Goal: Information Seeking & Learning: Find contact information

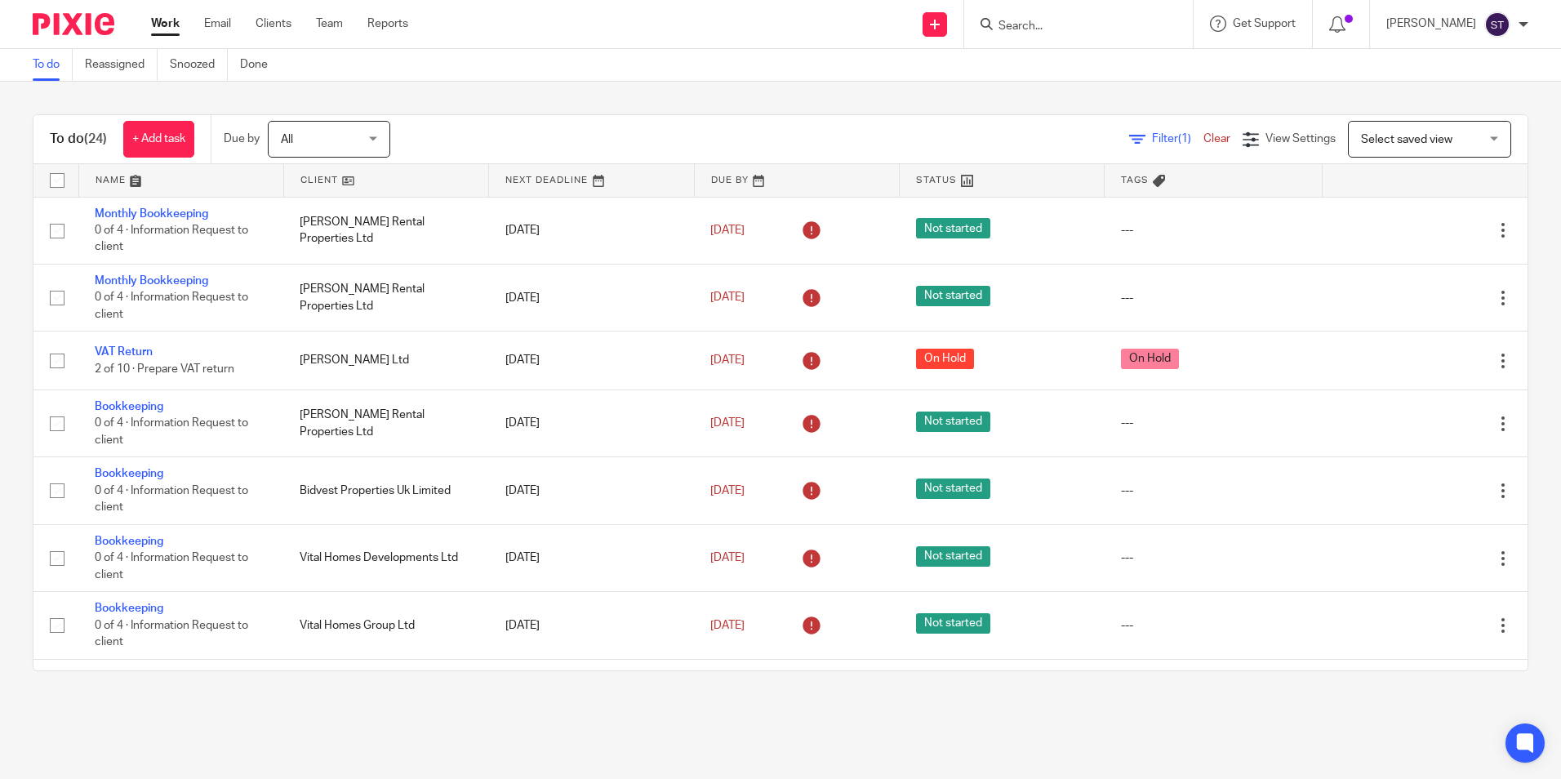
scroll to position [1025, 0]
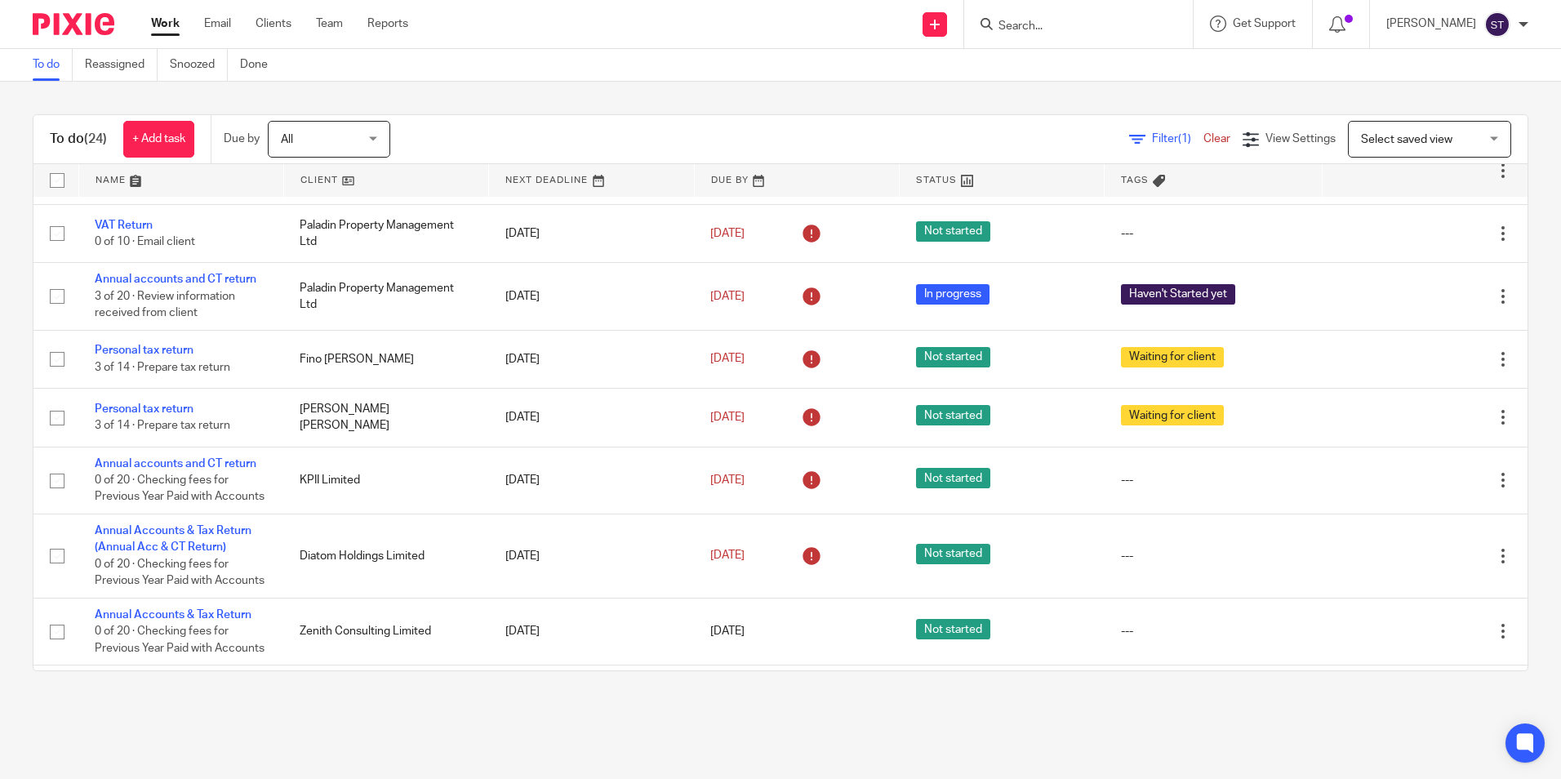
click at [1031, 23] on input "Search" at bounding box center [1070, 27] width 147 height 15
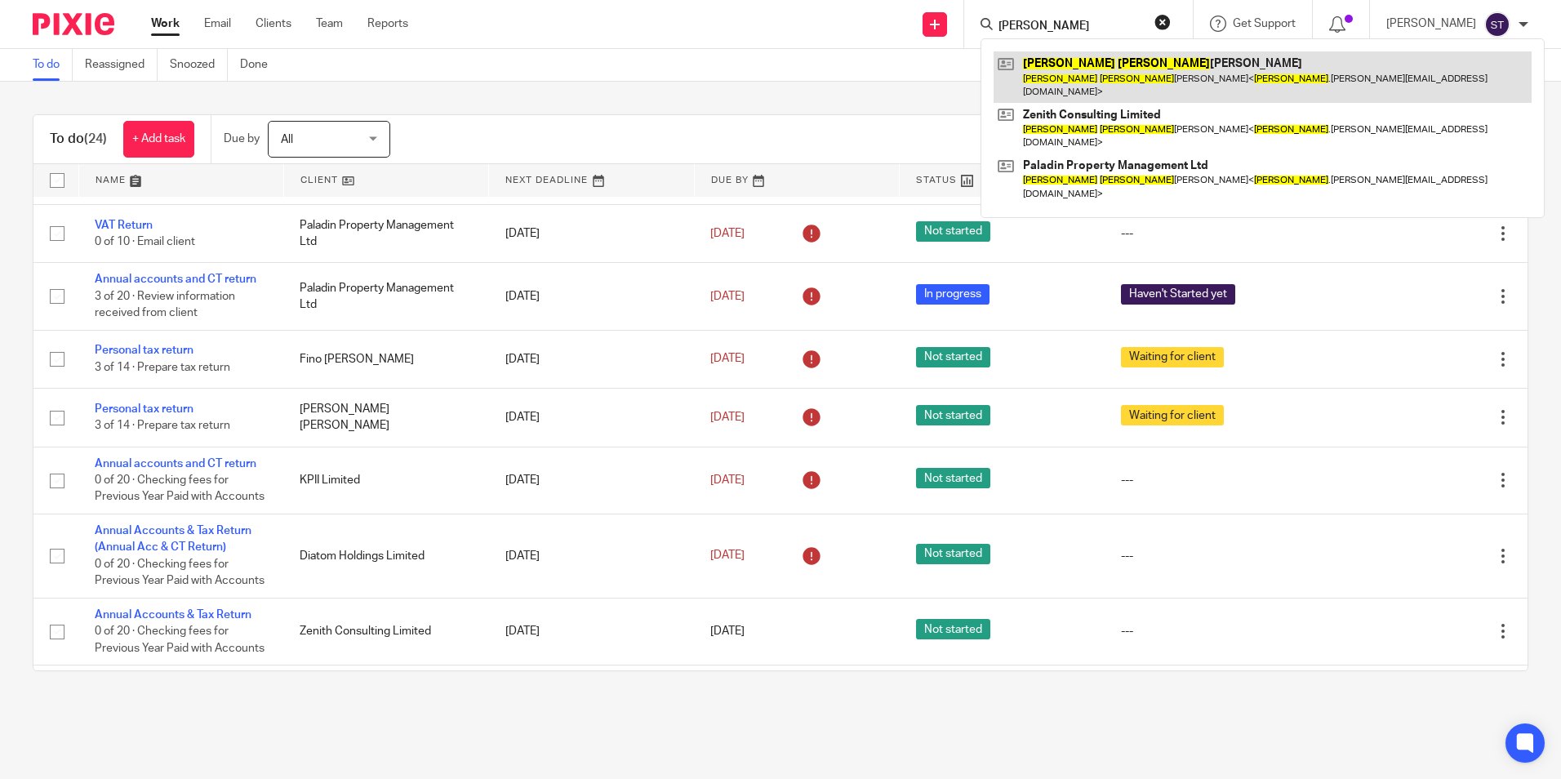
type input "andrew thomas"
click at [1069, 65] on link at bounding box center [1263, 76] width 538 height 51
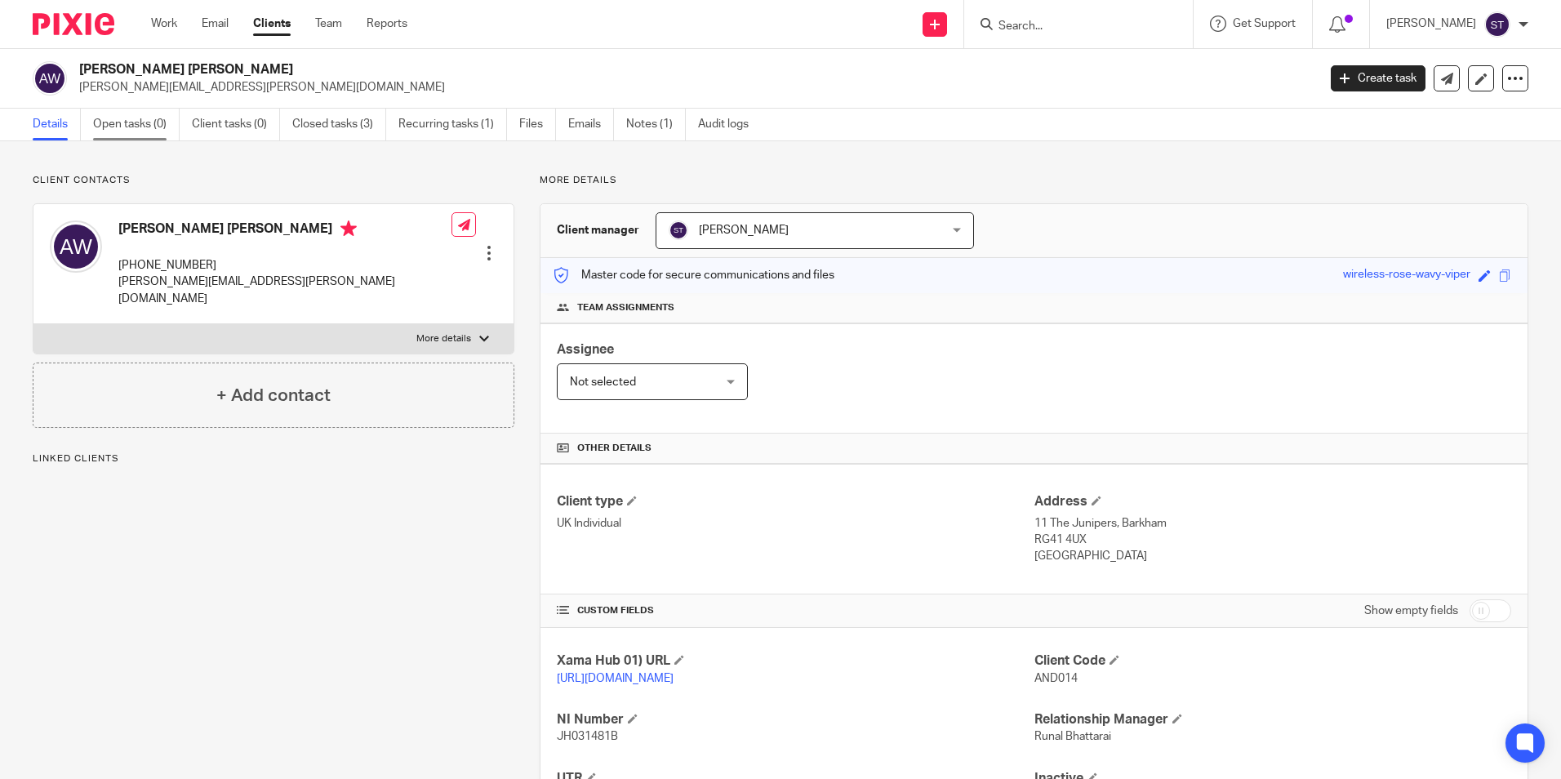
click at [127, 124] on link "Open tasks (0)" at bounding box center [136, 125] width 87 height 32
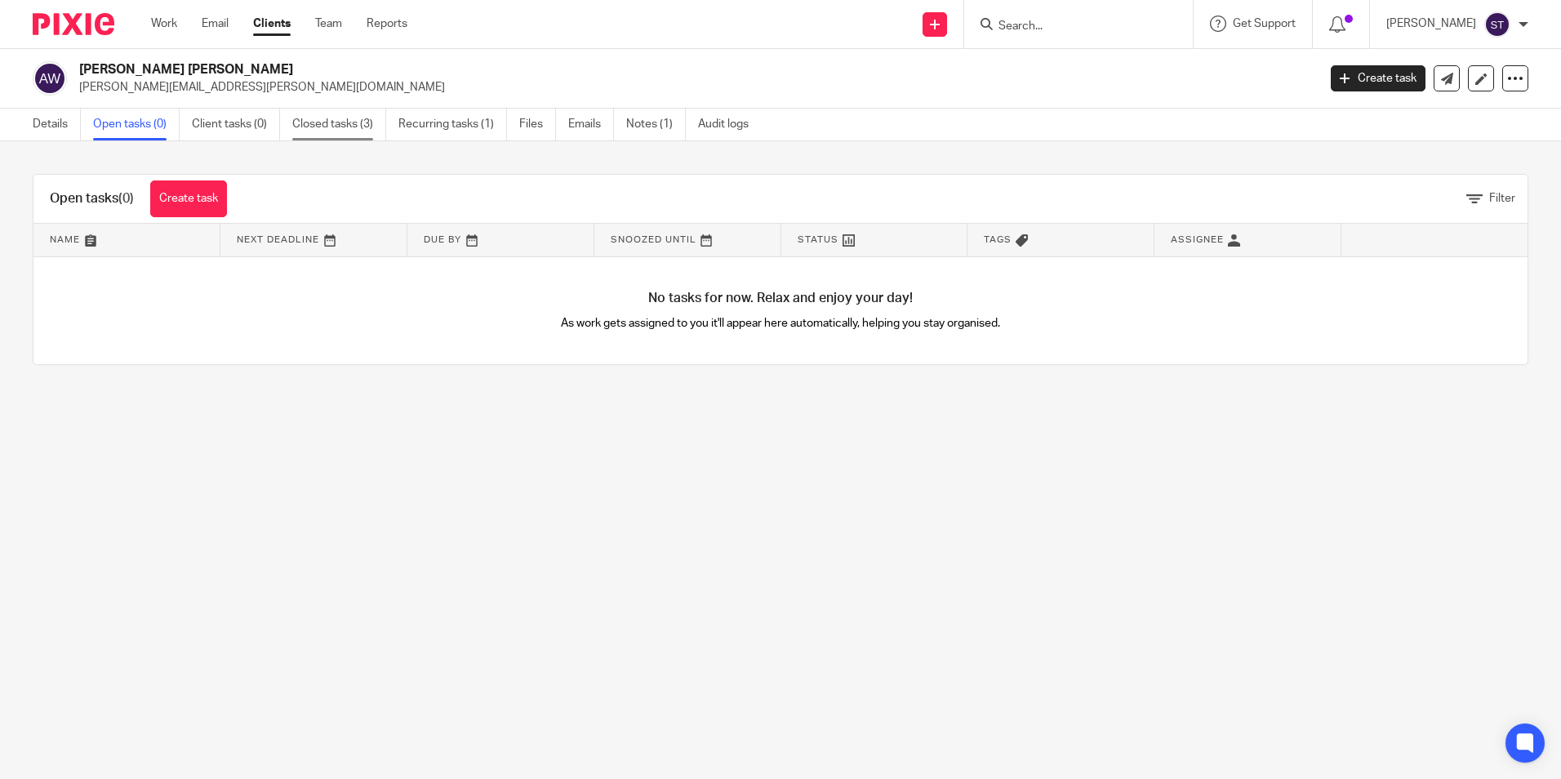
click at [355, 126] on link "Closed tasks (3)" at bounding box center [339, 125] width 94 height 32
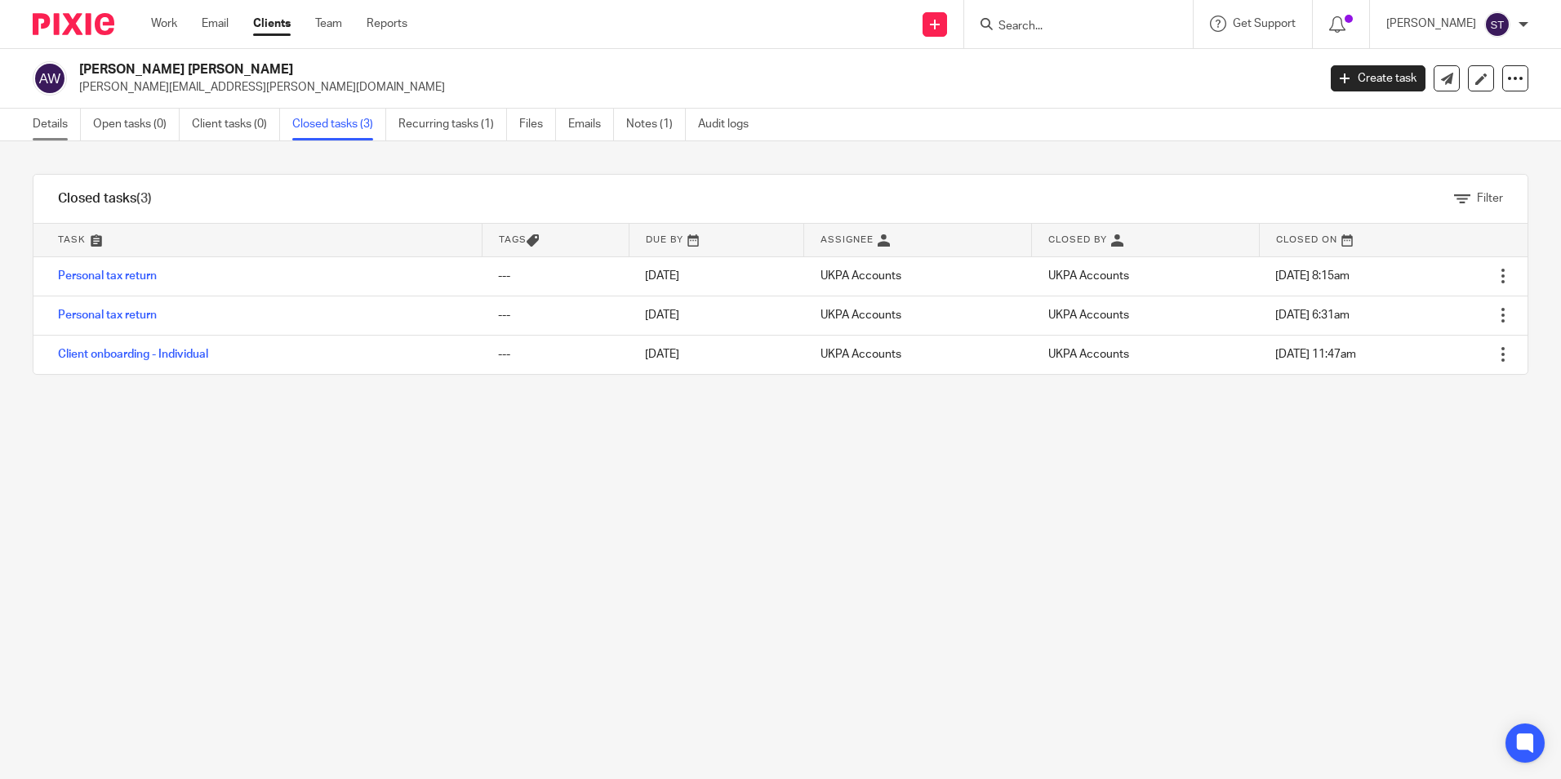
click at [33, 123] on link "Details" at bounding box center [57, 125] width 48 height 32
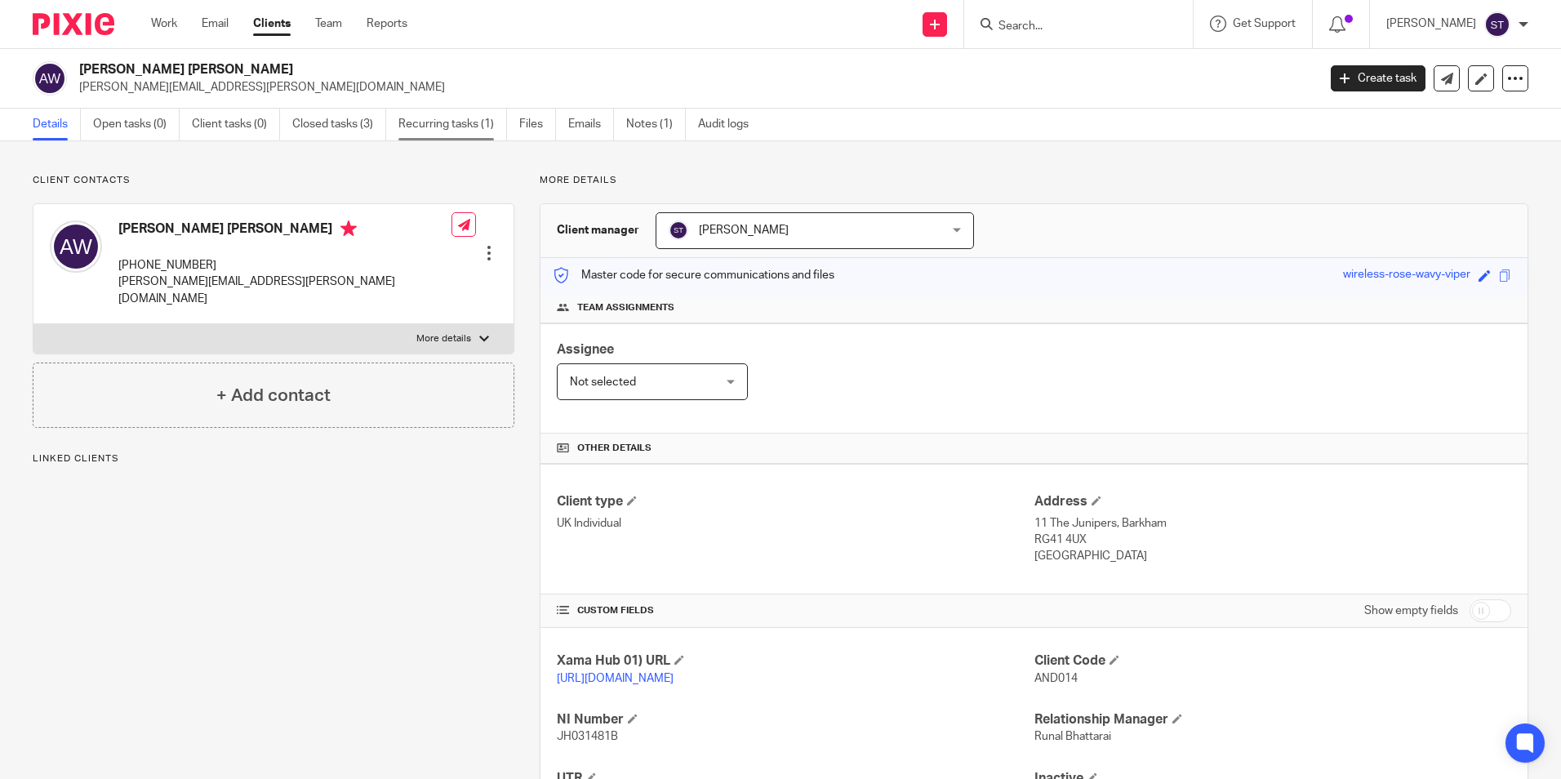
click at [459, 125] on link "Recurring tasks (1)" at bounding box center [453, 125] width 109 height 32
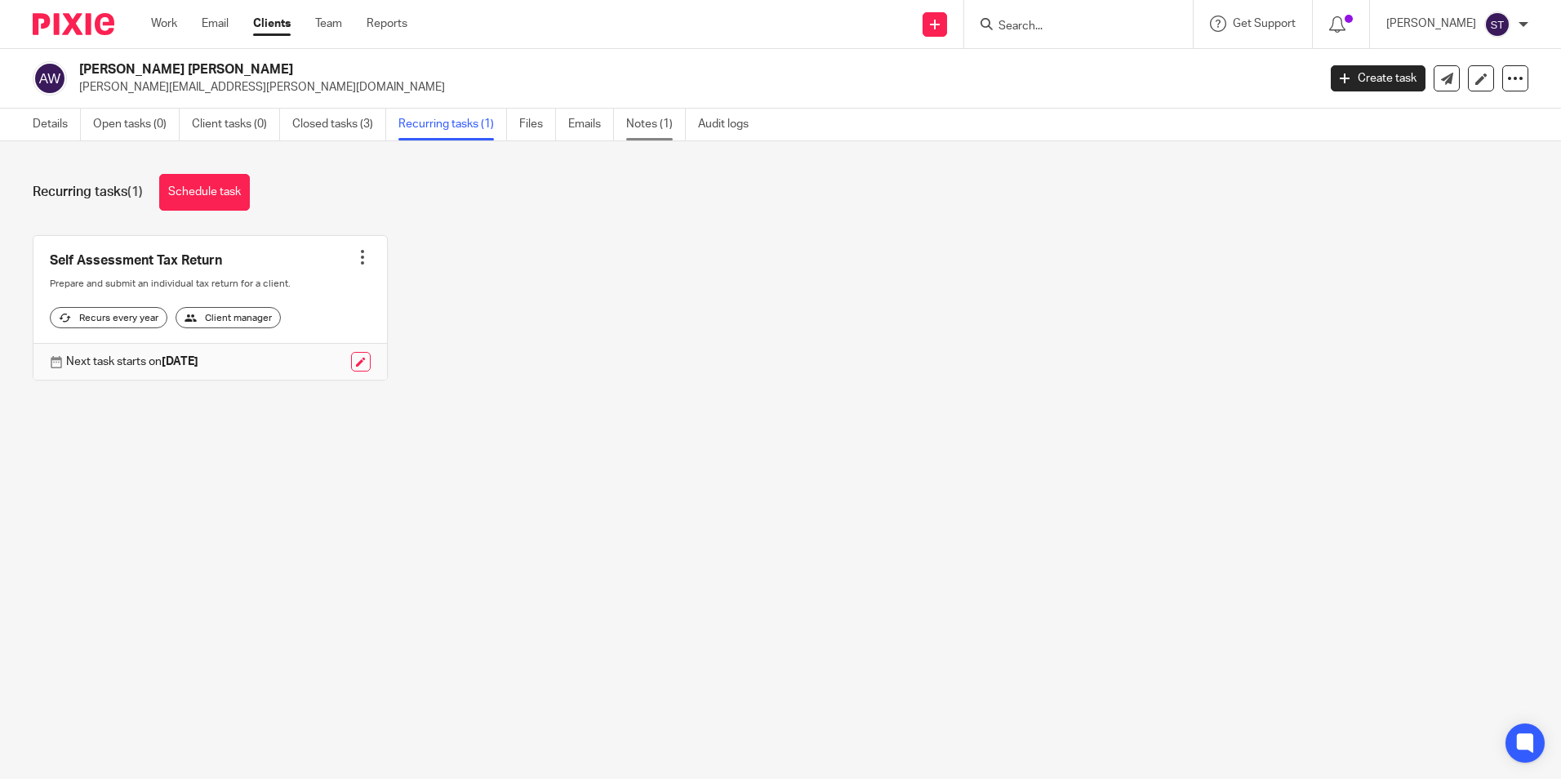
click at [656, 123] on link "Notes (1)" at bounding box center [656, 125] width 60 height 32
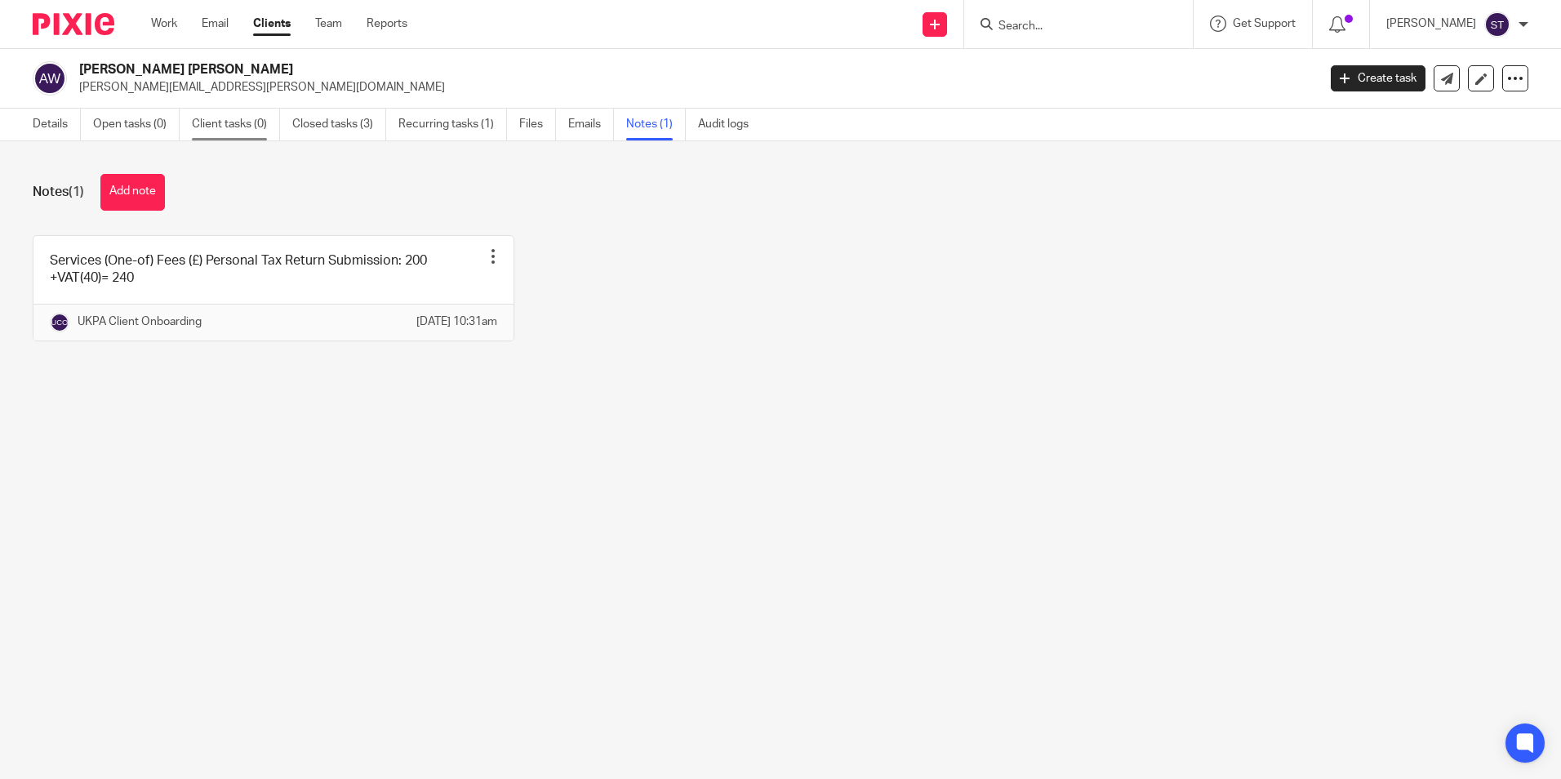
click at [219, 128] on link "Client tasks (0)" at bounding box center [236, 125] width 88 height 32
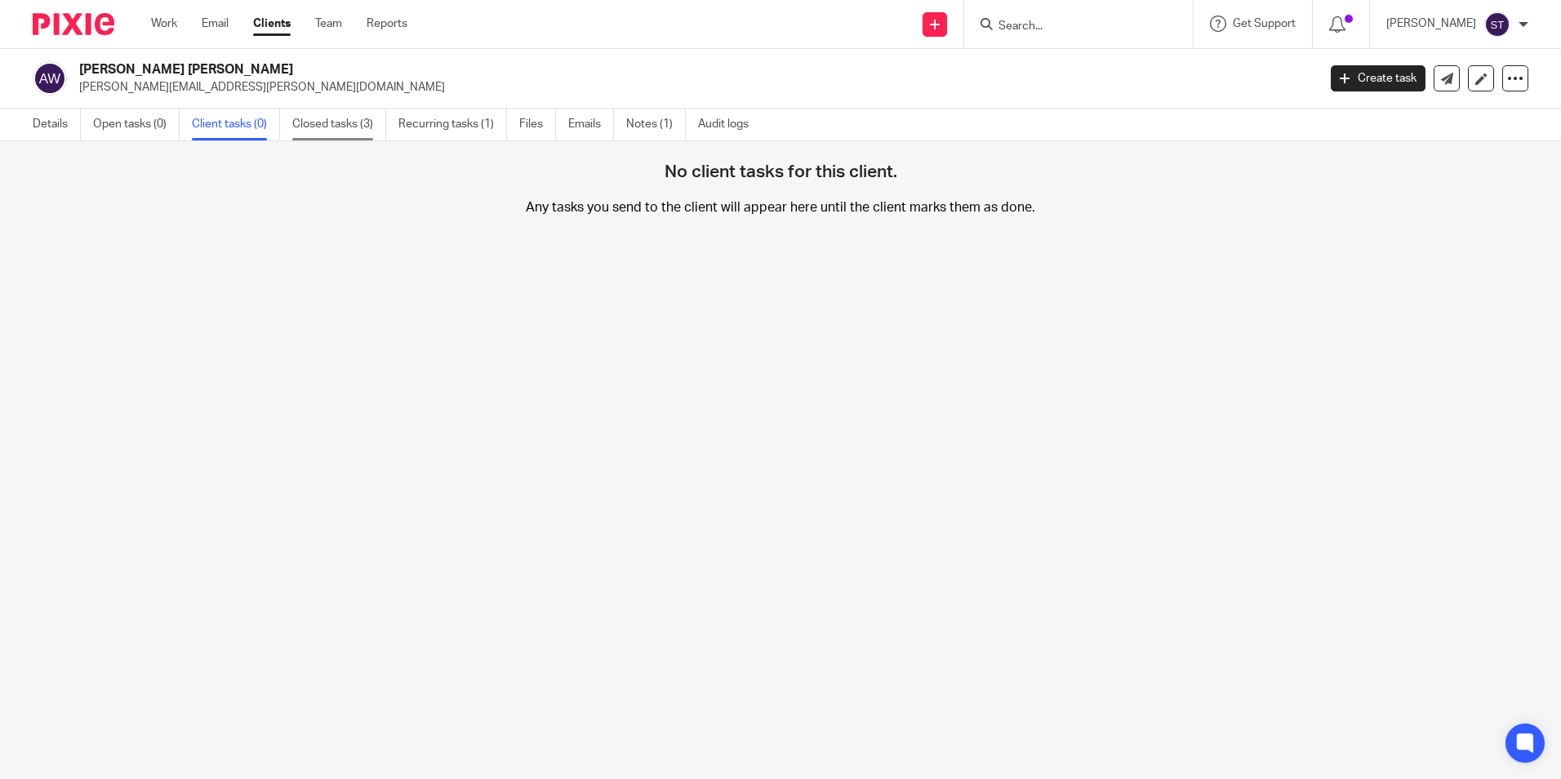
click at [332, 117] on link "Closed tasks (3)" at bounding box center [339, 125] width 94 height 32
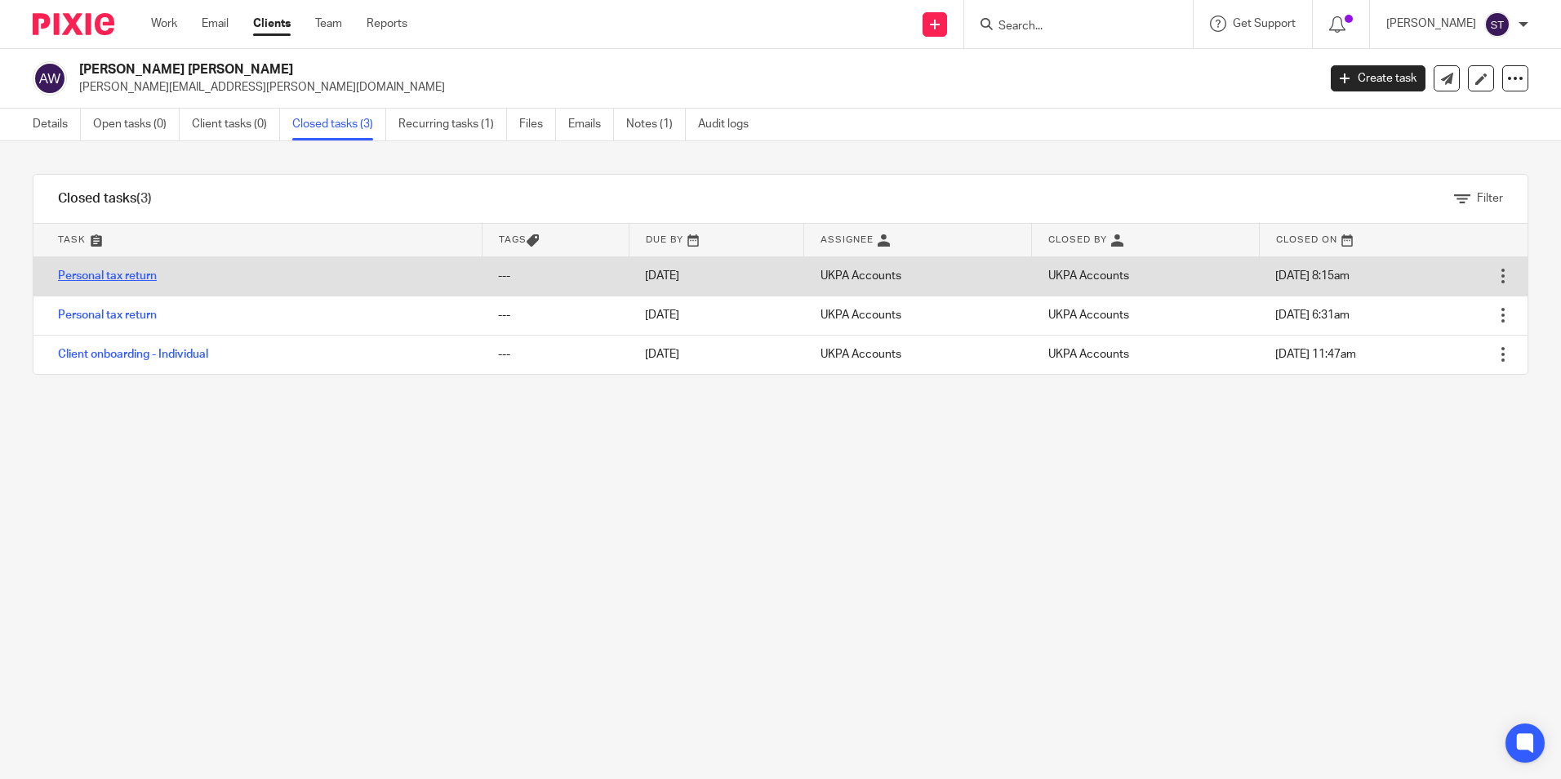
click at [136, 276] on link "Personal tax return" at bounding box center [107, 275] width 99 height 11
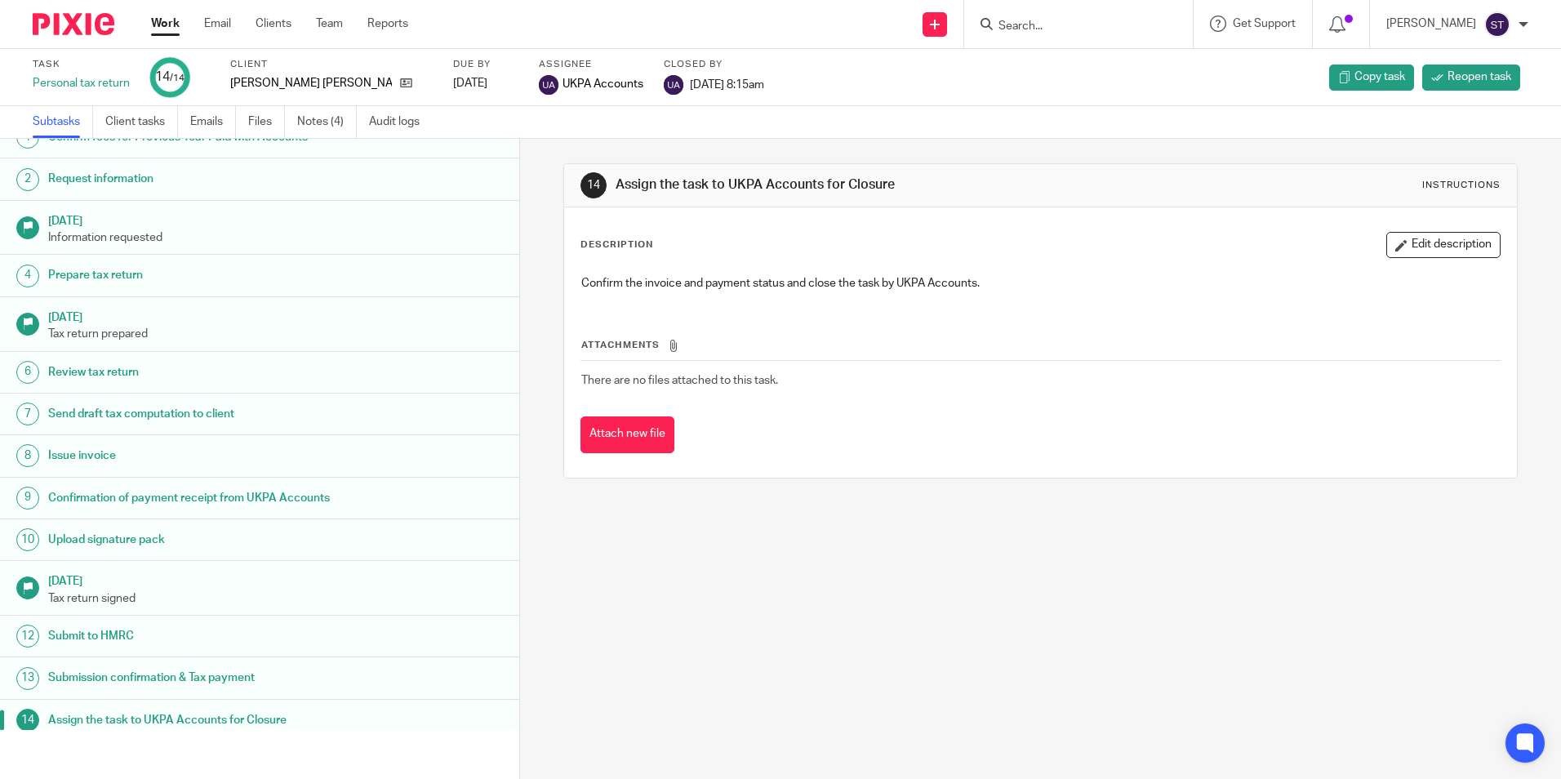
scroll to position [33, 0]
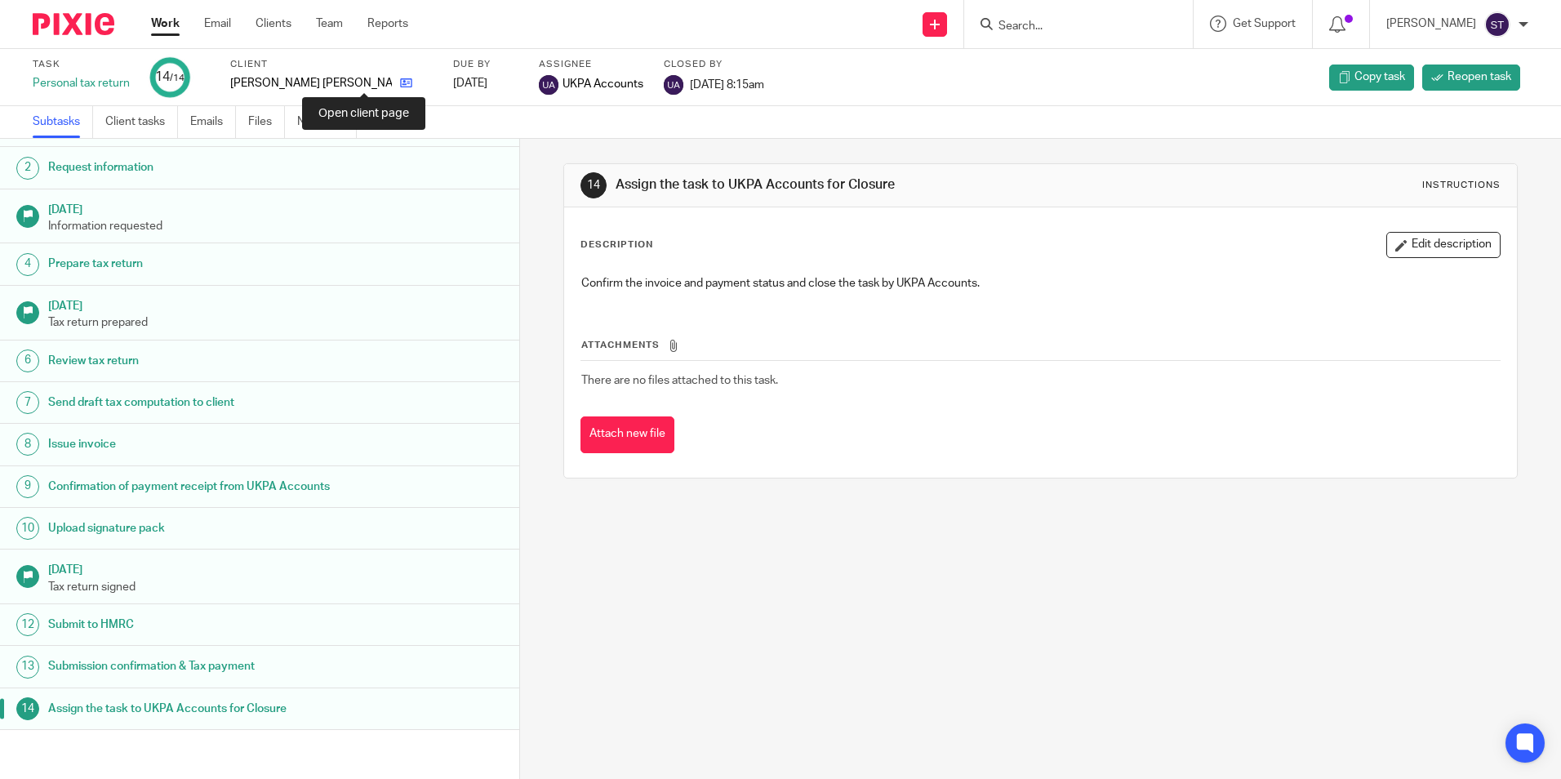
click at [400, 83] on icon at bounding box center [406, 83] width 12 height 12
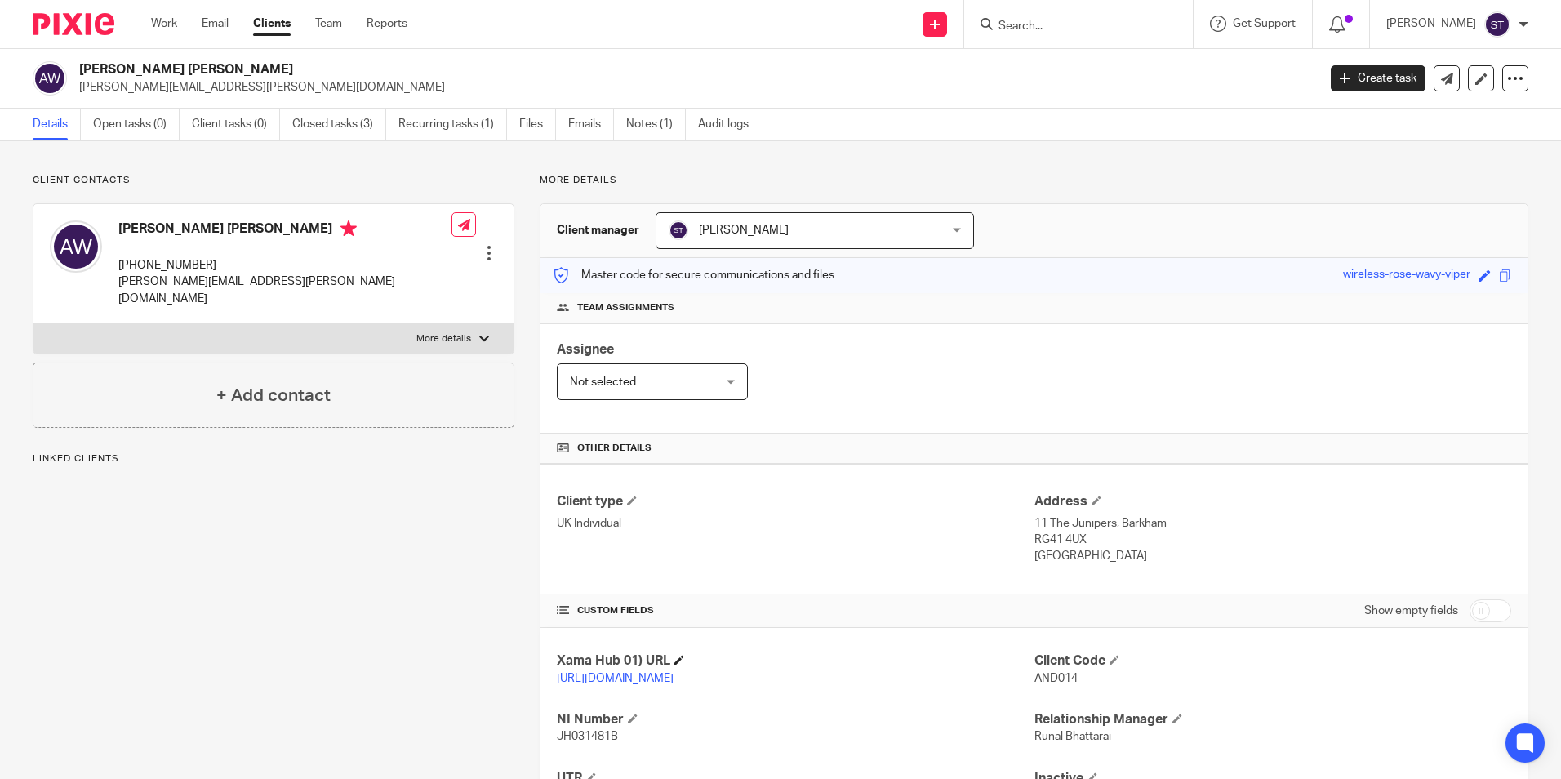
scroll to position [158, 0]
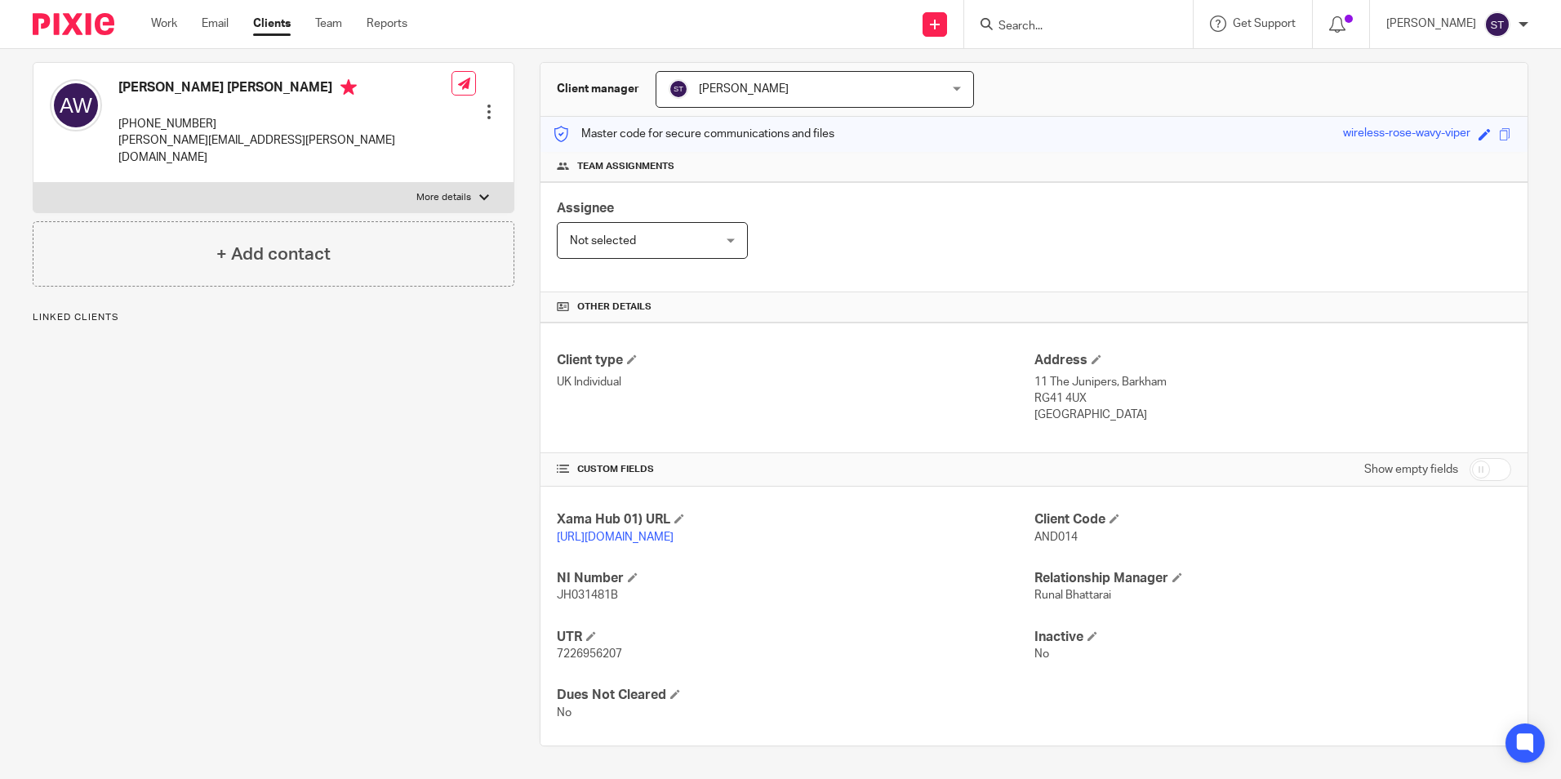
drag, startPoint x: 1025, startPoint y: 522, endPoint x: 1074, endPoint y: 522, distance: 49.0
click at [1074, 522] on div "Xama Hub 01) URL [URL][DOMAIN_NAME] Client Code AND014 NI Number JH031481B Rela…" at bounding box center [1034, 616] width 987 height 259
drag, startPoint x: 1074, startPoint y: 522, endPoint x: 1098, endPoint y: 537, distance: 29.0
click at [1098, 537] on div "Client Code AND014" at bounding box center [1273, 528] width 477 height 34
drag, startPoint x: 1074, startPoint y: 519, endPoint x: 1029, endPoint y: 525, distance: 45.4
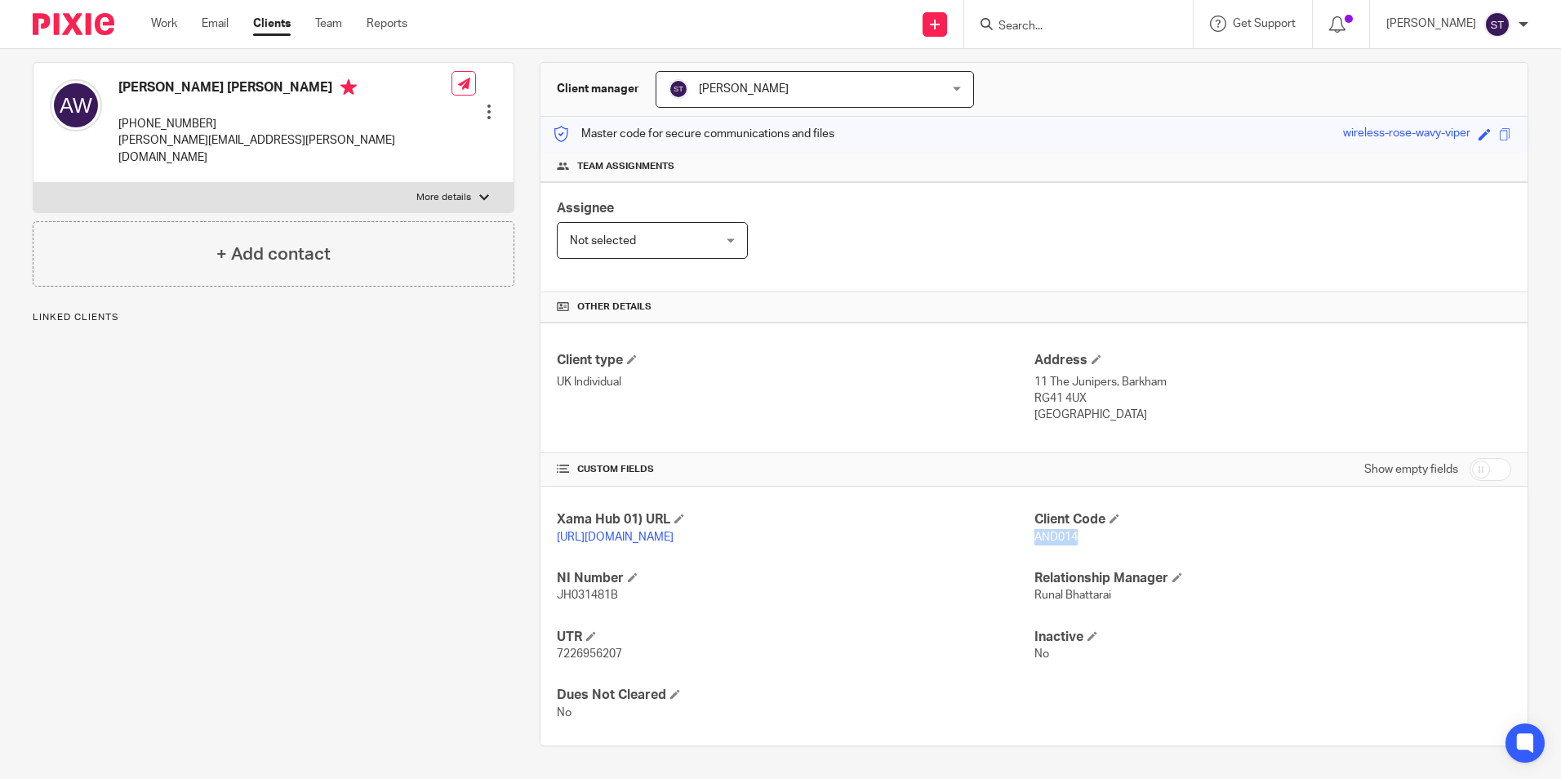
click at [1035, 529] on p "AND014" at bounding box center [1273, 537] width 477 height 16
copy span "AND014"
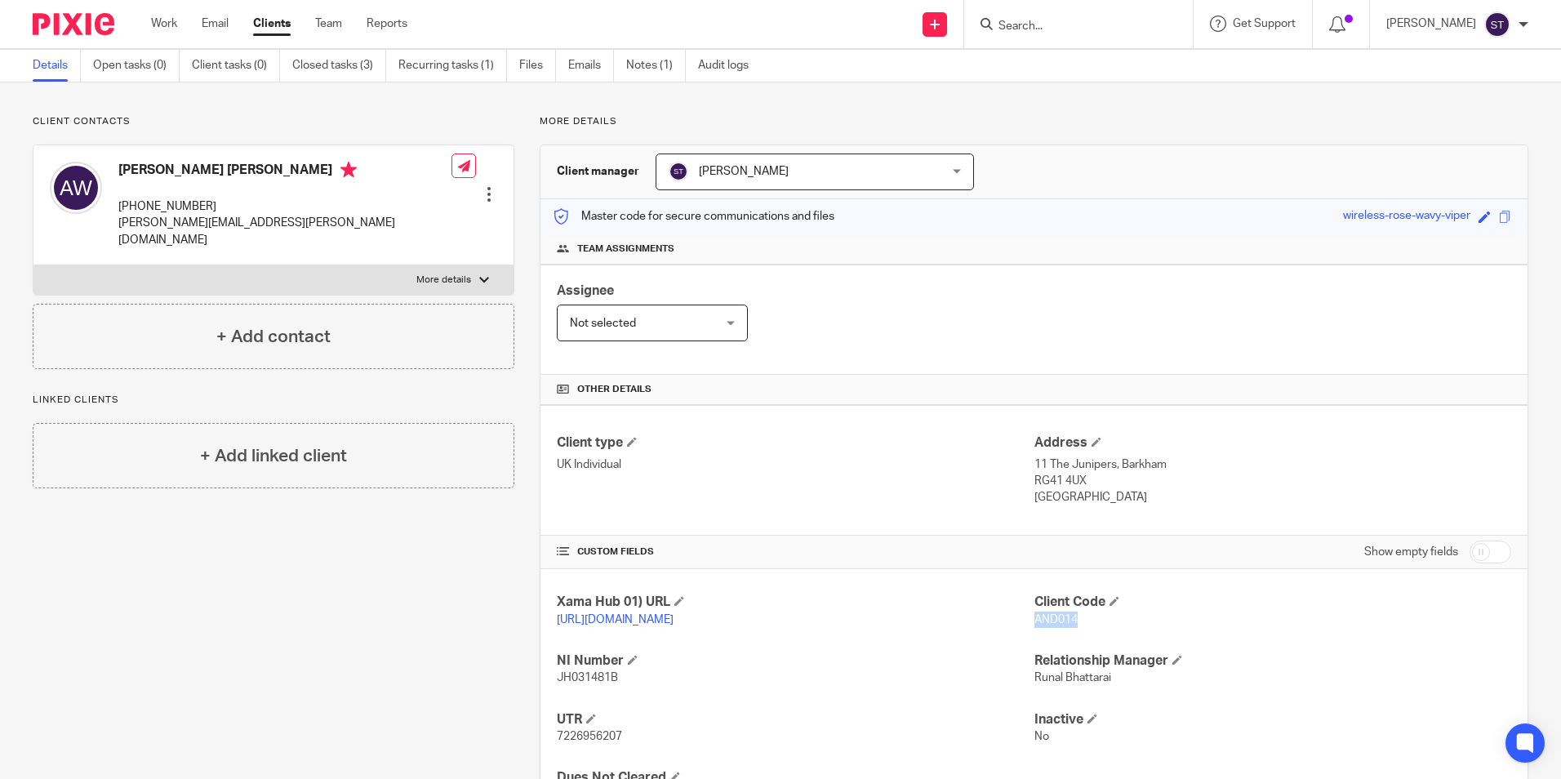
scroll to position [0, 0]
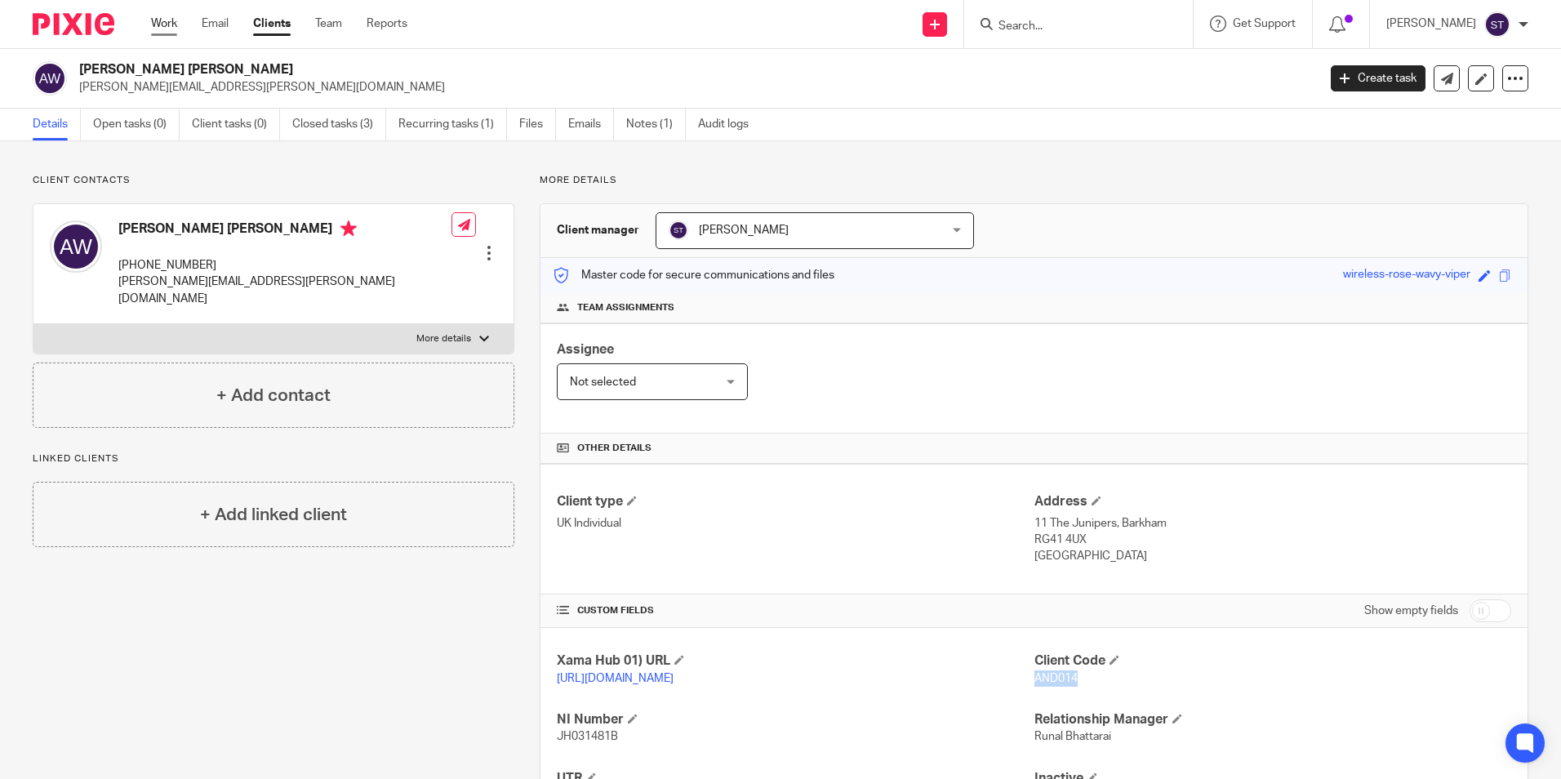
click at [161, 26] on link "Work" at bounding box center [164, 24] width 26 height 16
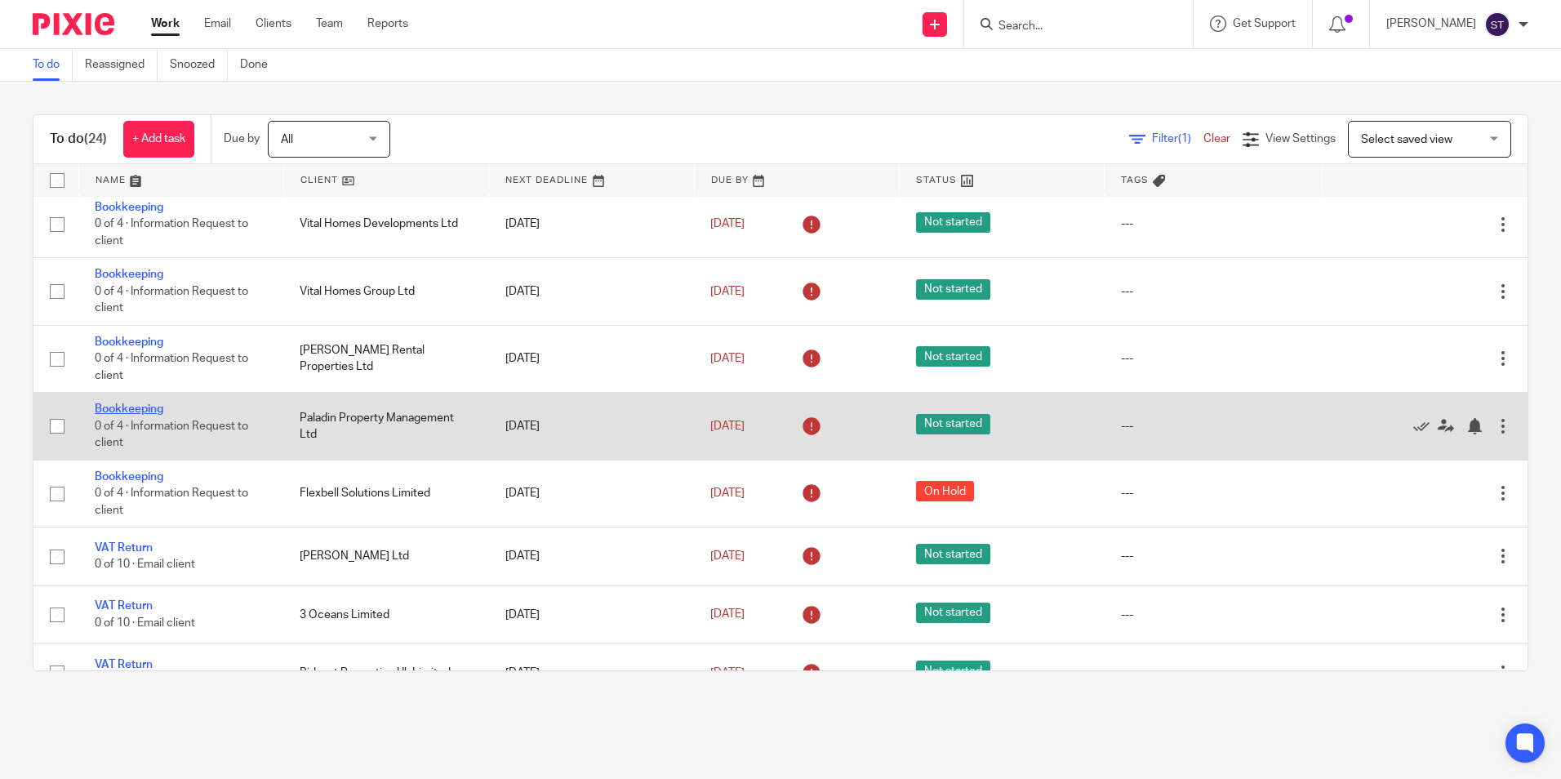
scroll to position [832, 0]
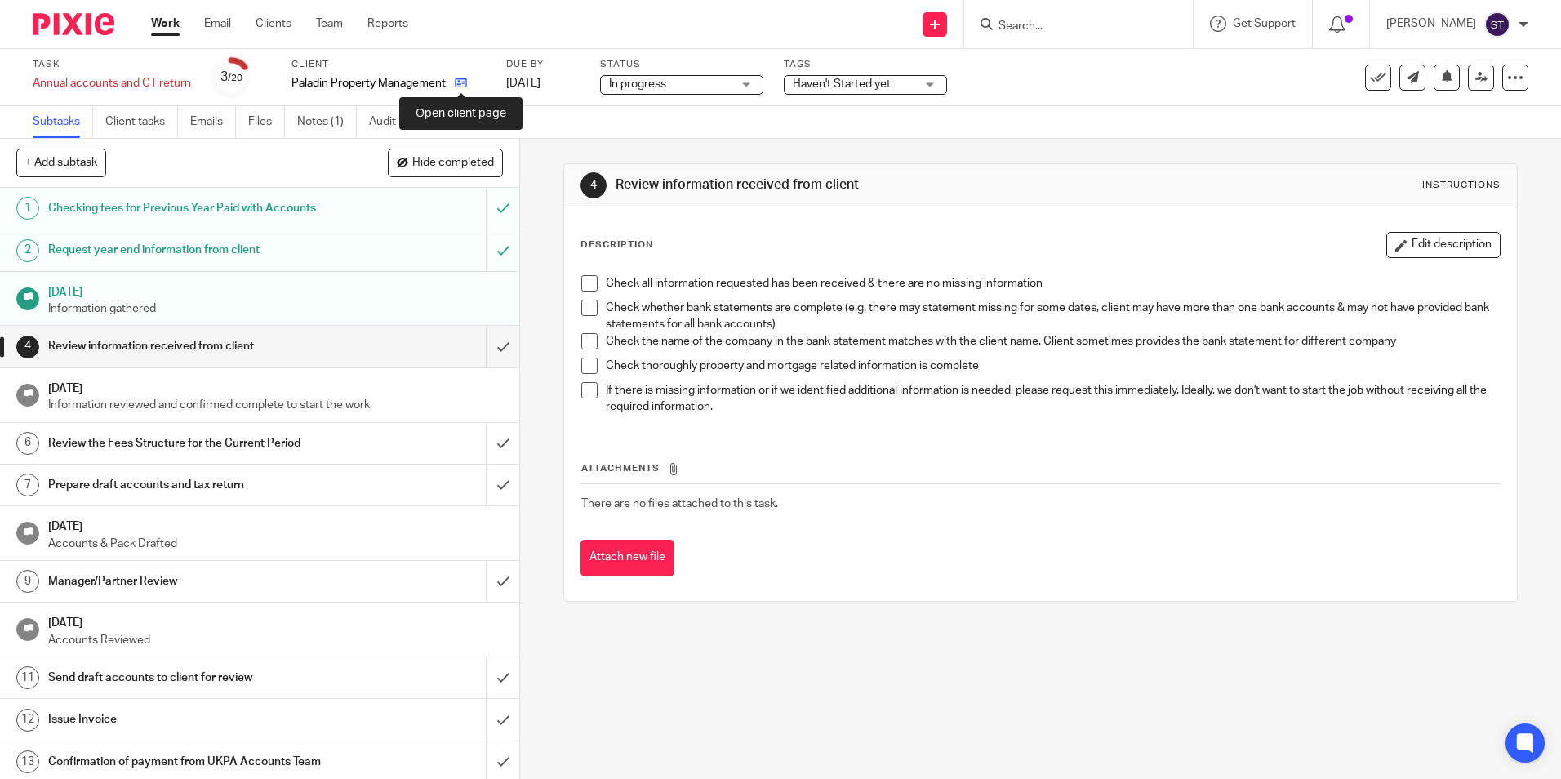
click at [459, 85] on icon at bounding box center [461, 83] width 12 height 12
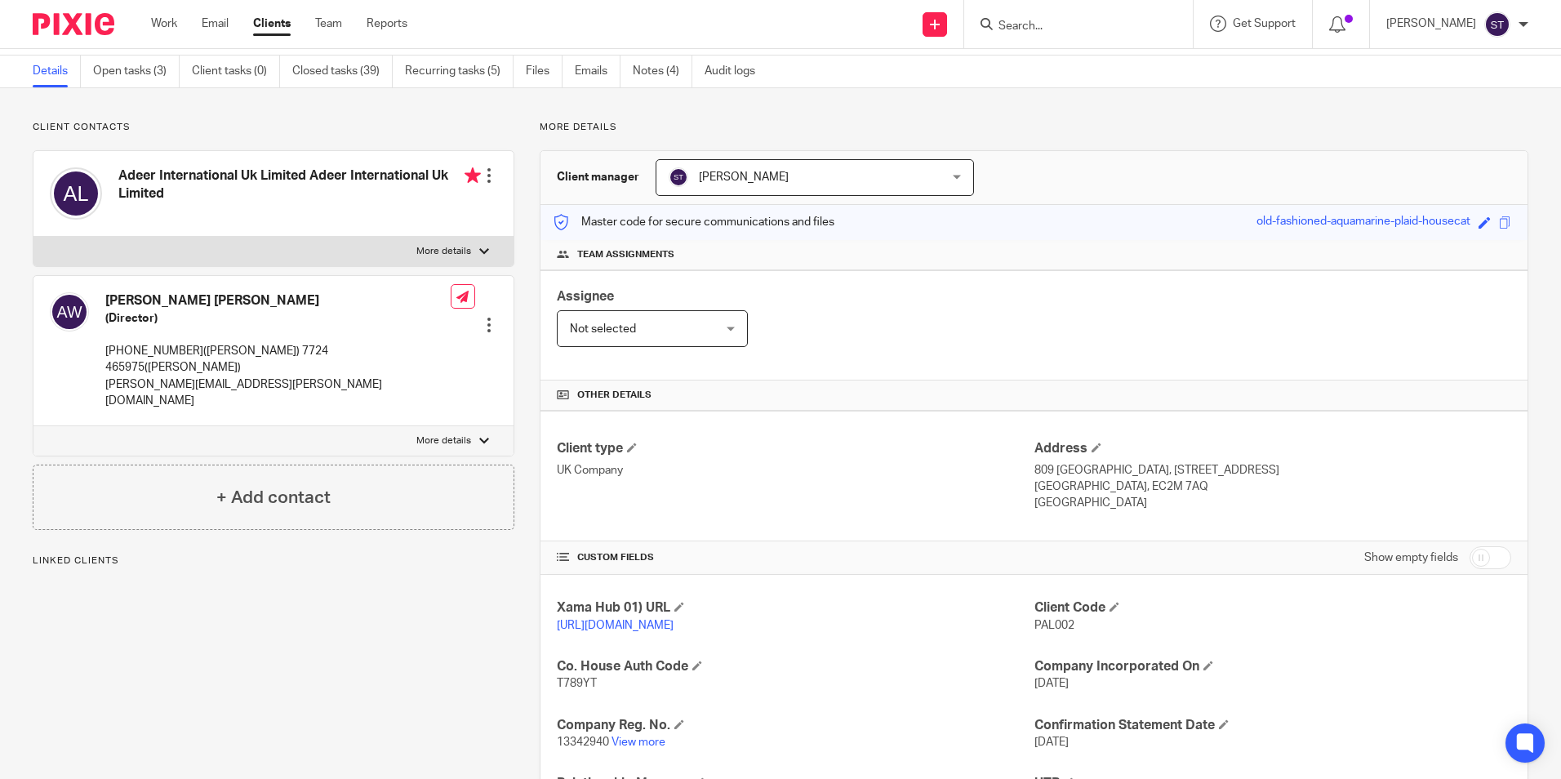
scroll to position [82, 0]
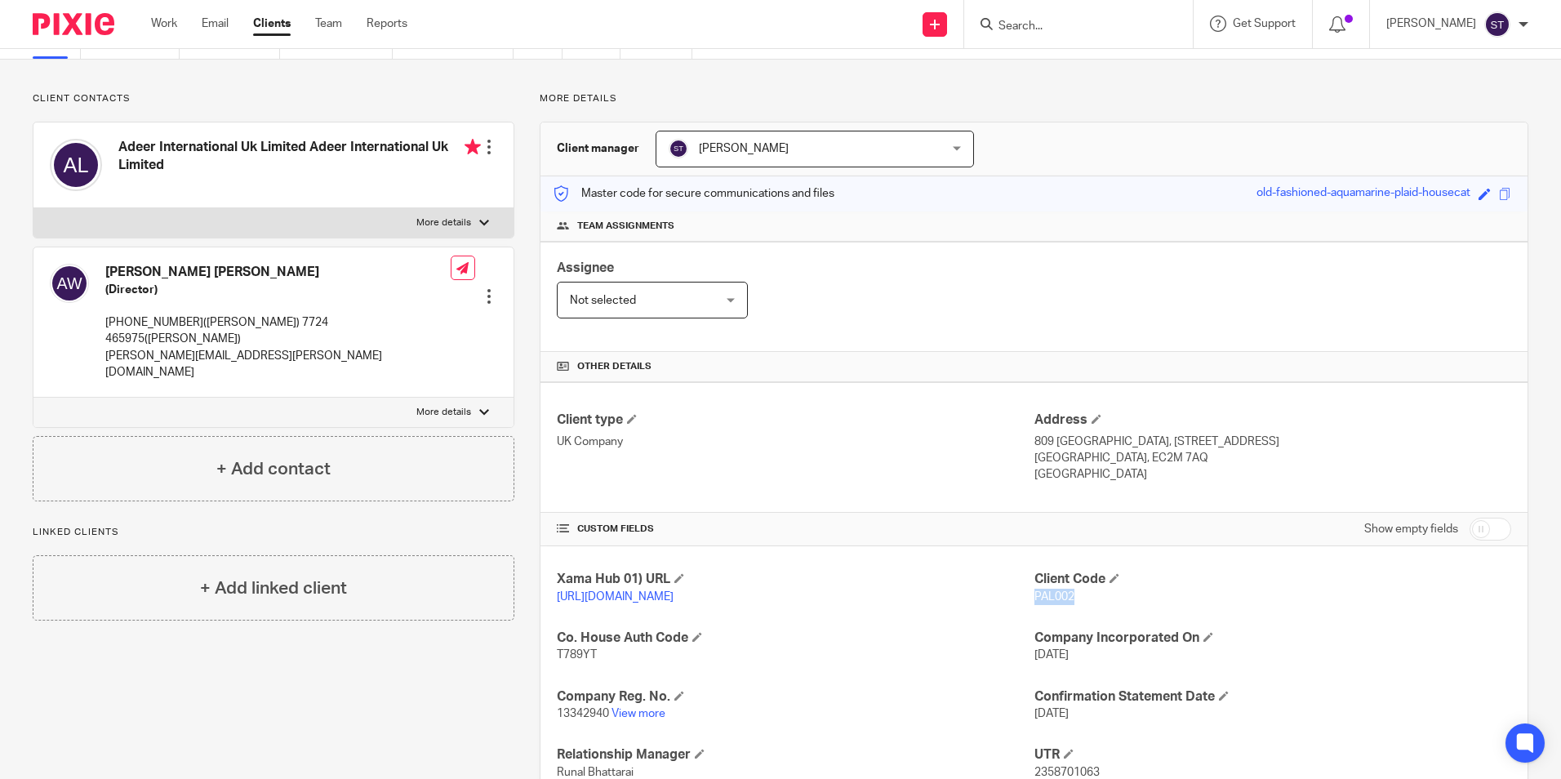
drag, startPoint x: 1027, startPoint y: 594, endPoint x: 1068, endPoint y: 594, distance: 40.8
click at [1068, 594] on p "PAL002" at bounding box center [1273, 597] width 477 height 16
copy span "PAL002"
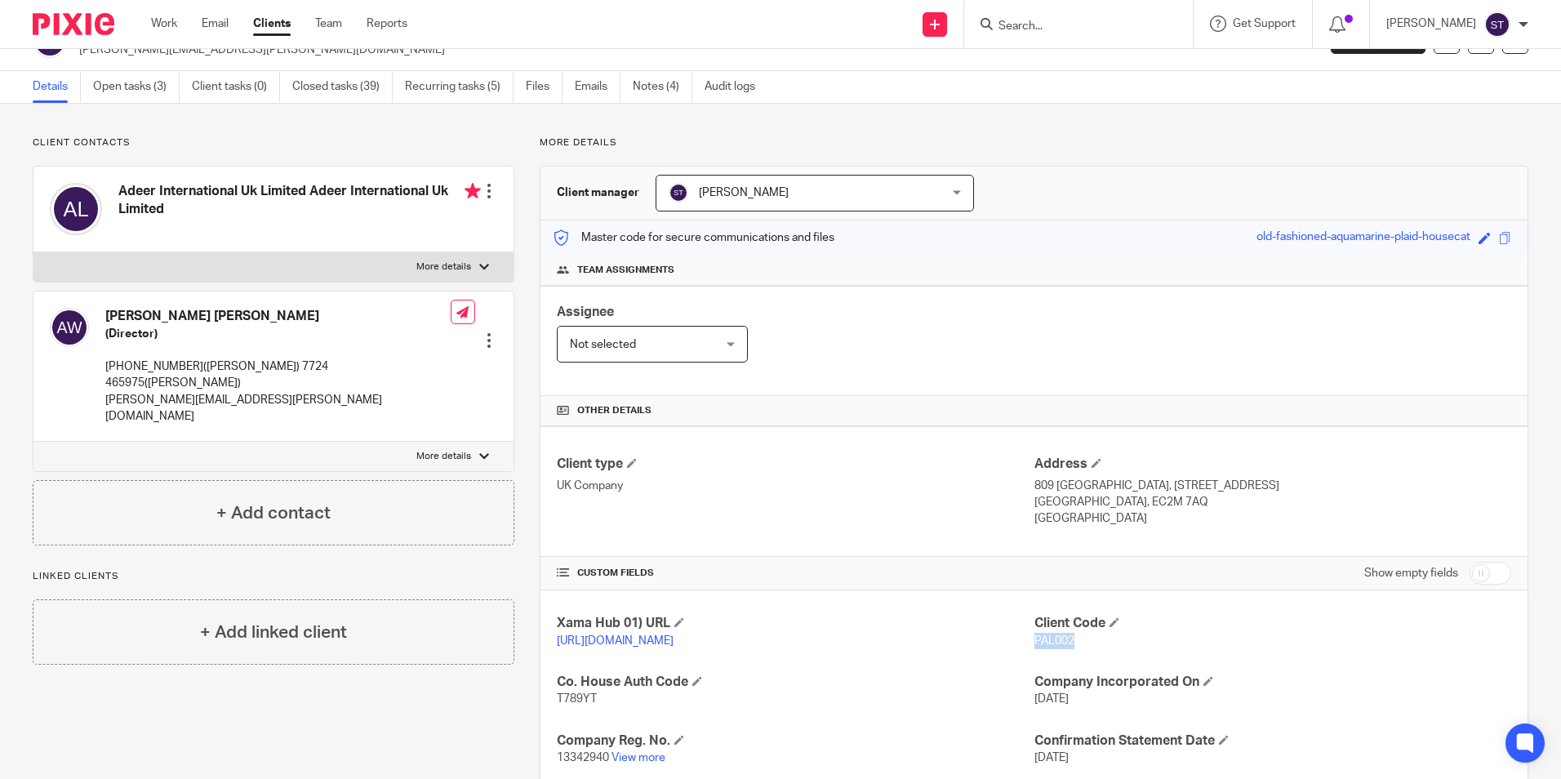
scroll to position [0, 0]
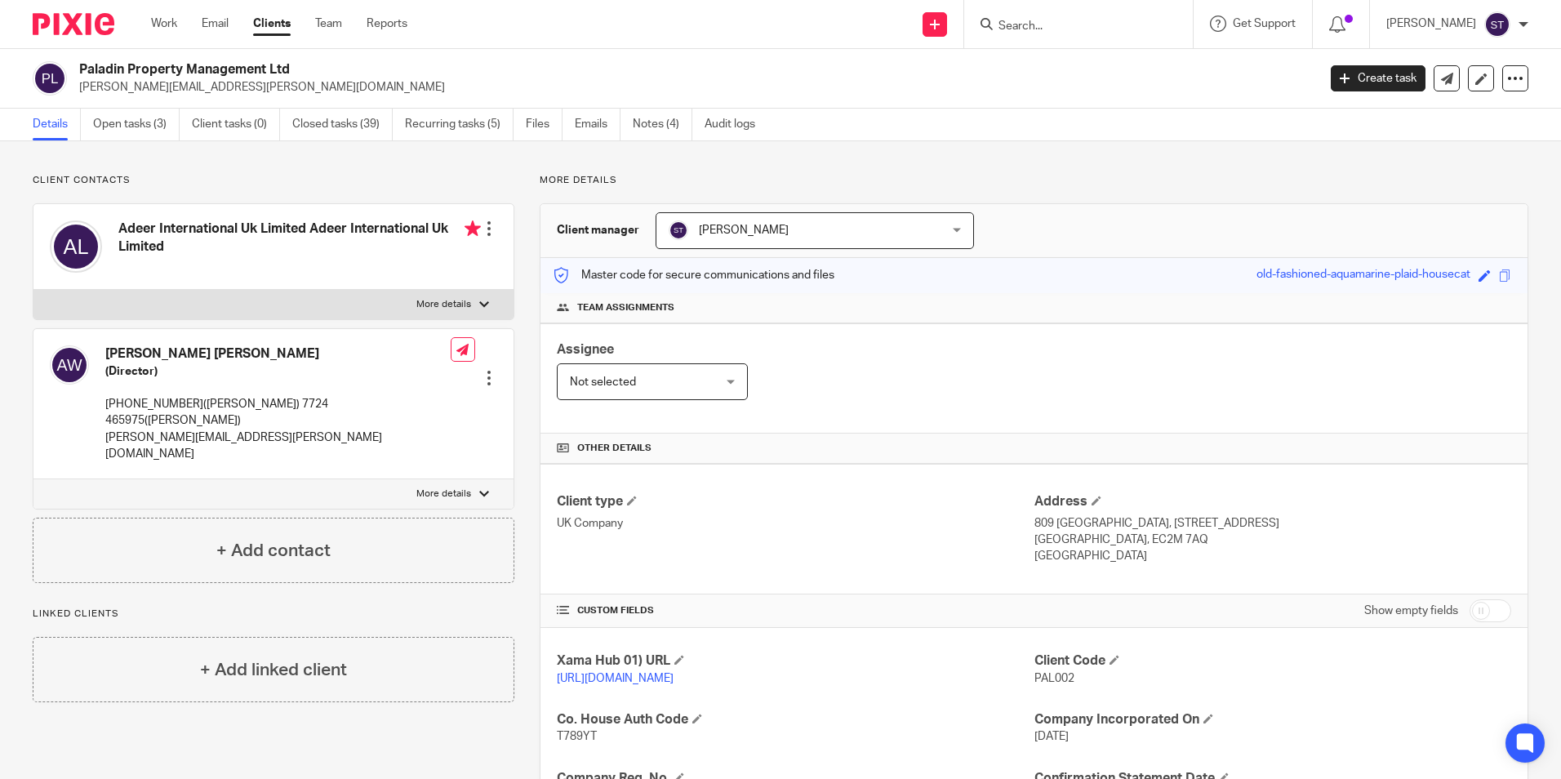
click at [999, 16] on form at bounding box center [1084, 24] width 174 height 20
click at [158, 20] on link "Work" at bounding box center [164, 24] width 26 height 16
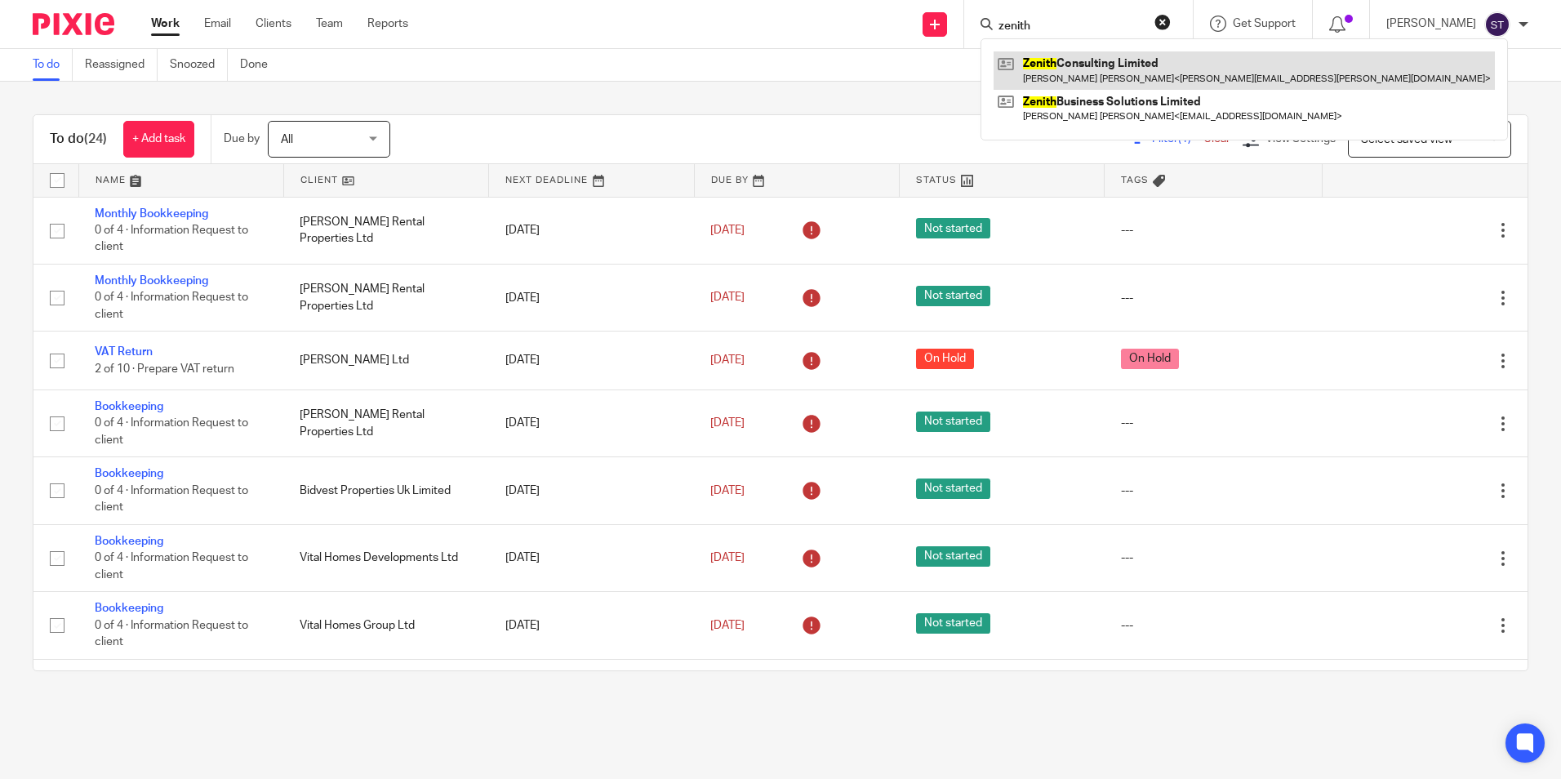
type input "zenith"
click at [1109, 73] on link at bounding box center [1244, 70] width 501 height 38
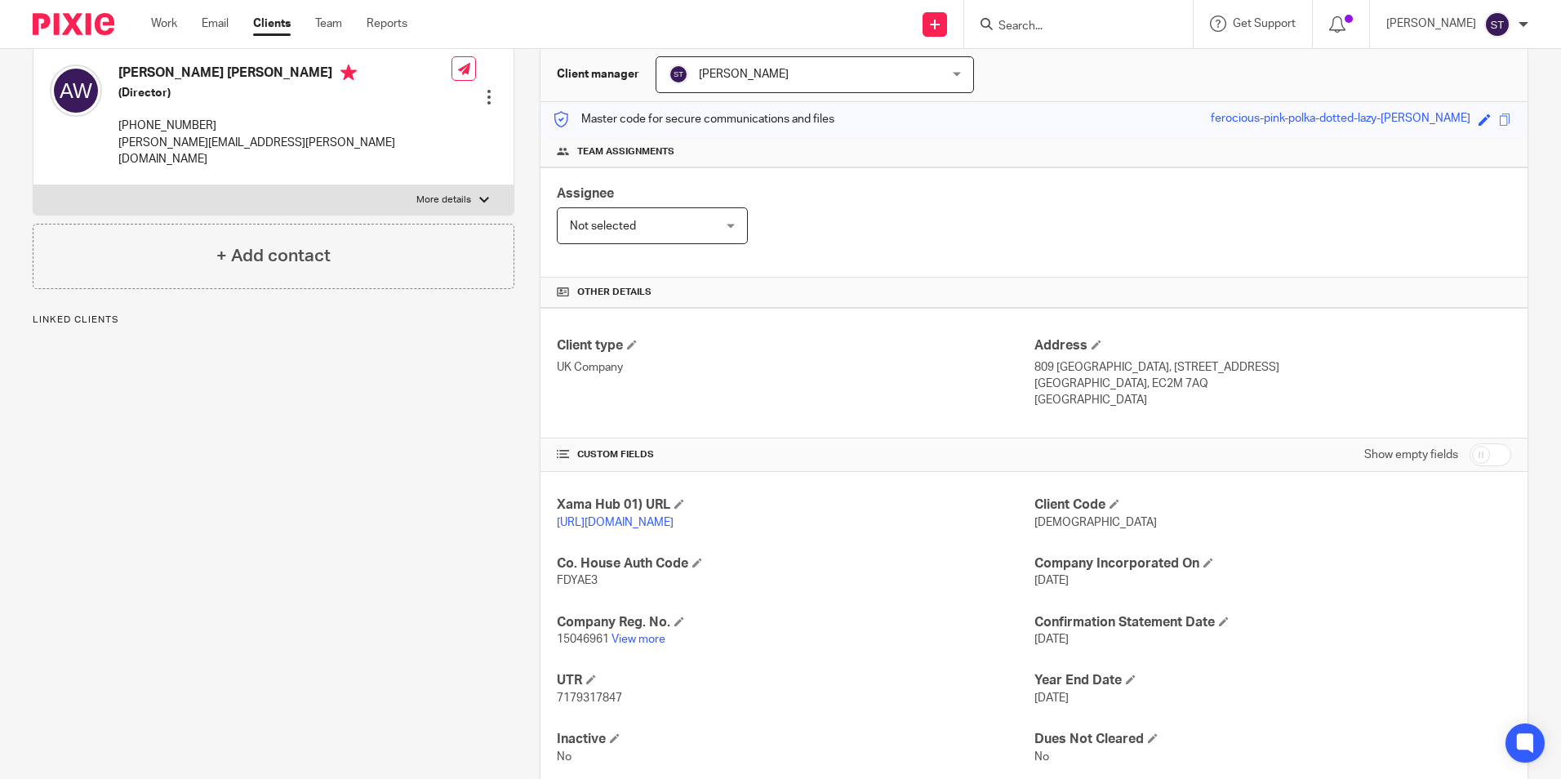
scroll to position [163, 0]
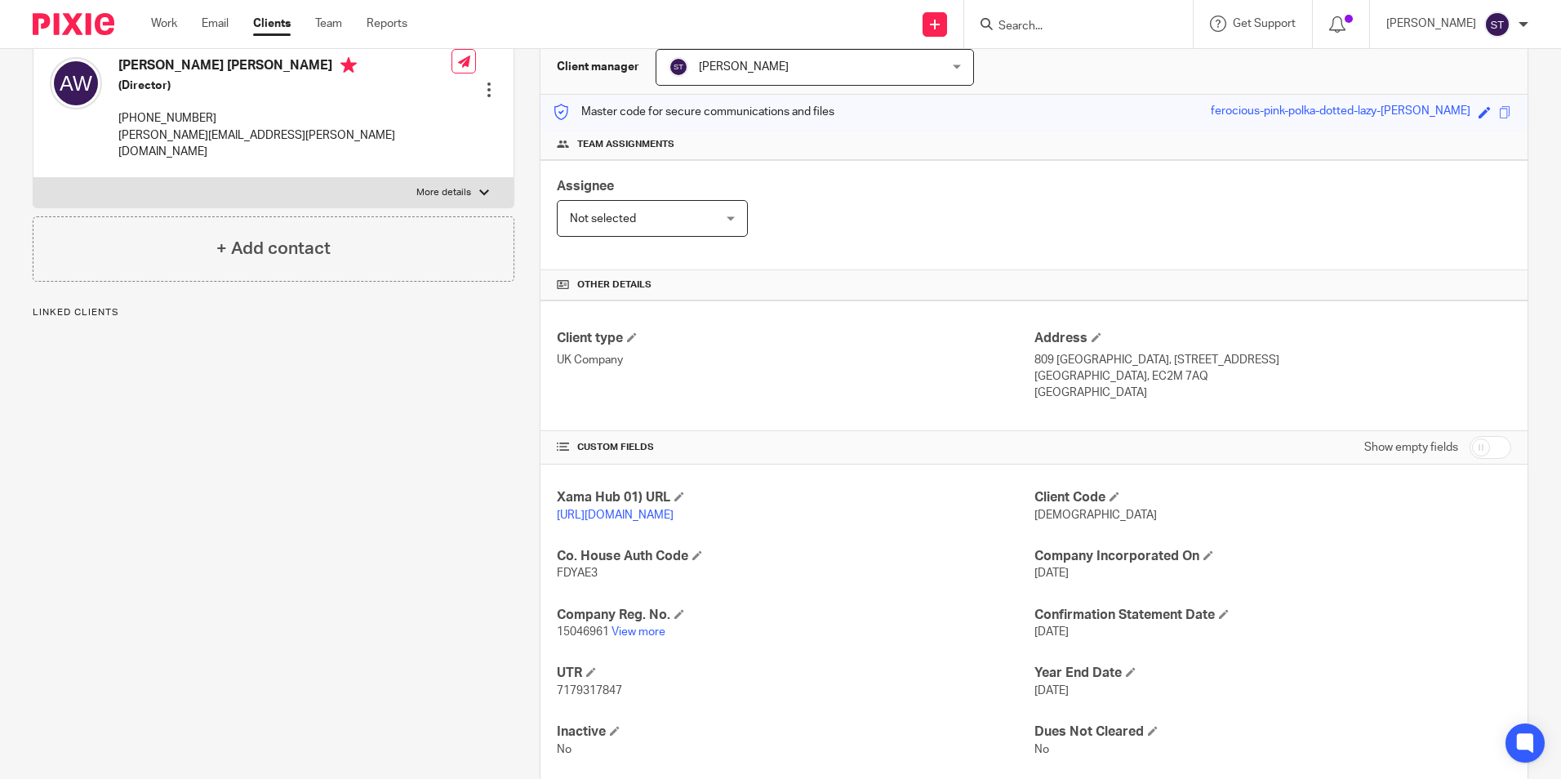
drag, startPoint x: 1023, startPoint y: 514, endPoint x: 1062, endPoint y: 515, distance: 39.2
click at [1062, 515] on div "Xama Hub 01) URL [URL][DOMAIN_NAME] Client Code ZEN005 Co. House Auth Code FDYA…" at bounding box center [1034, 624] width 987 height 318
drag, startPoint x: 1062, startPoint y: 515, endPoint x: 1058, endPoint y: 537, distance: 23.4
click at [1058, 523] on div "Client Code [DEMOGRAPHIC_DATA]" at bounding box center [1273, 506] width 477 height 34
click at [1059, 515] on span "[DEMOGRAPHIC_DATA]" at bounding box center [1096, 515] width 123 height 11
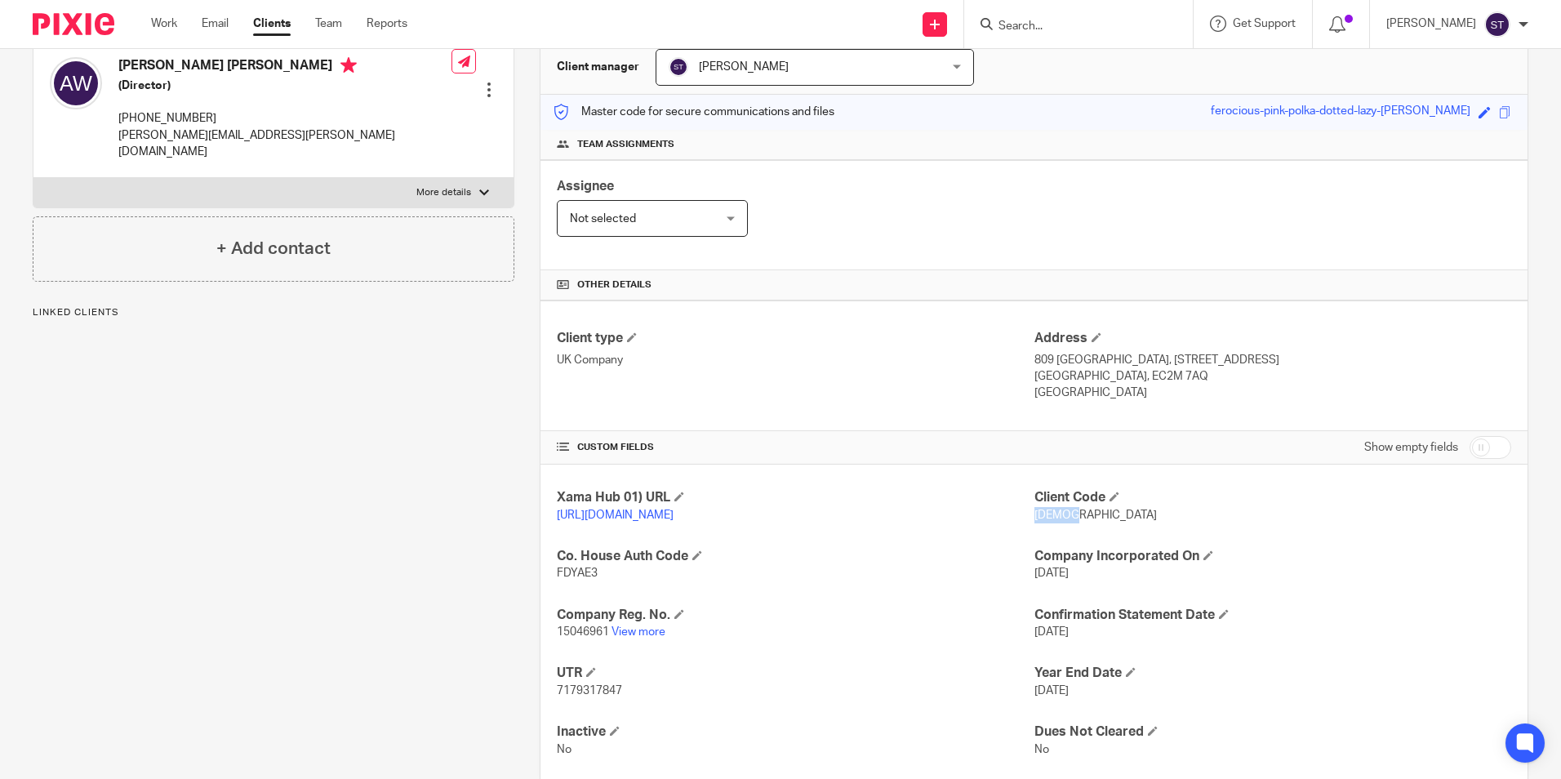
drag, startPoint x: 1065, startPoint y: 515, endPoint x: 1027, endPoint y: 515, distance: 37.6
click at [1035, 515] on span "[DEMOGRAPHIC_DATA]" at bounding box center [1096, 515] width 123 height 11
copy span "ZEN005"
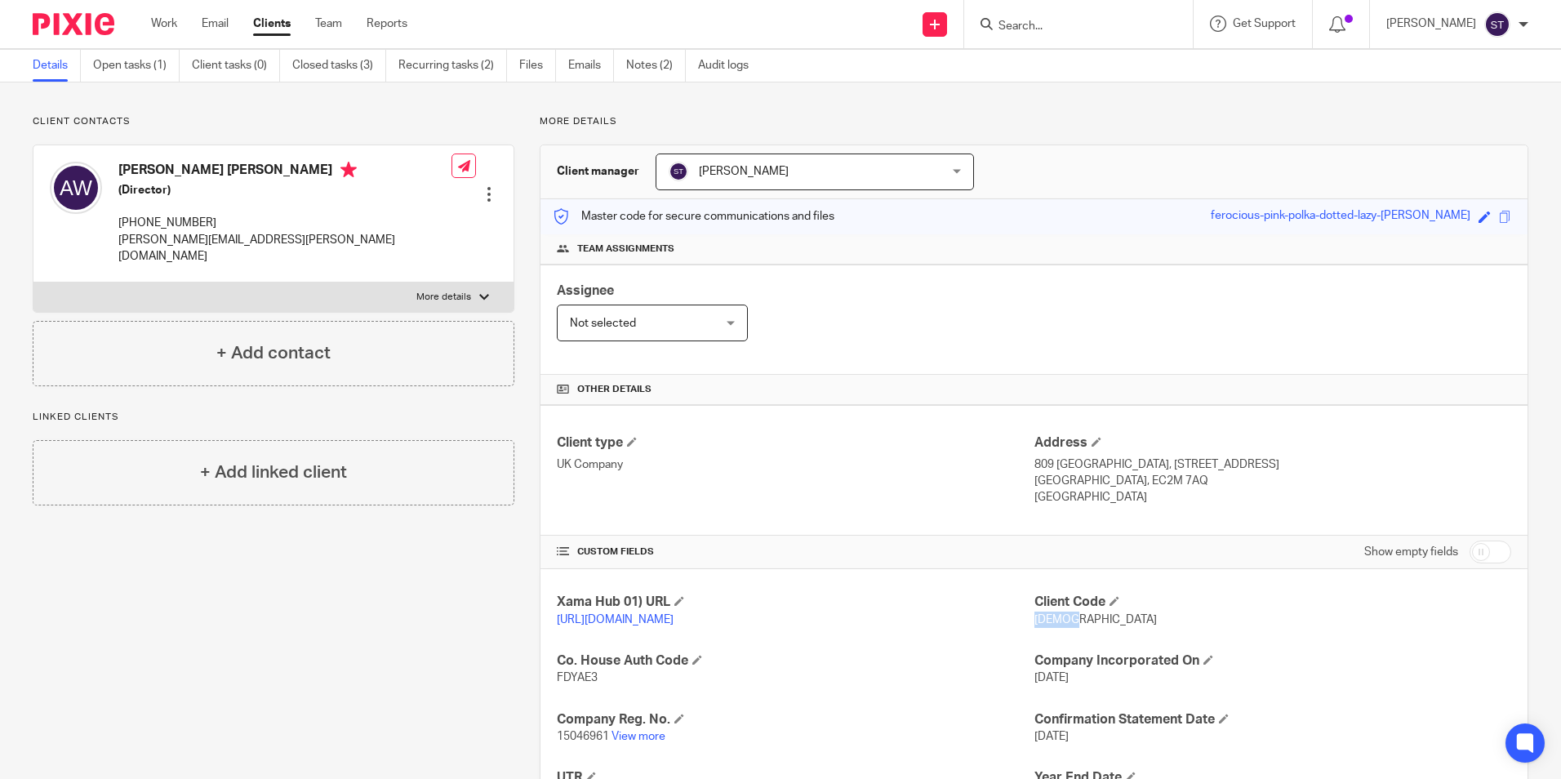
scroll to position [0, 0]
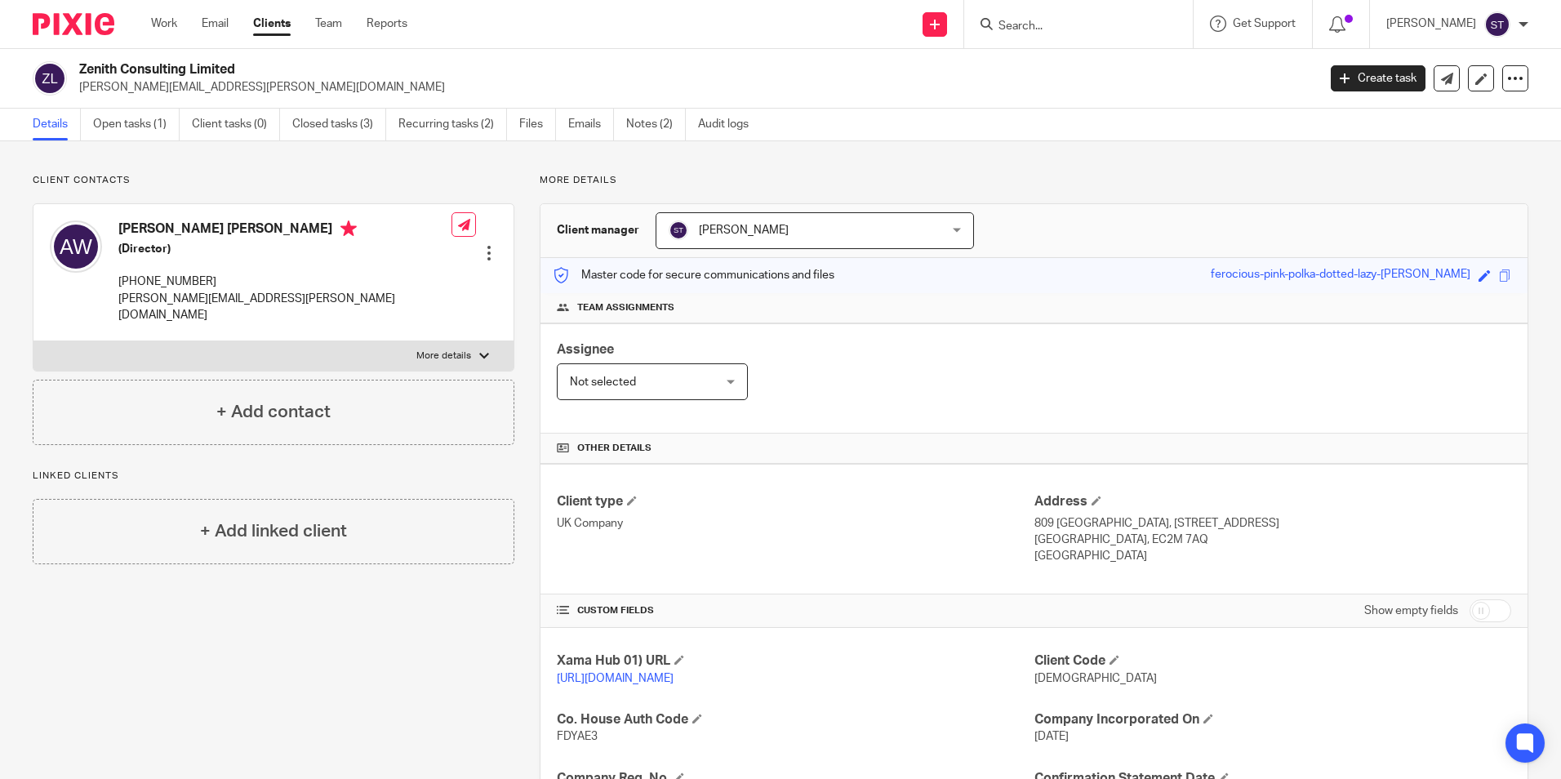
click at [182, 23] on ul "Work Email Clients Team Reports" at bounding box center [291, 24] width 281 height 16
click at [162, 25] on link "Work" at bounding box center [164, 24] width 26 height 16
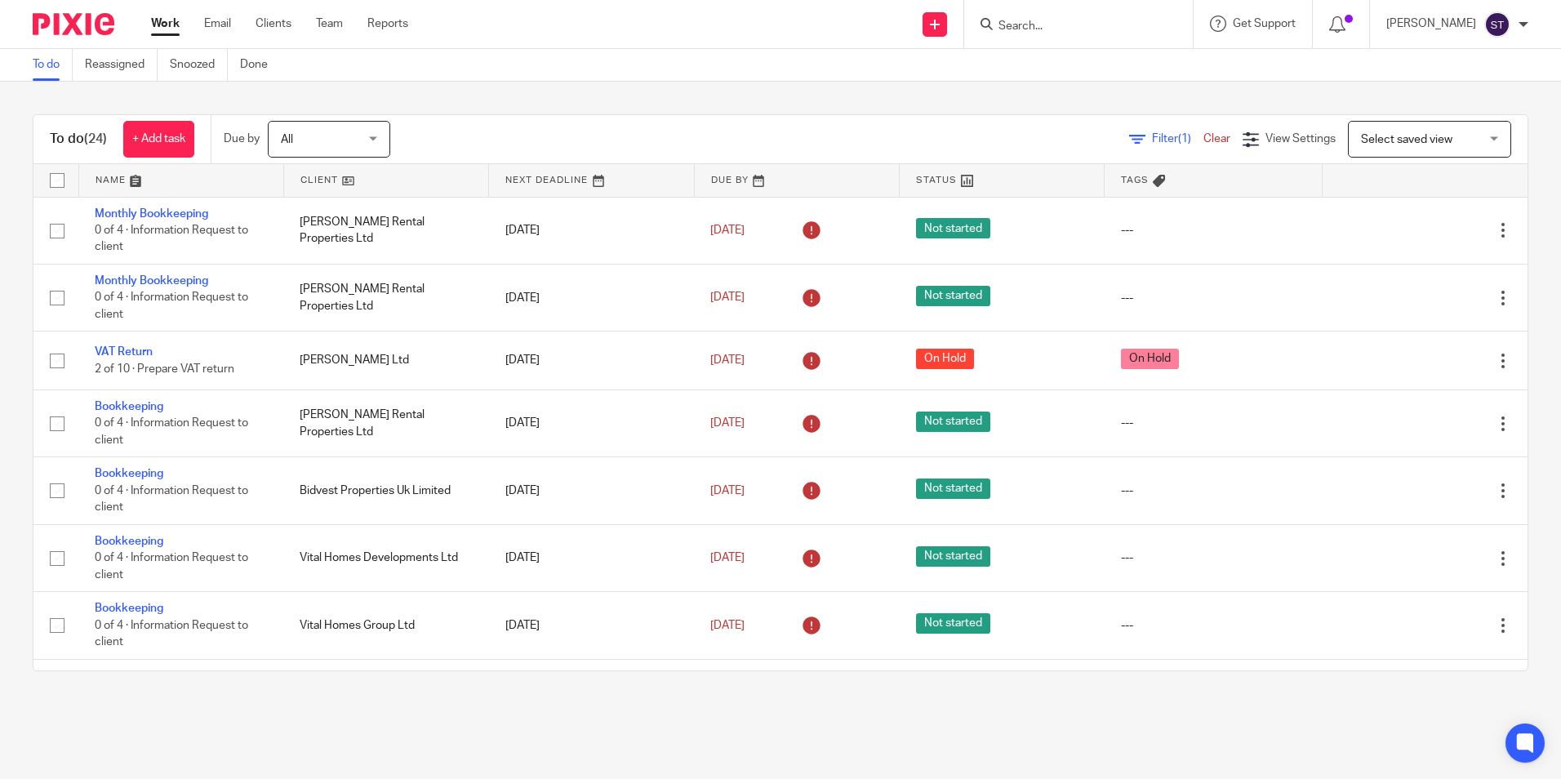
drag, startPoint x: 0, startPoint y: 0, endPoint x: 1019, endPoint y: 25, distance: 1019.5
click at [1018, 25] on input "Search" at bounding box center [1070, 27] width 147 height 15
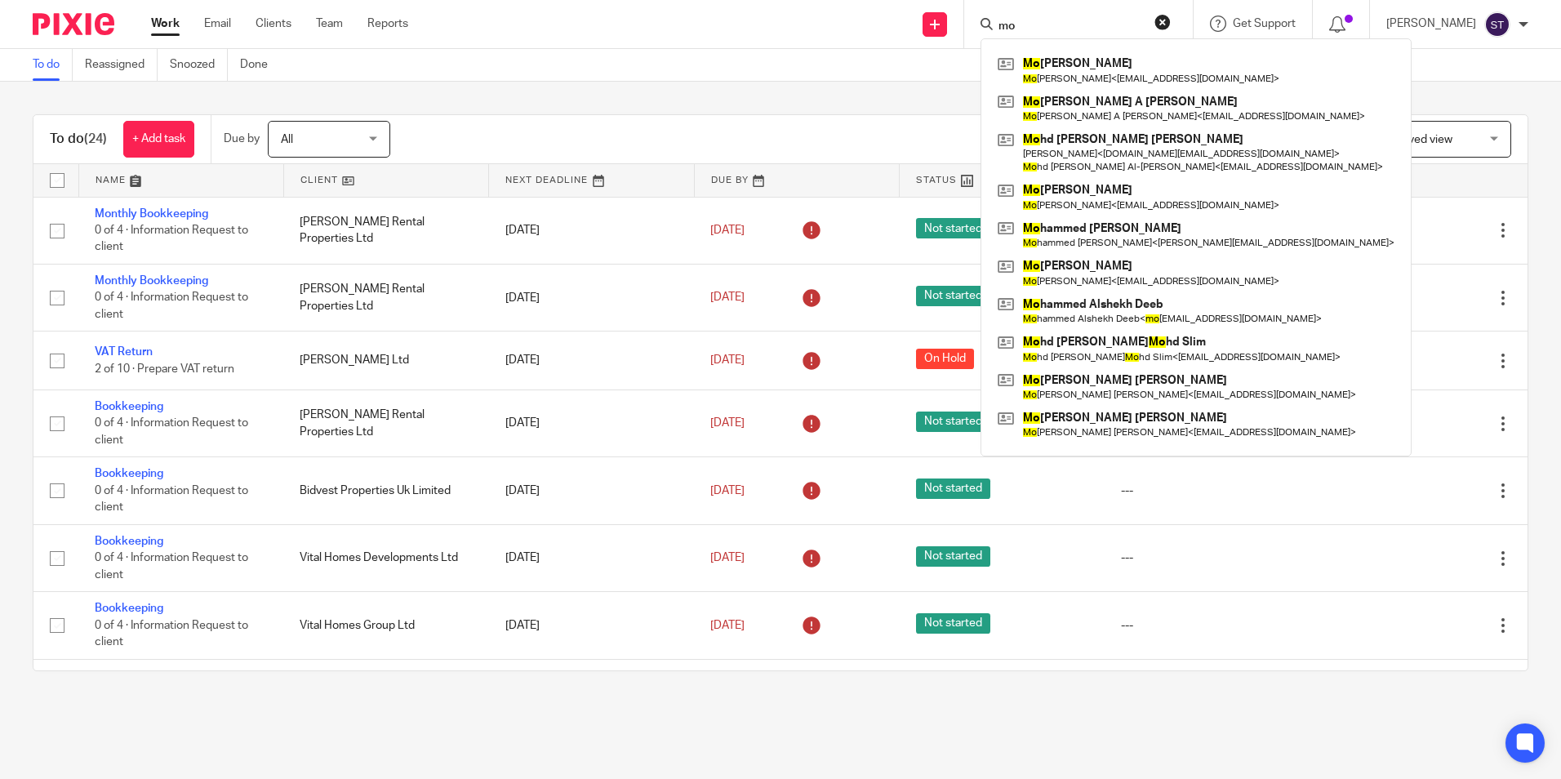
type input "m"
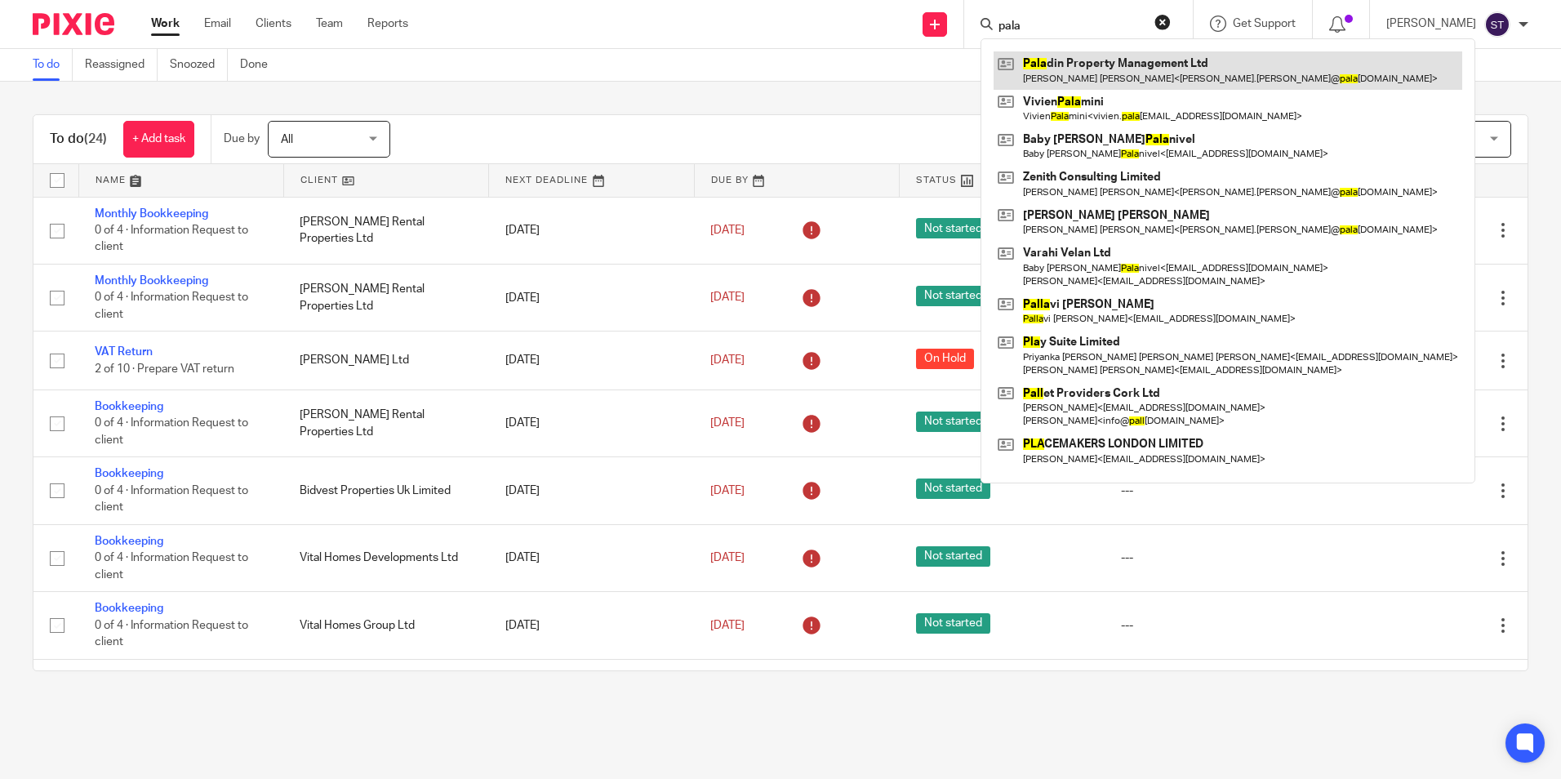
type input "pala"
click at [1081, 61] on link at bounding box center [1228, 70] width 469 height 38
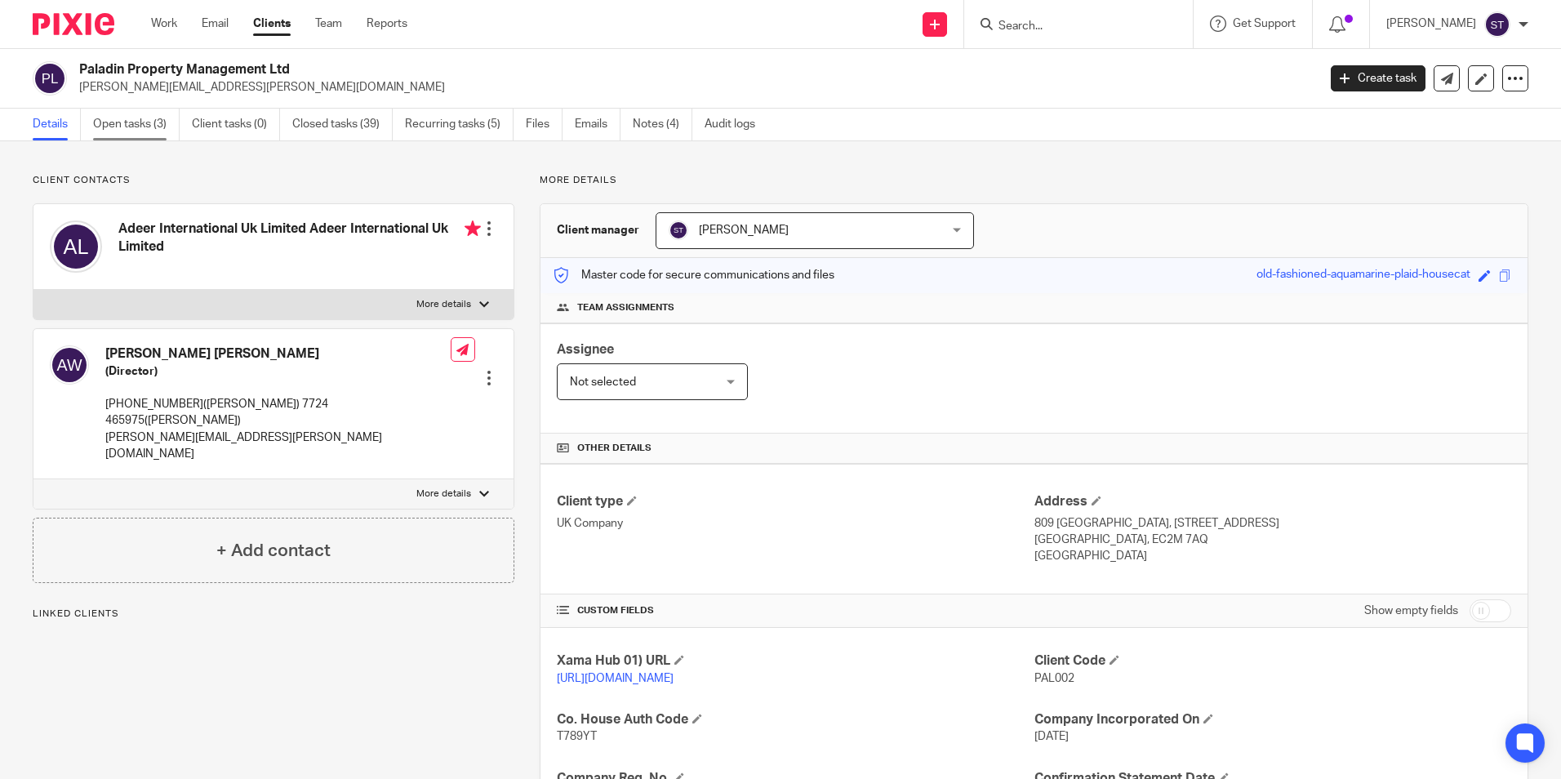
click at [155, 127] on link "Open tasks (3)" at bounding box center [136, 125] width 87 height 32
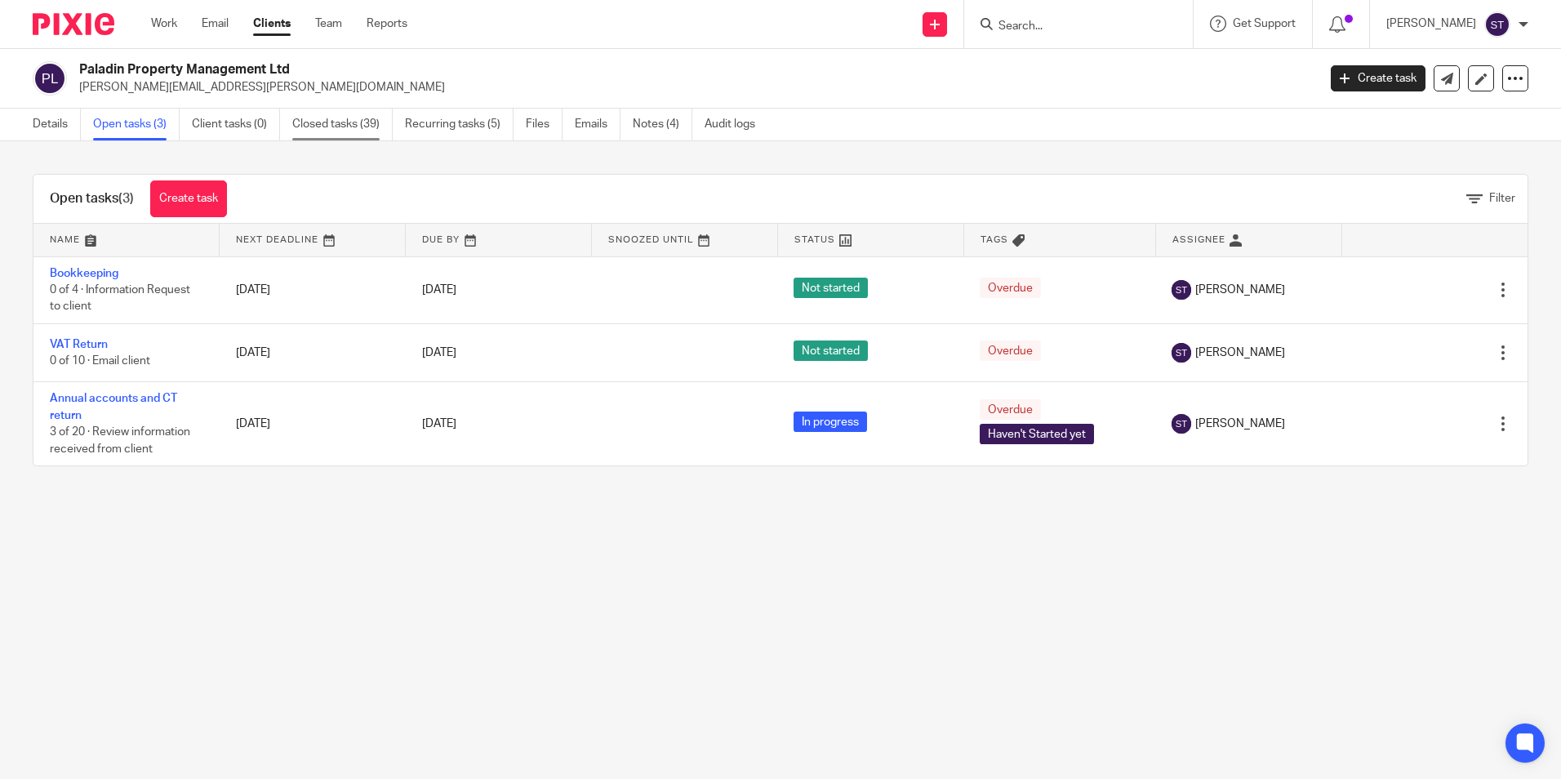
click at [345, 117] on link "Closed tasks (39)" at bounding box center [342, 125] width 100 height 32
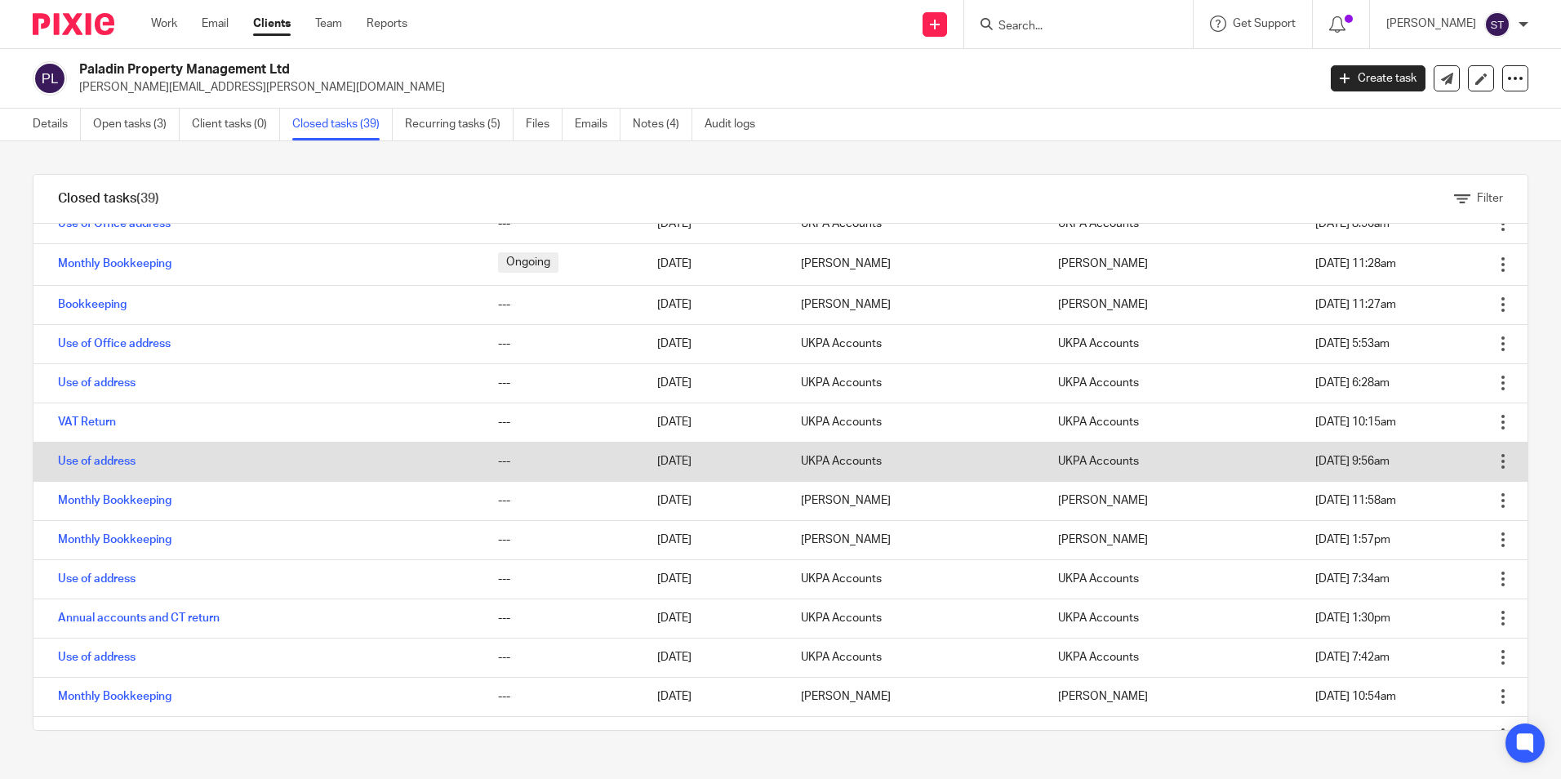
scroll to position [327, 0]
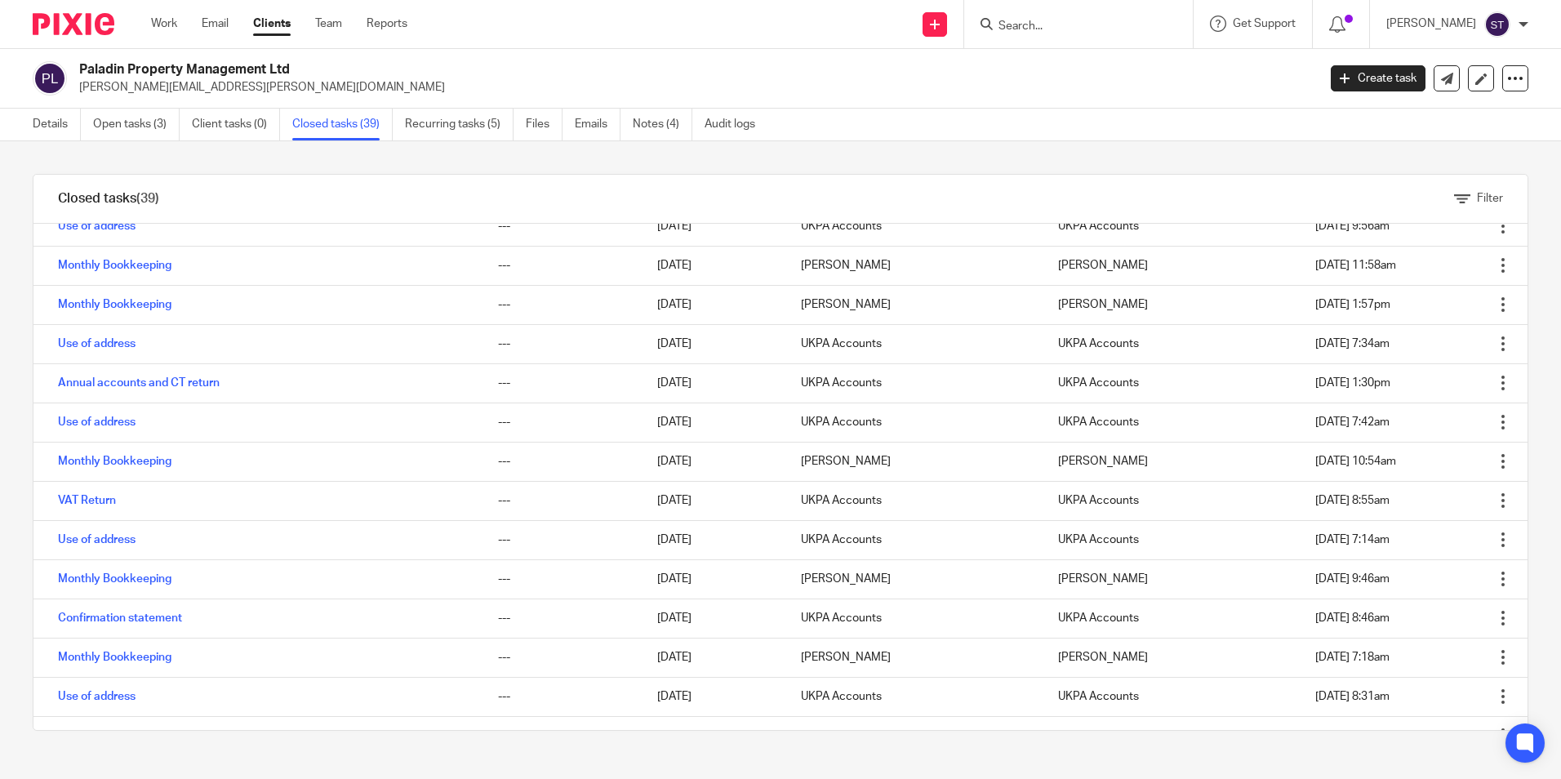
click at [1037, 18] on form at bounding box center [1084, 24] width 174 height 20
click at [1038, 18] on form at bounding box center [1084, 24] width 174 height 20
click at [998, 24] on input "Search" at bounding box center [1070, 27] width 147 height 15
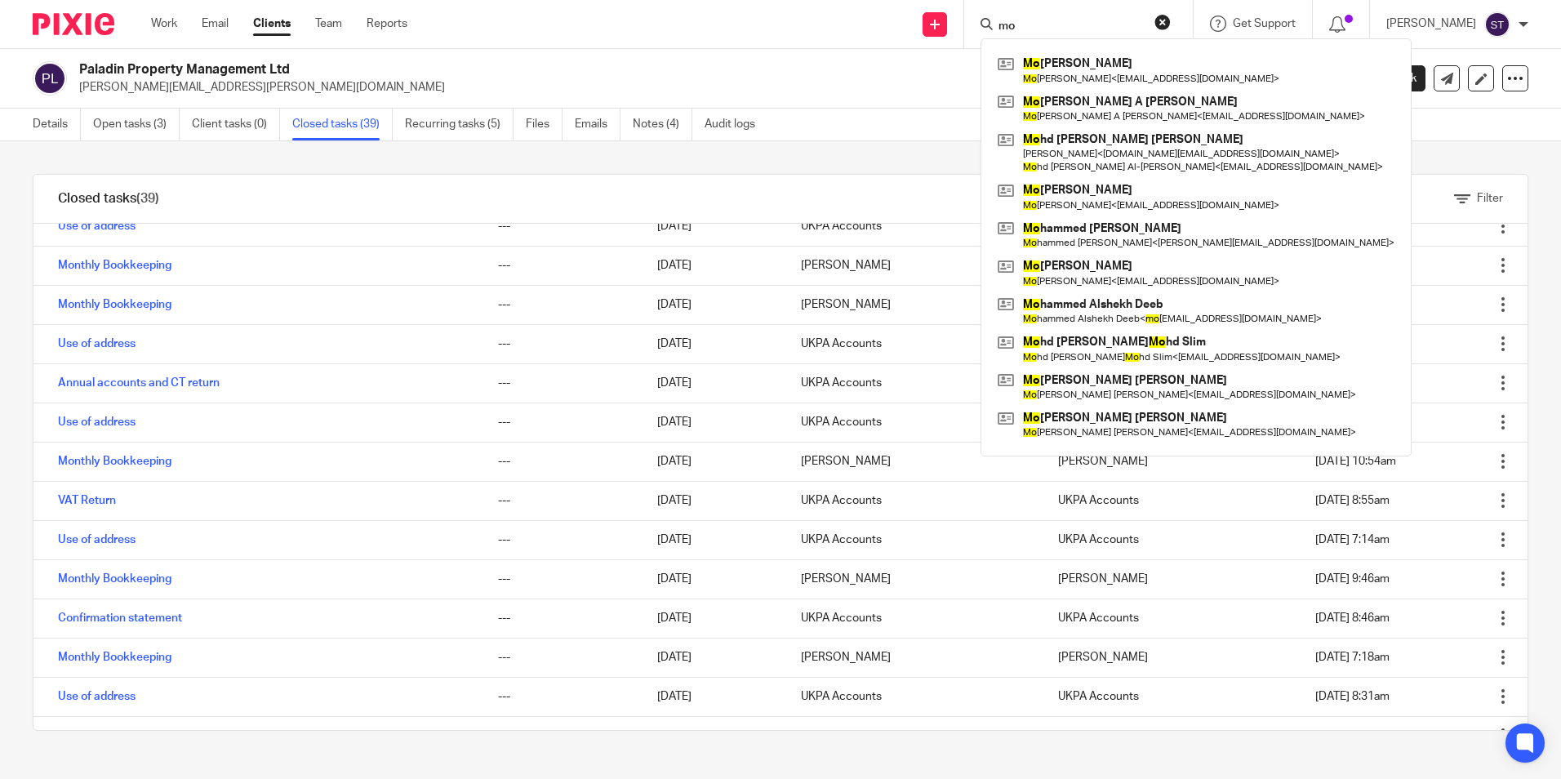
type input "m"
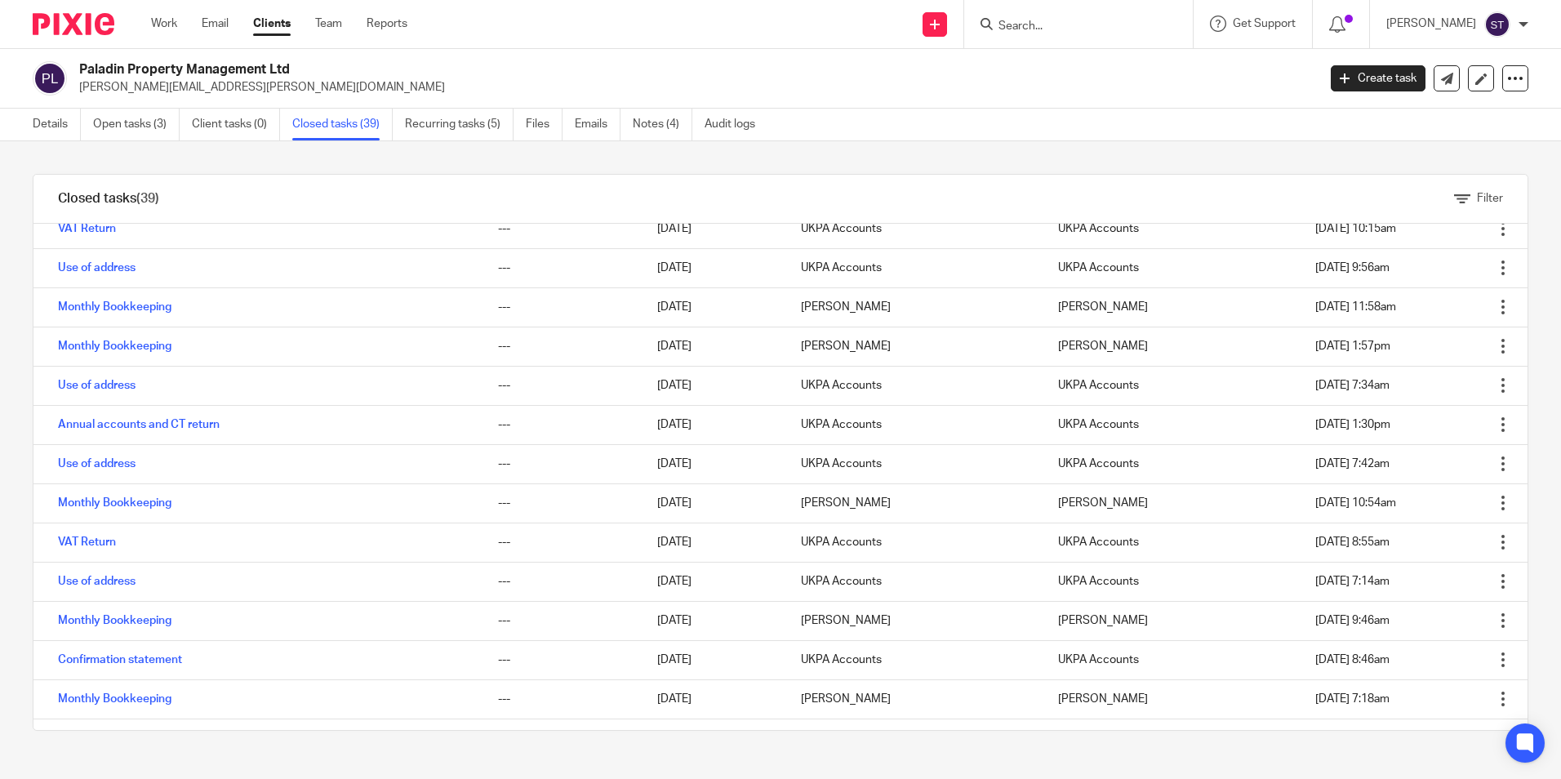
scroll to position [0, 0]
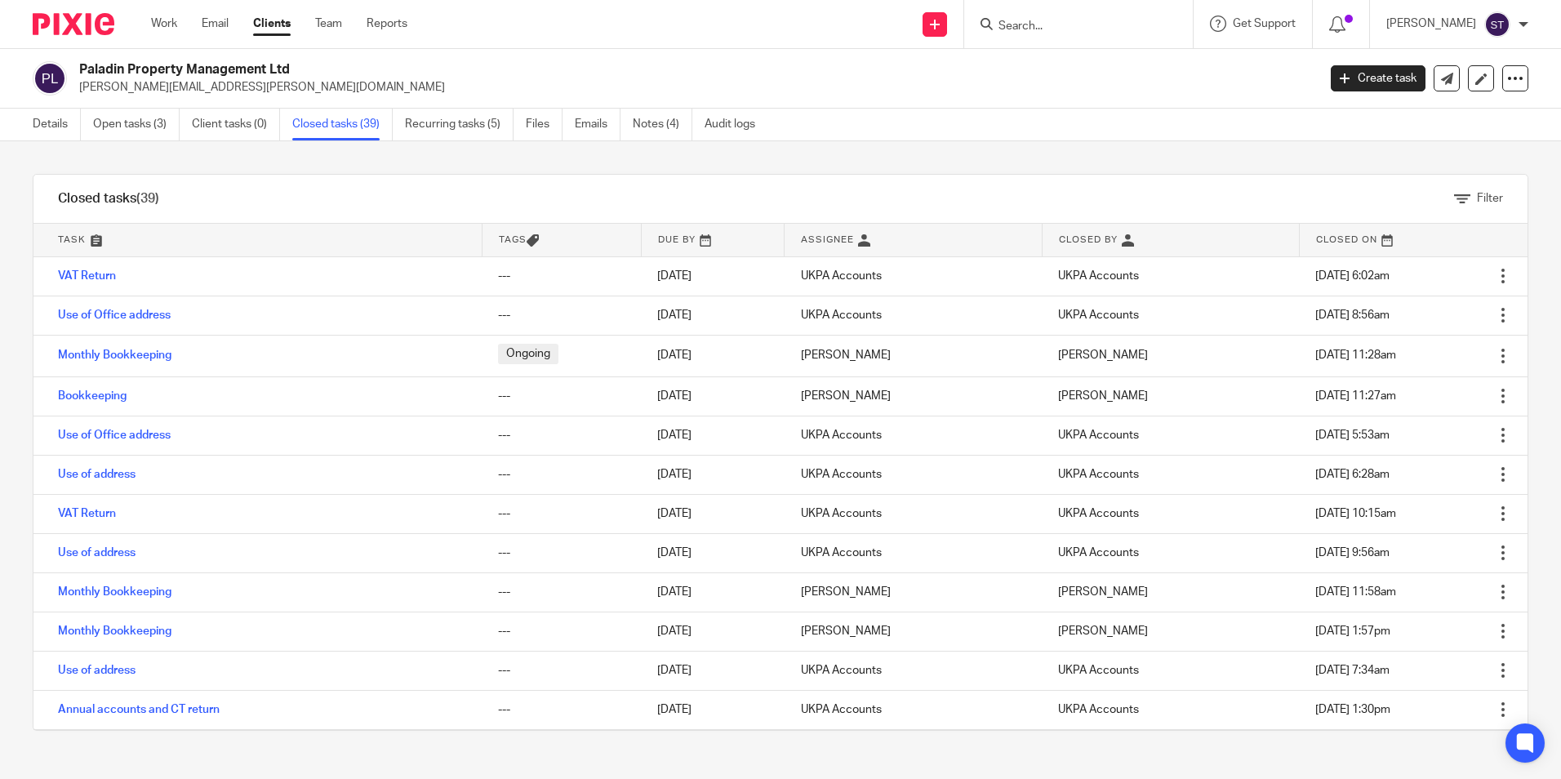
drag, startPoint x: 1173, startPoint y: 142, endPoint x: 1124, endPoint y: 133, distance: 49.8
click at [1173, 142] on div "Filter tasks Only show tasks matching all of these conditions 1 Task name Is Is…" at bounding box center [780, 460] width 1561 height 638
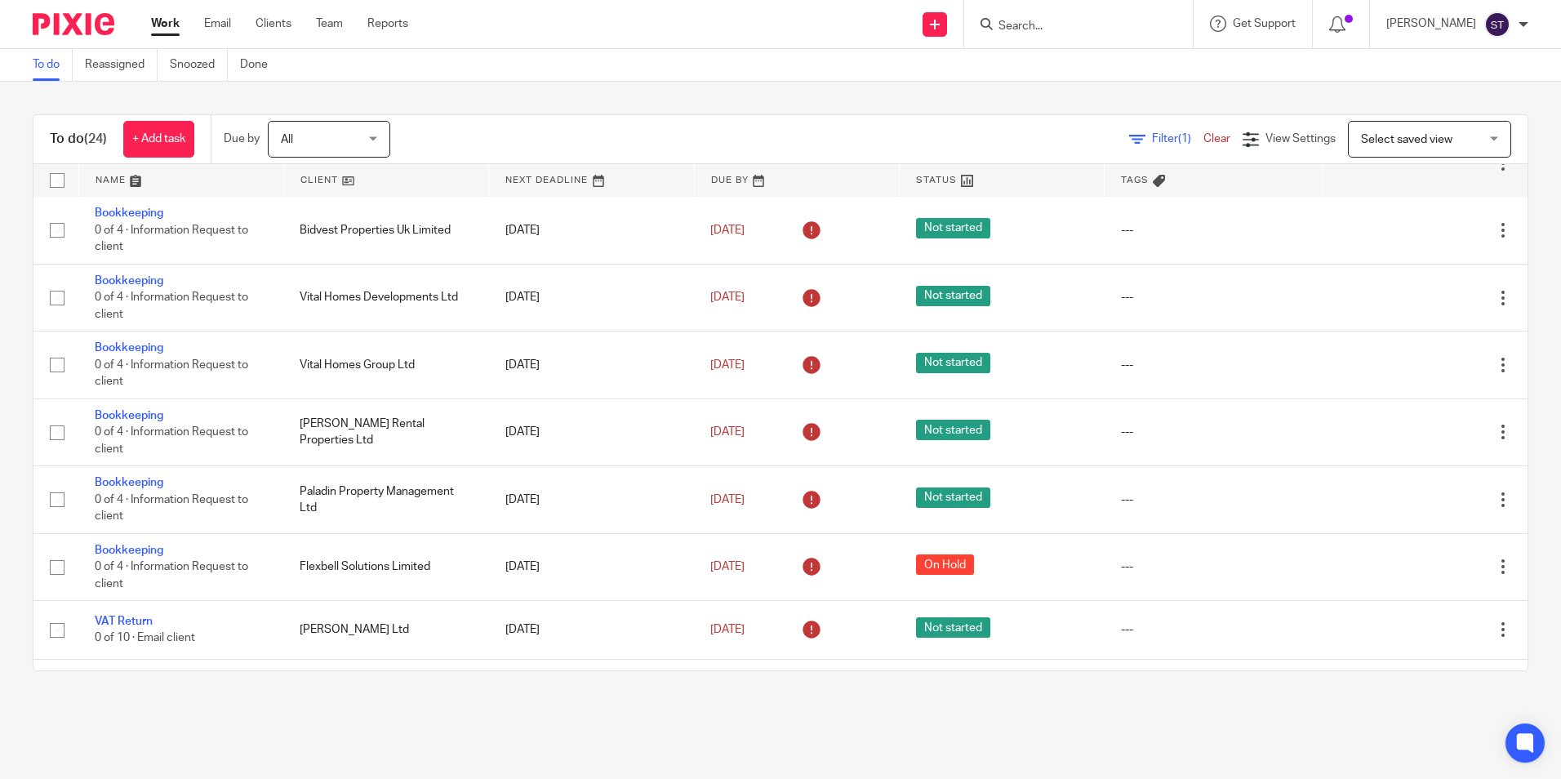
scroll to position [832, 0]
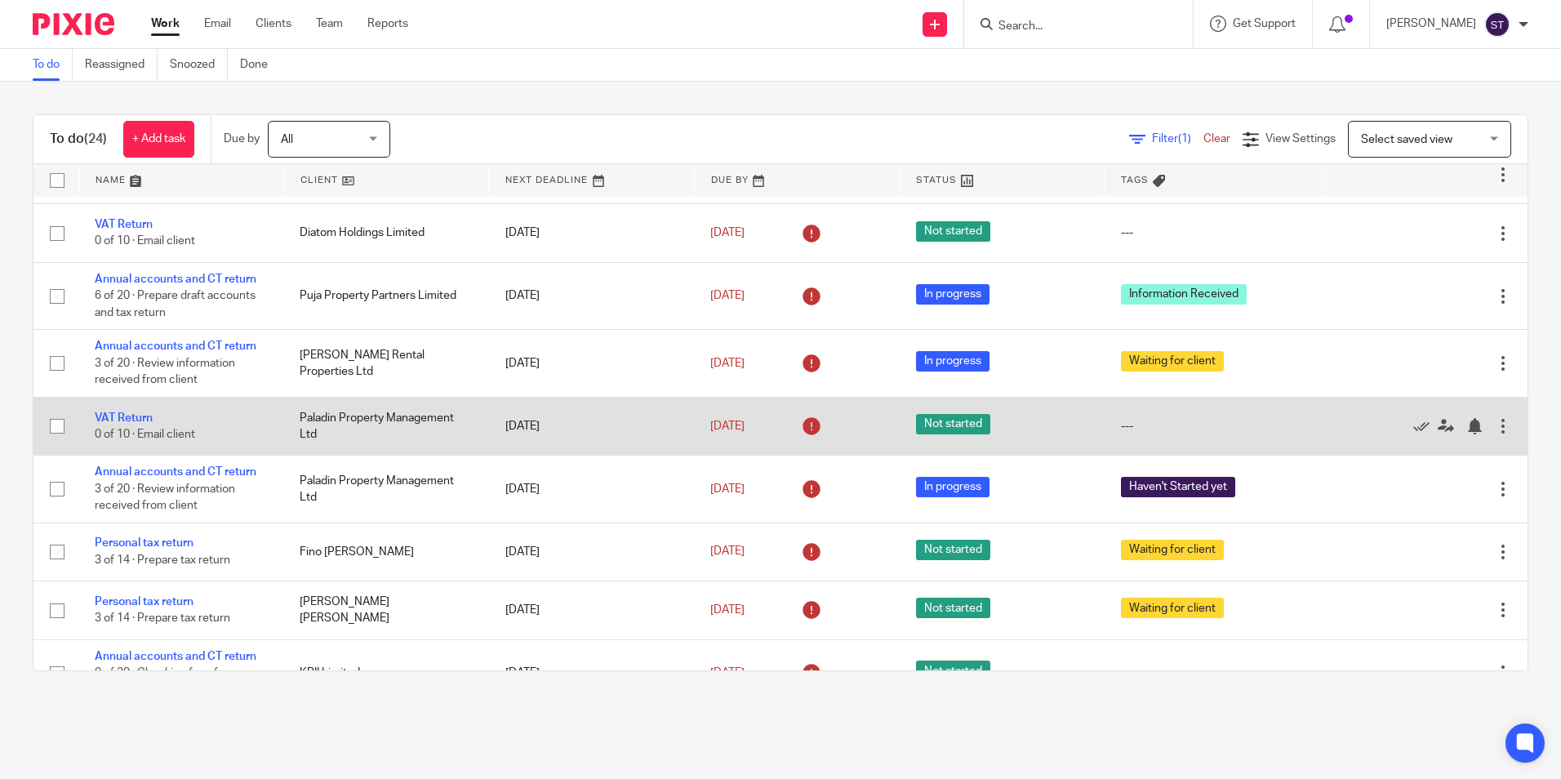
click at [307, 419] on td "Paladin Property Management Ltd" at bounding box center [385, 426] width 205 height 58
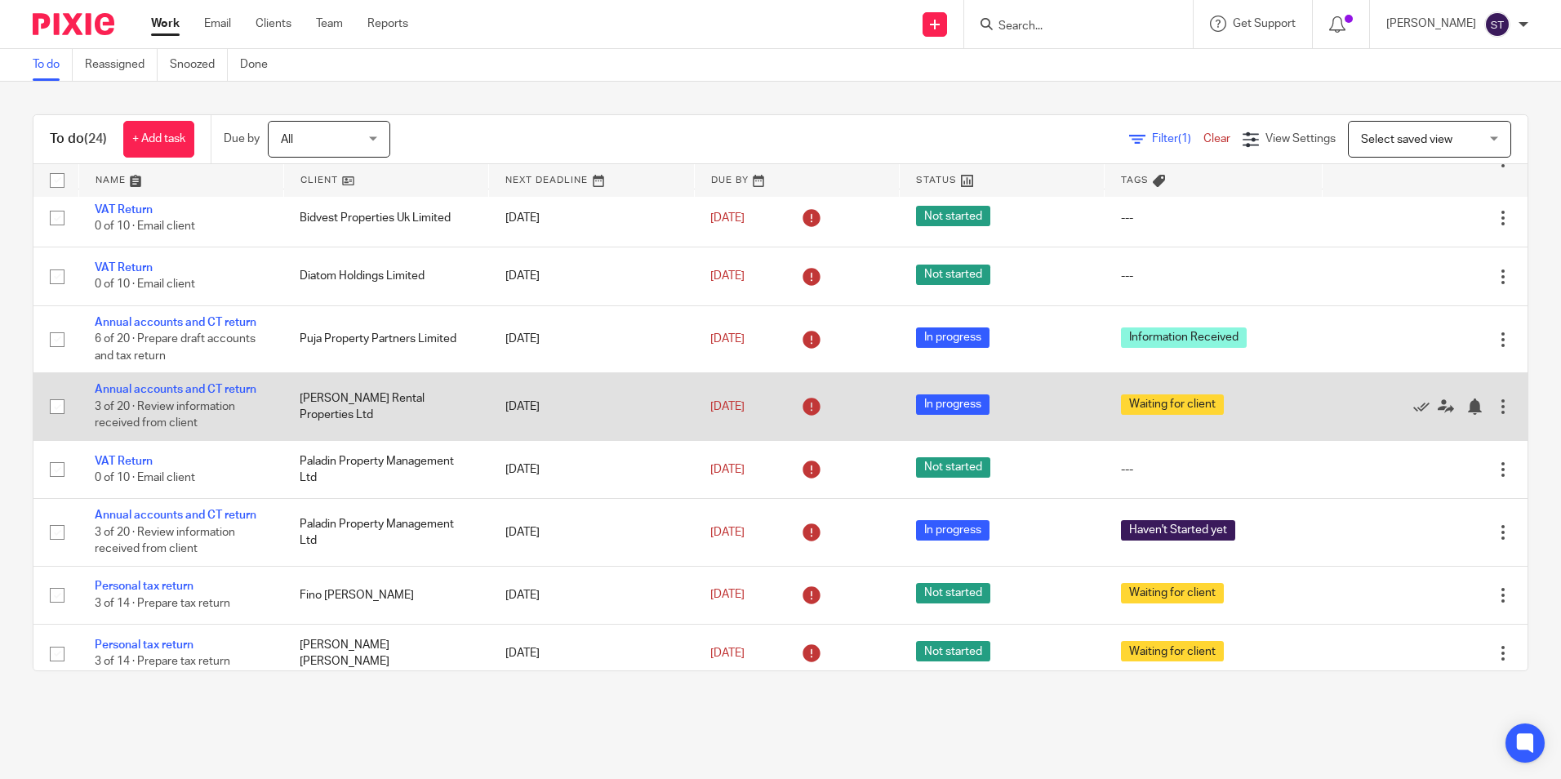
scroll to position [751, 0]
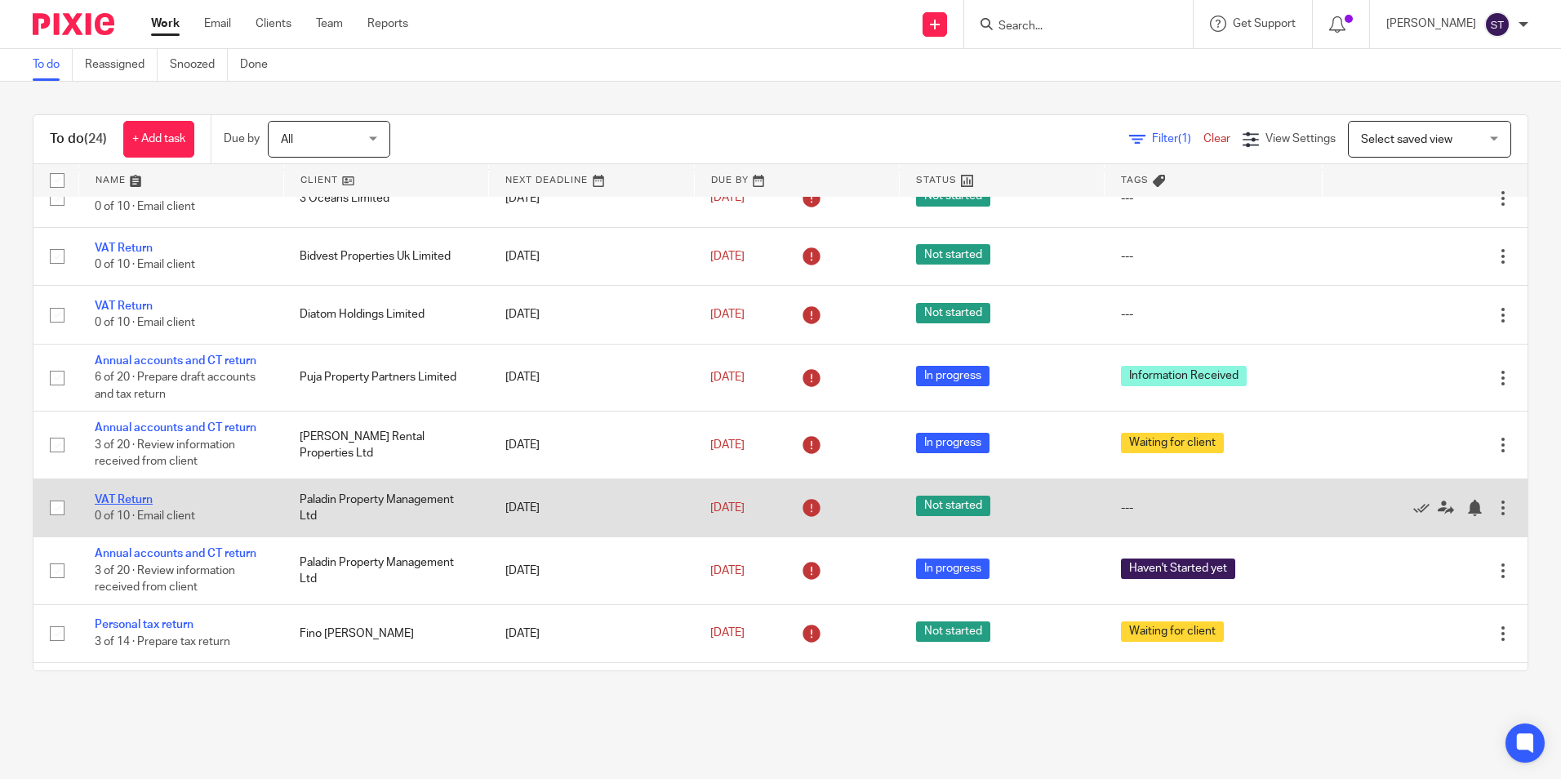
click at [117, 498] on link "VAT Return" at bounding box center [124, 499] width 58 height 11
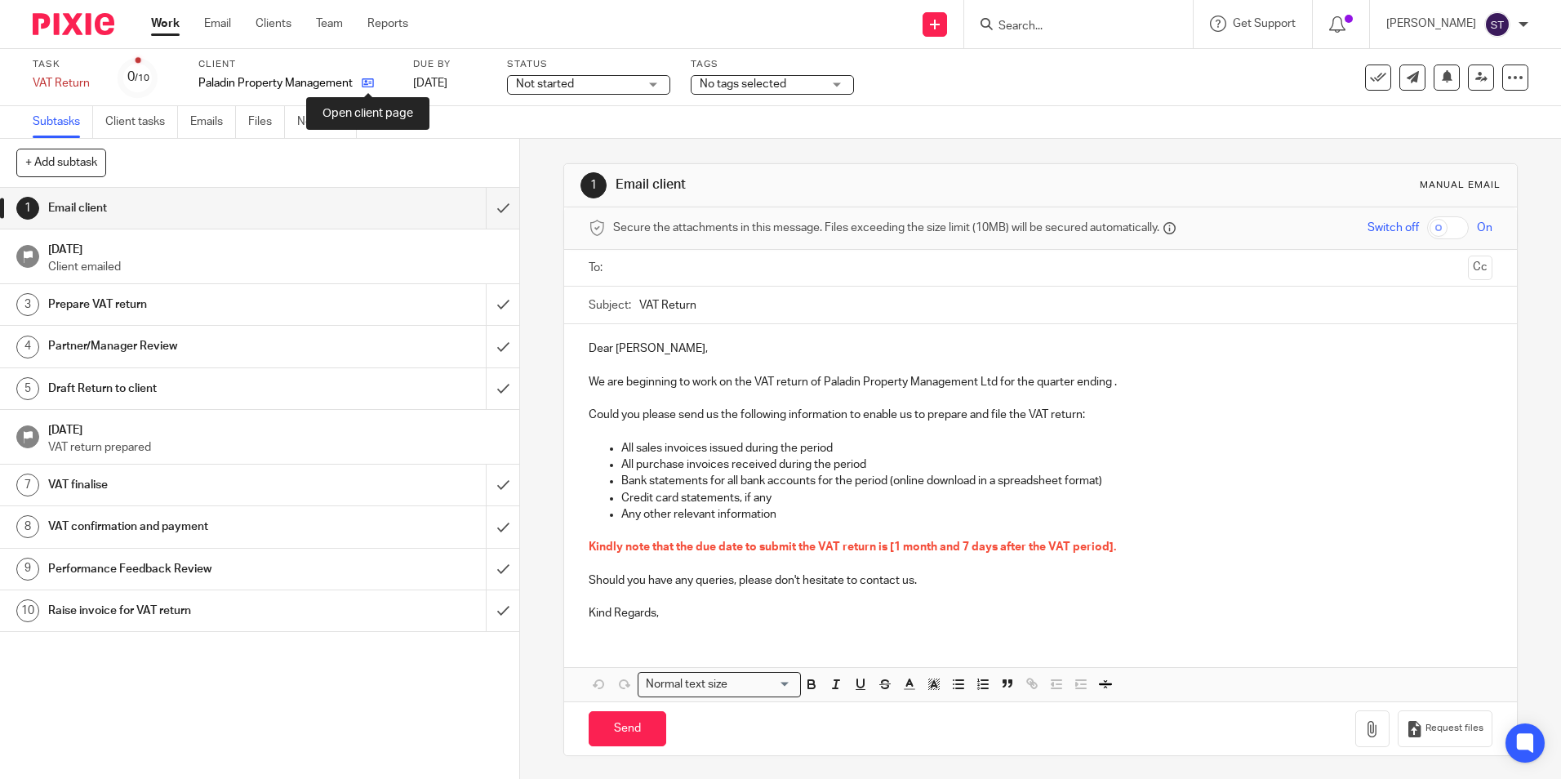
click at [368, 82] on icon at bounding box center [368, 83] width 12 height 12
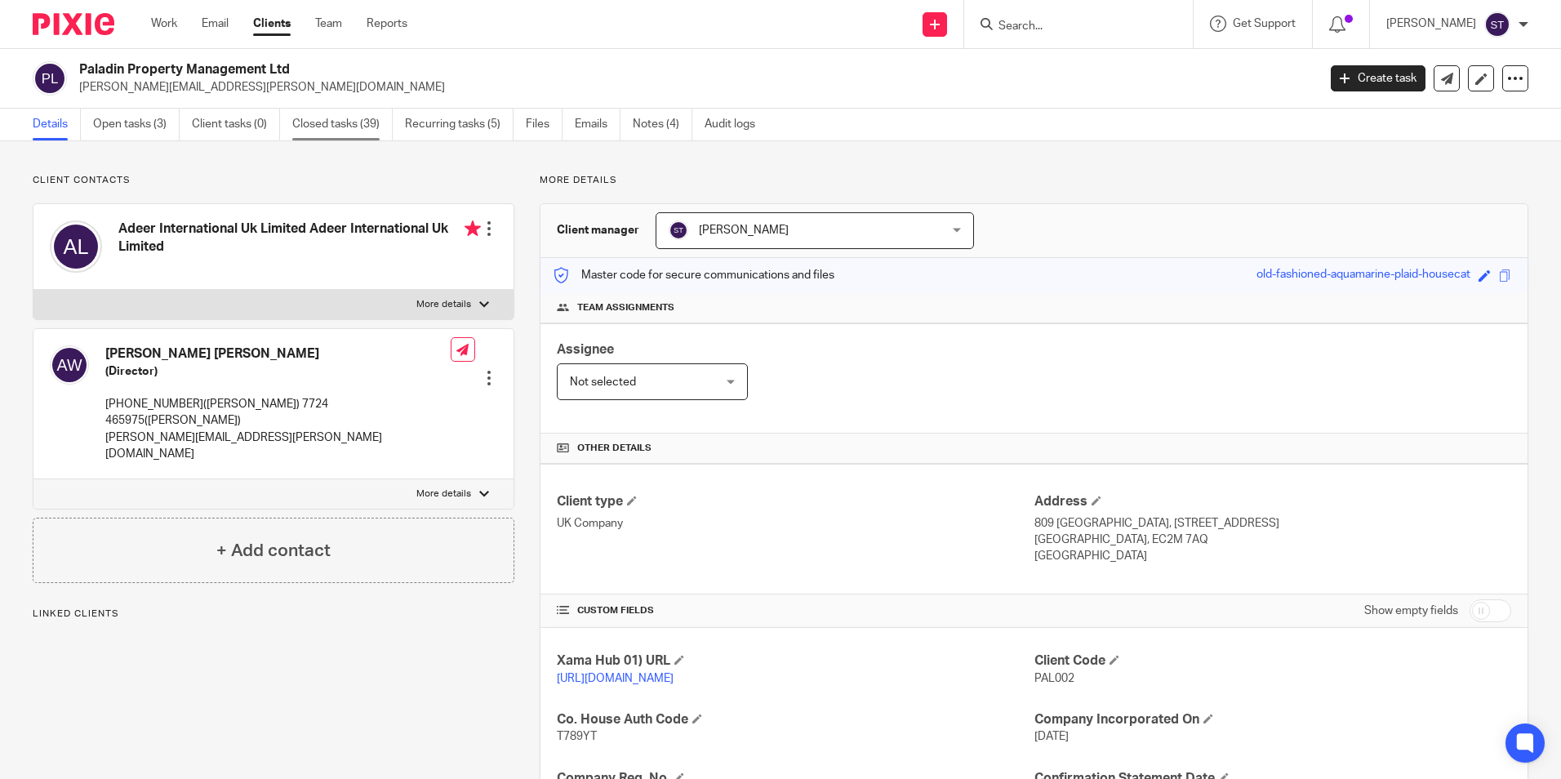
click at [328, 131] on link "Closed tasks (39)" at bounding box center [342, 125] width 100 height 32
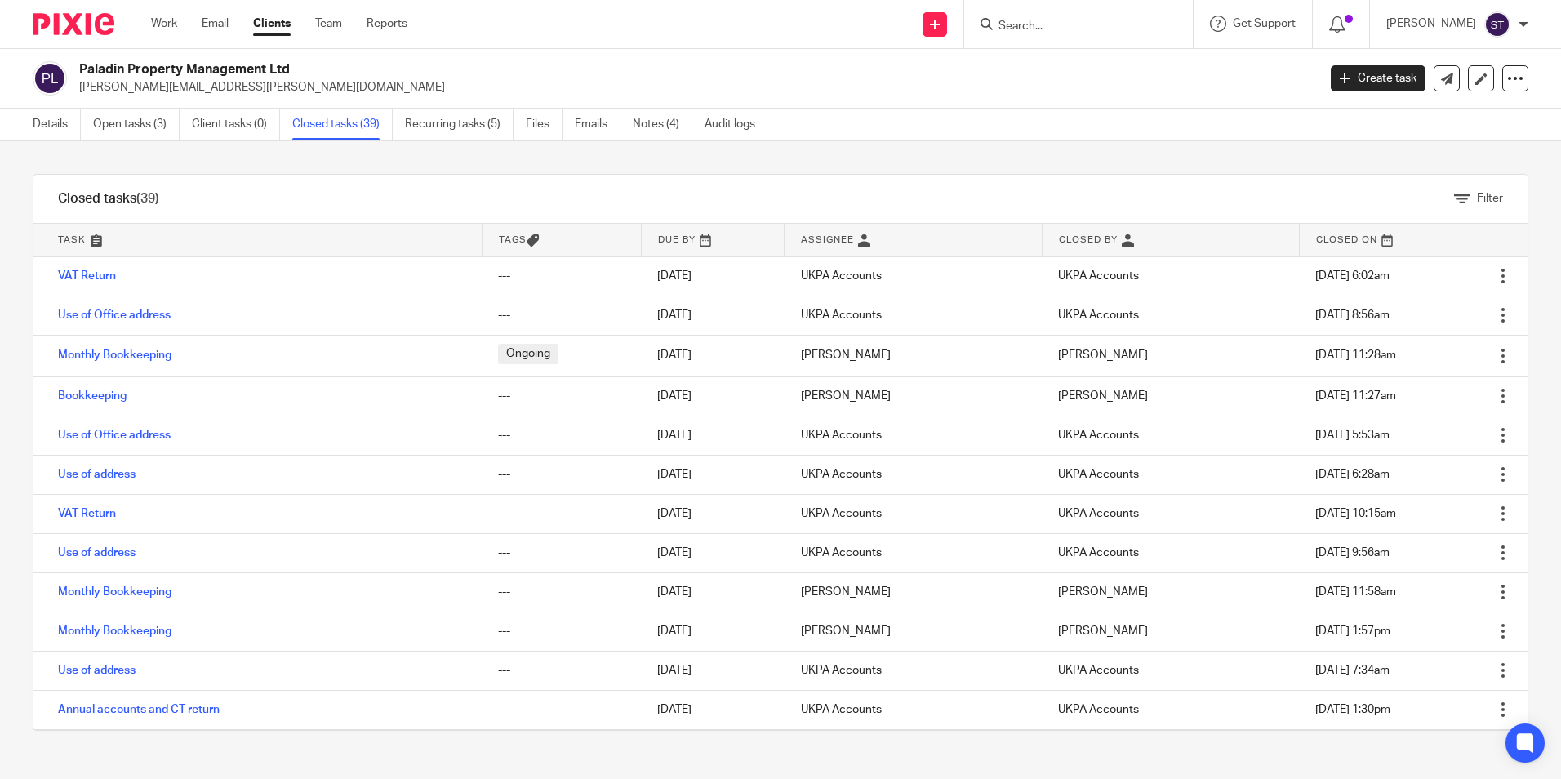
click at [92, 129] on ul "Details Open tasks (3) Client tasks (0) Closed tasks (39) Recurring tasks (5) F…" at bounding box center [406, 125] width 747 height 32
click at [109, 126] on link "Open tasks (3)" at bounding box center [136, 125] width 87 height 32
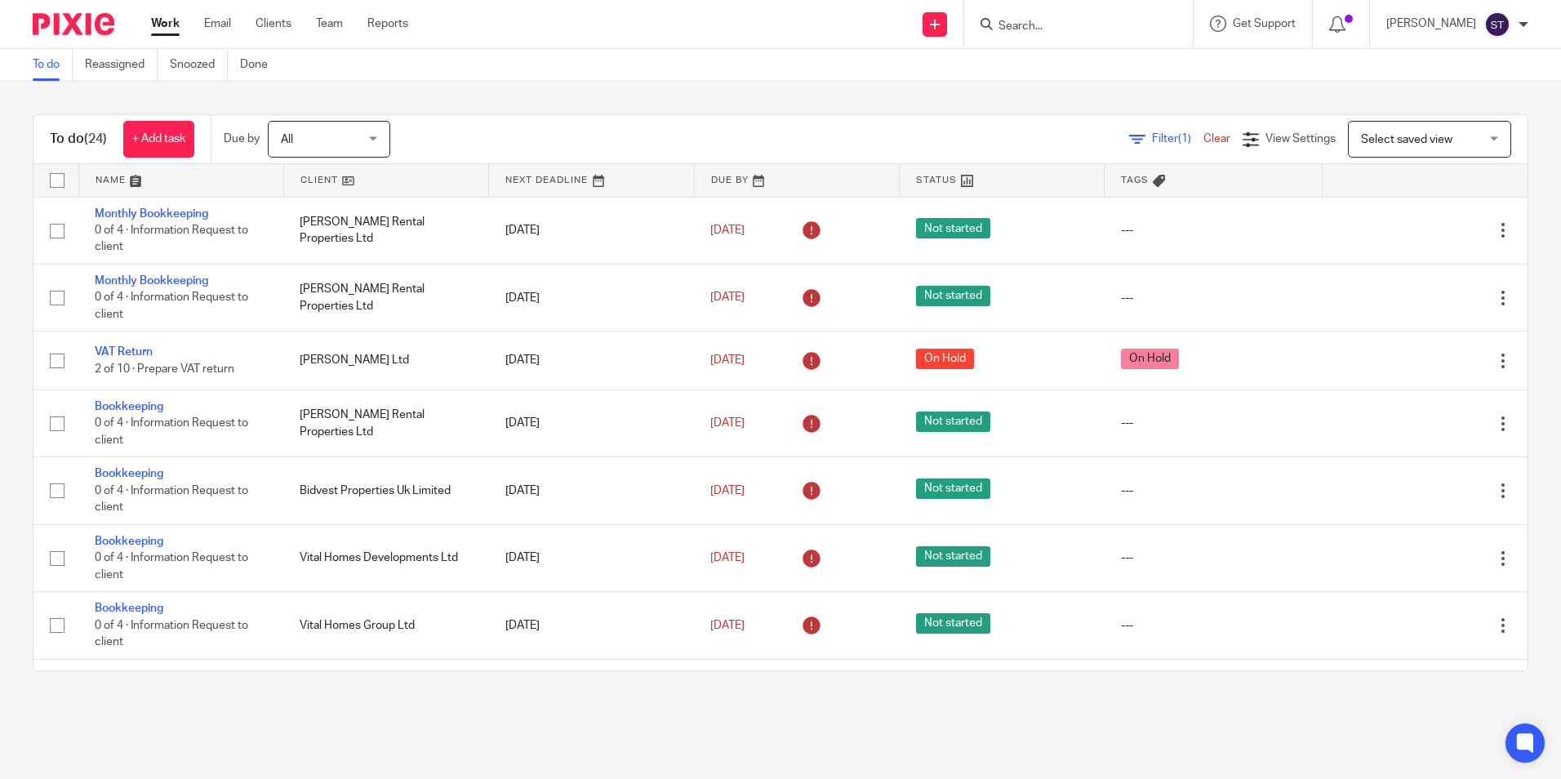
click at [1034, 98] on div "To do (24) + Add task Due by All All Today Tomorrow This week Next week This mo…" at bounding box center [780, 393] width 1561 height 622
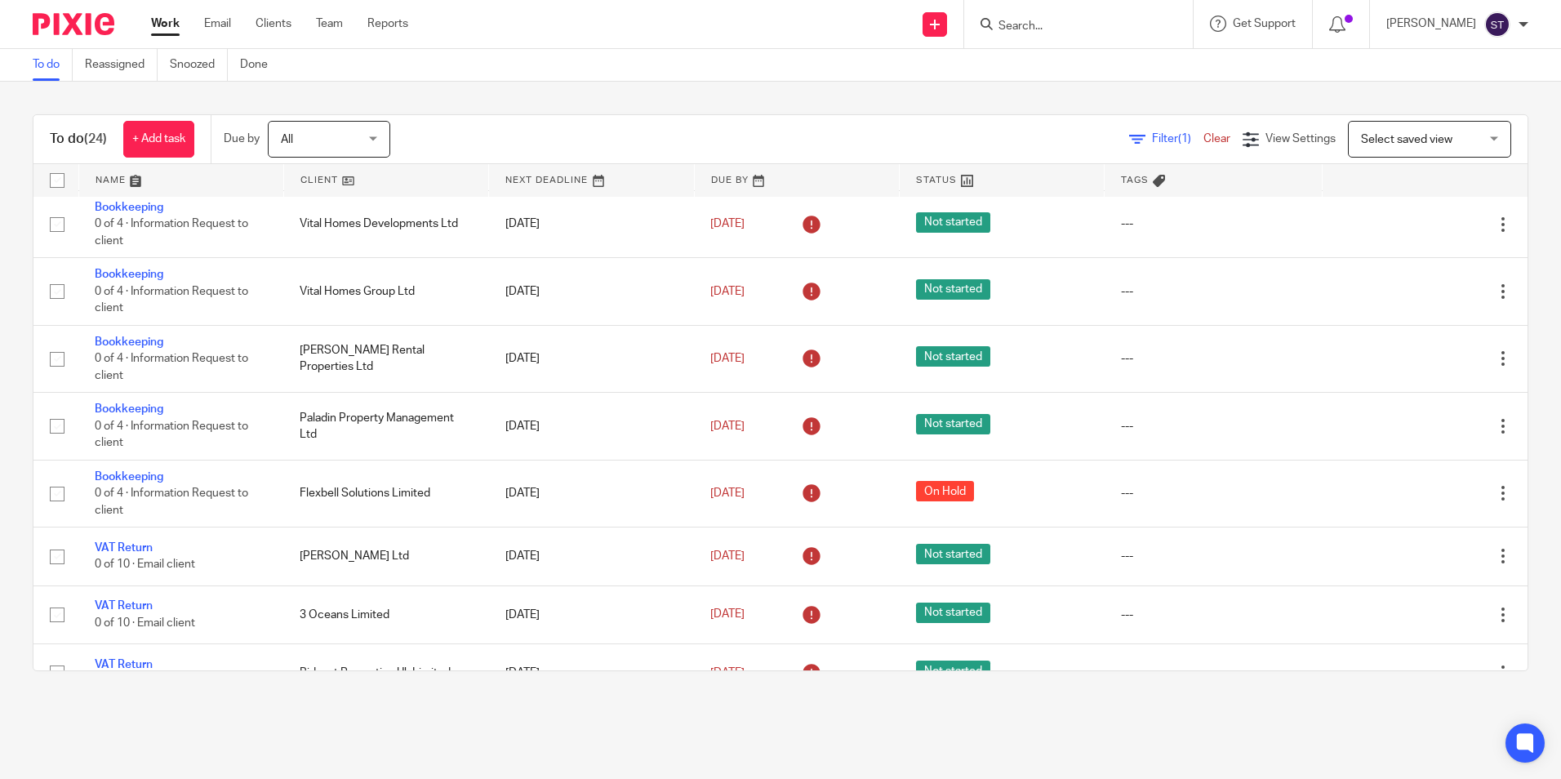
scroll to position [832, 0]
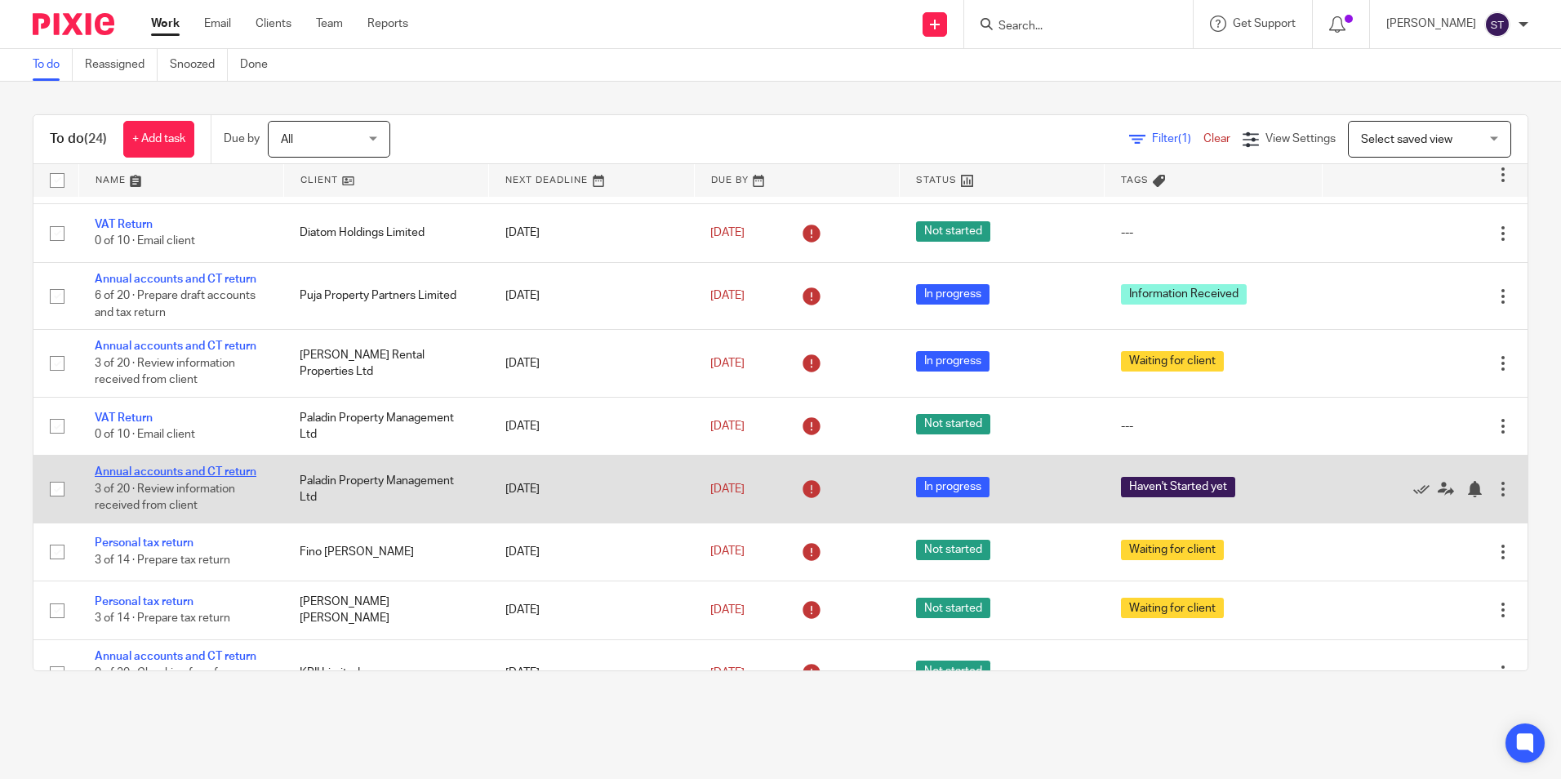
click at [134, 471] on link "Annual accounts and CT return" at bounding box center [176, 471] width 162 height 11
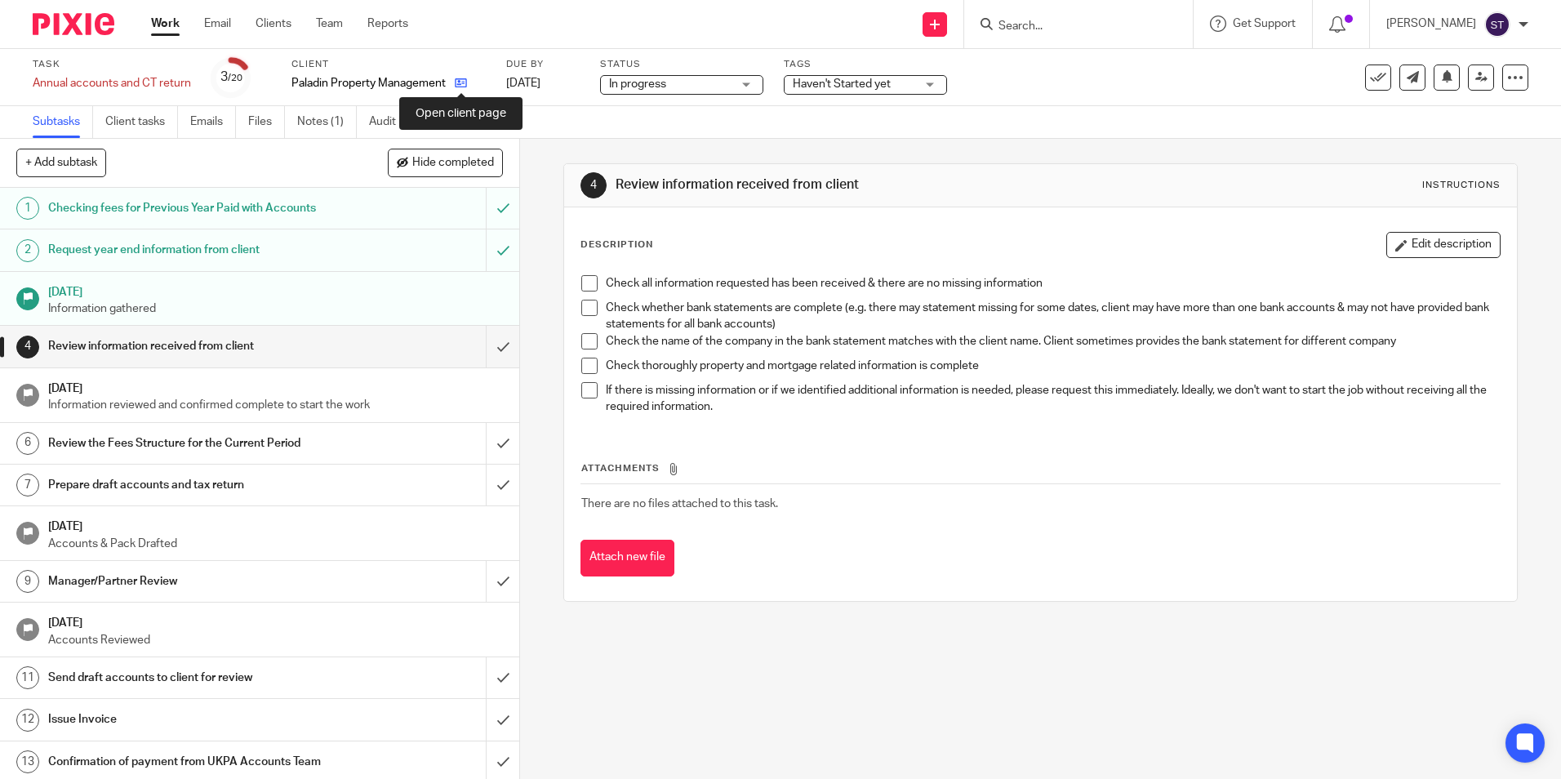
click at [464, 84] on icon at bounding box center [461, 83] width 12 height 12
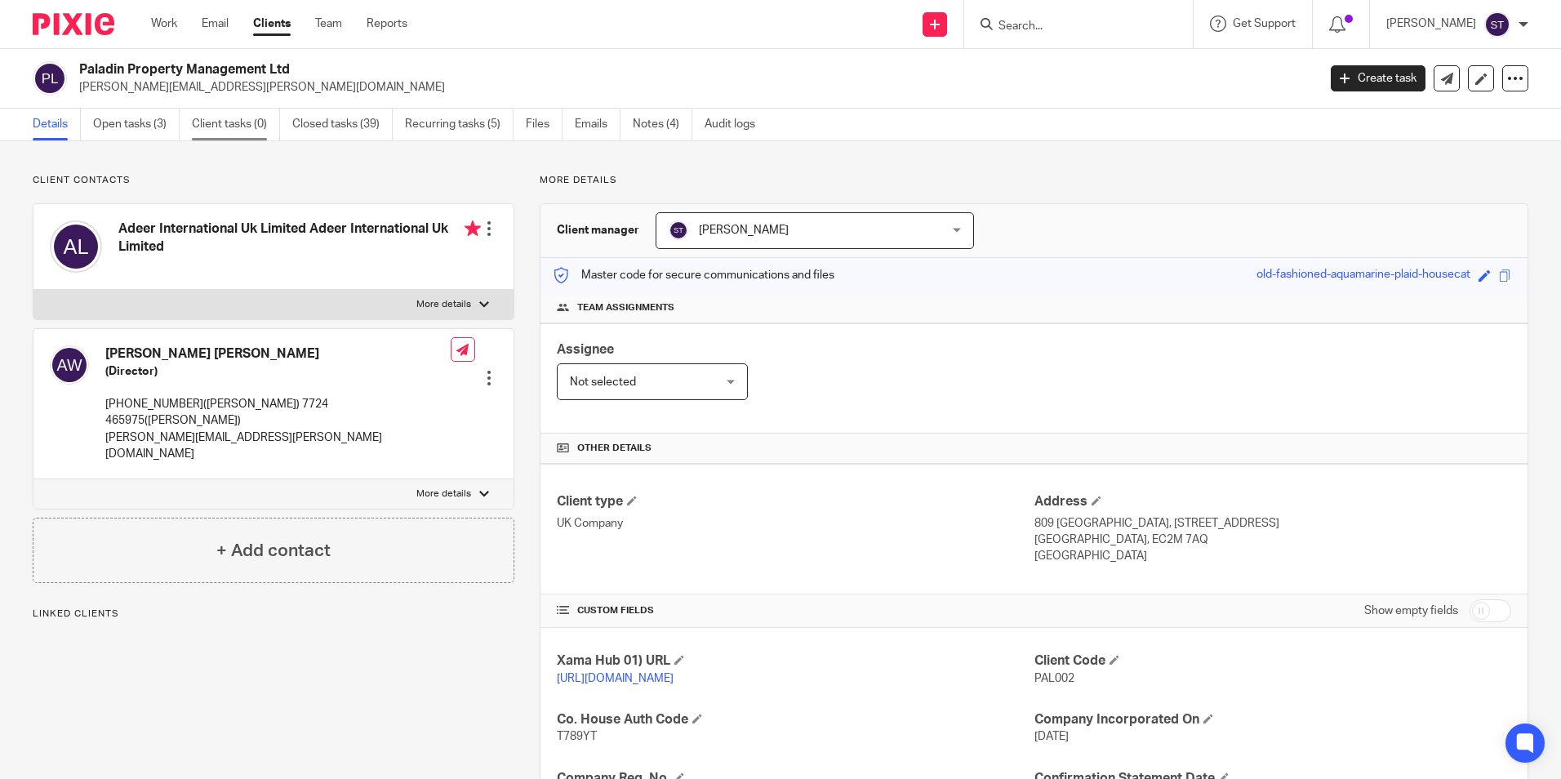
click at [239, 121] on link "Client tasks (0)" at bounding box center [236, 125] width 88 height 32
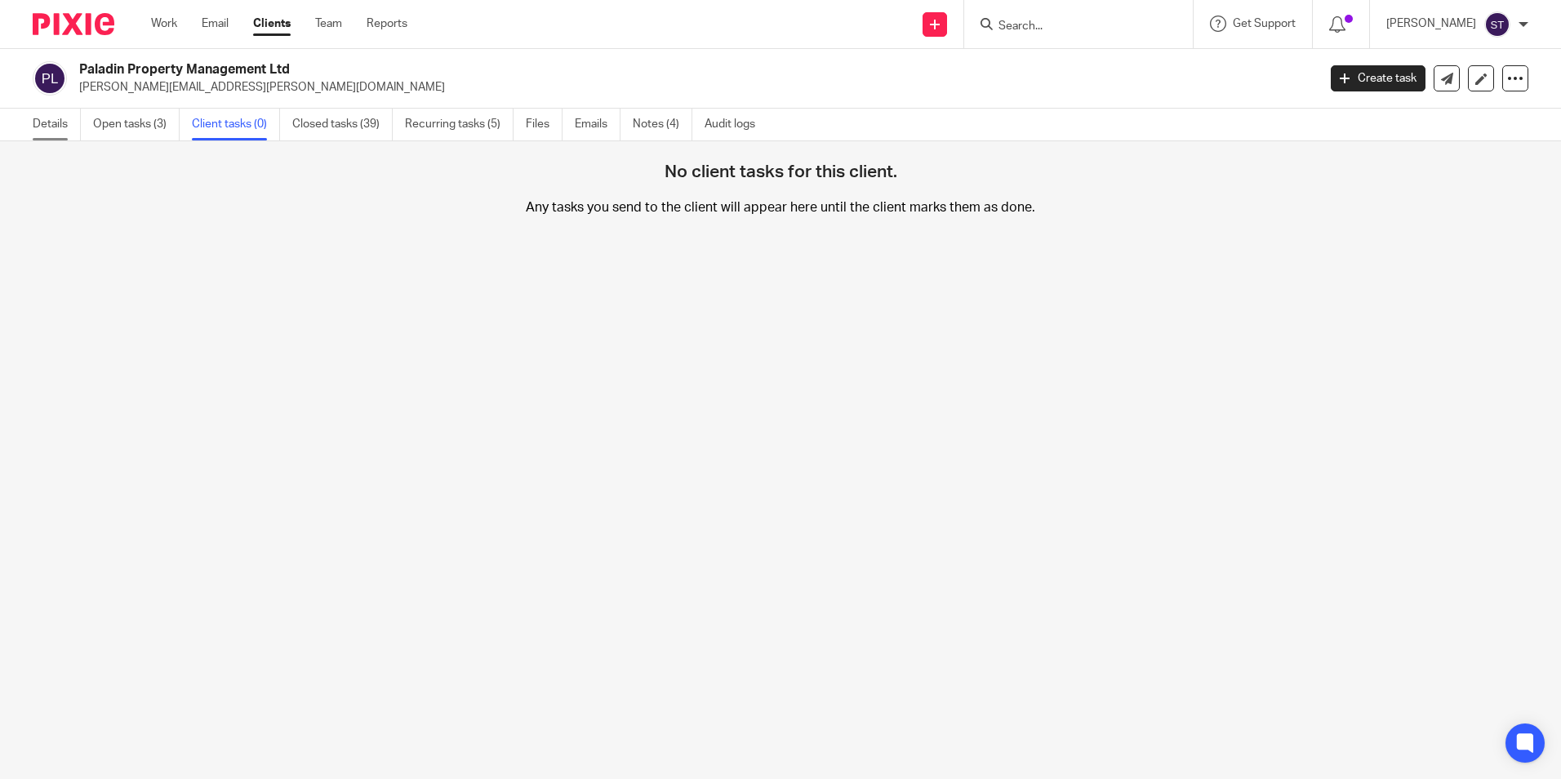
click at [50, 122] on link "Details" at bounding box center [57, 125] width 48 height 32
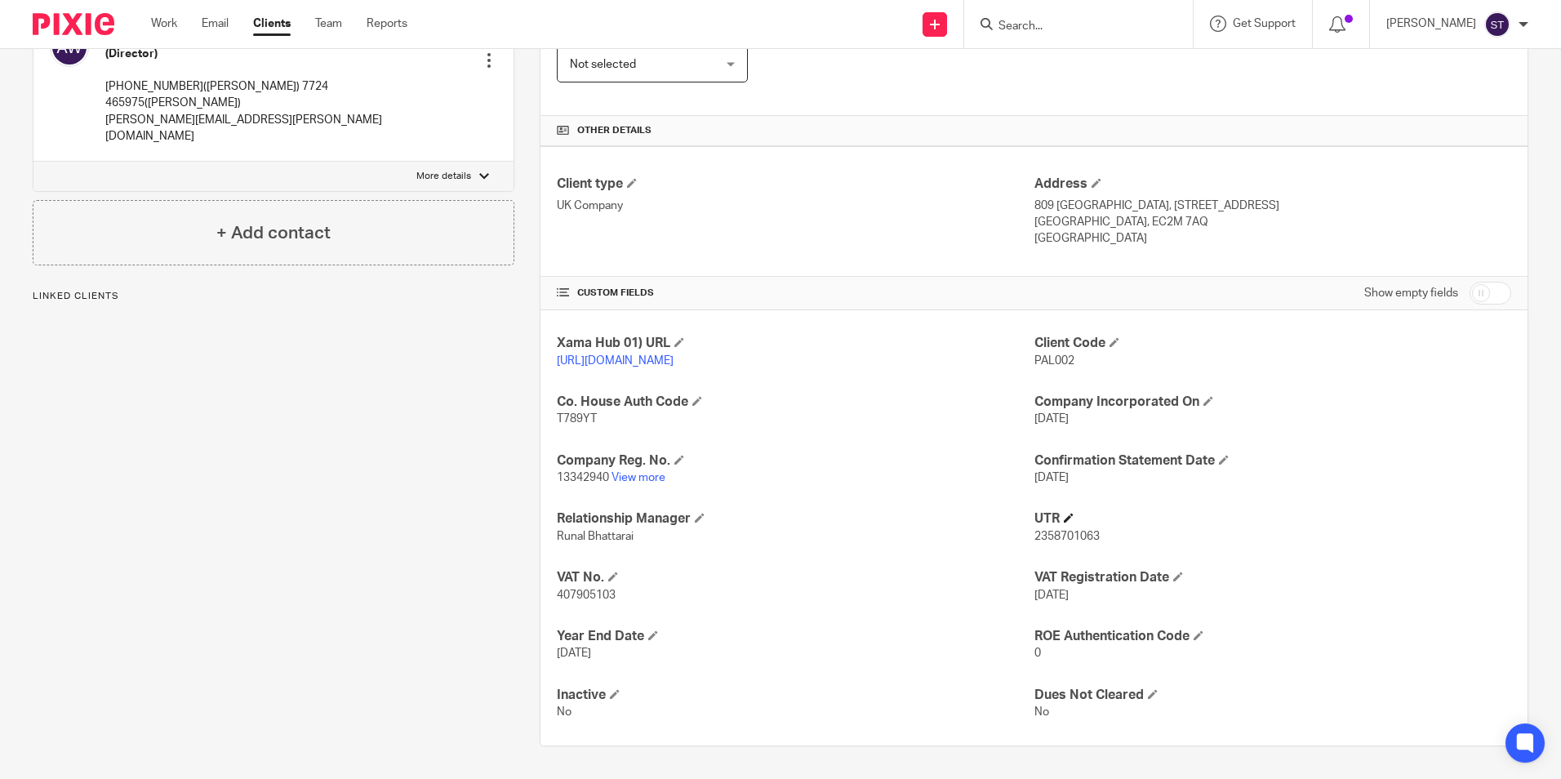
scroll to position [334, 0]
click at [639, 479] on link "View more" at bounding box center [639, 477] width 54 height 11
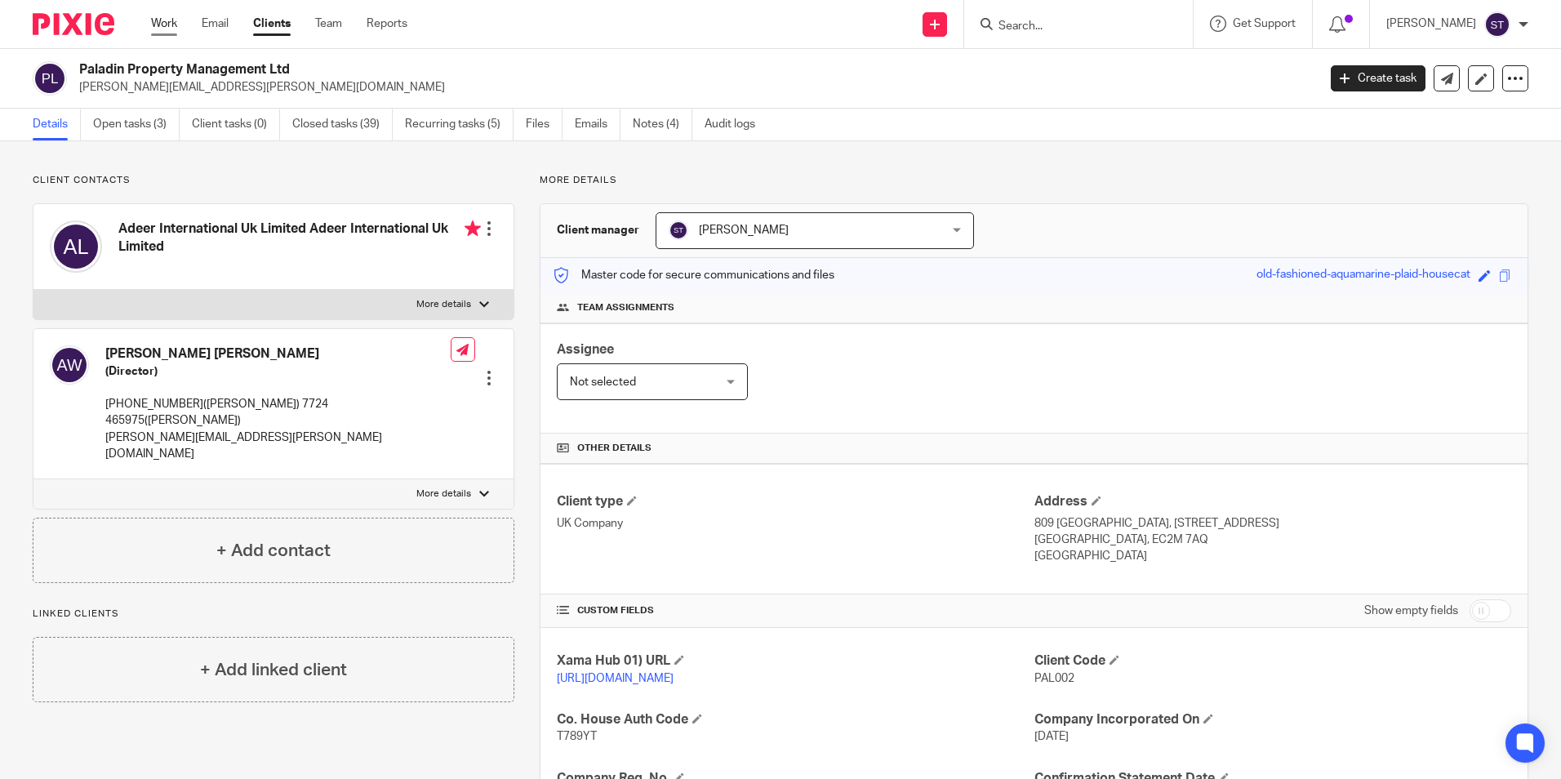
click at [168, 23] on link "Work" at bounding box center [164, 24] width 26 height 16
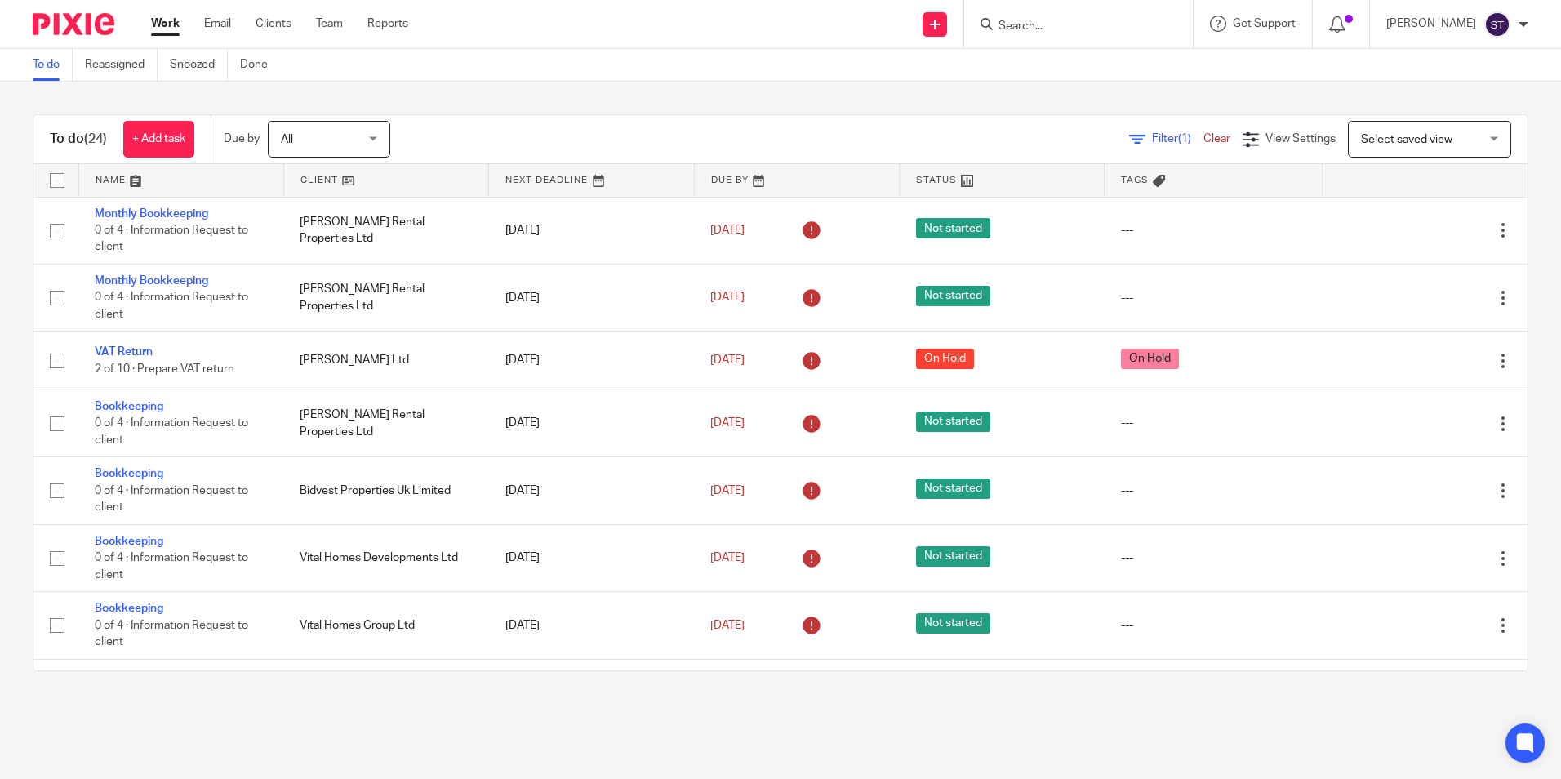
click at [1025, 20] on input "Search" at bounding box center [1070, 27] width 147 height 15
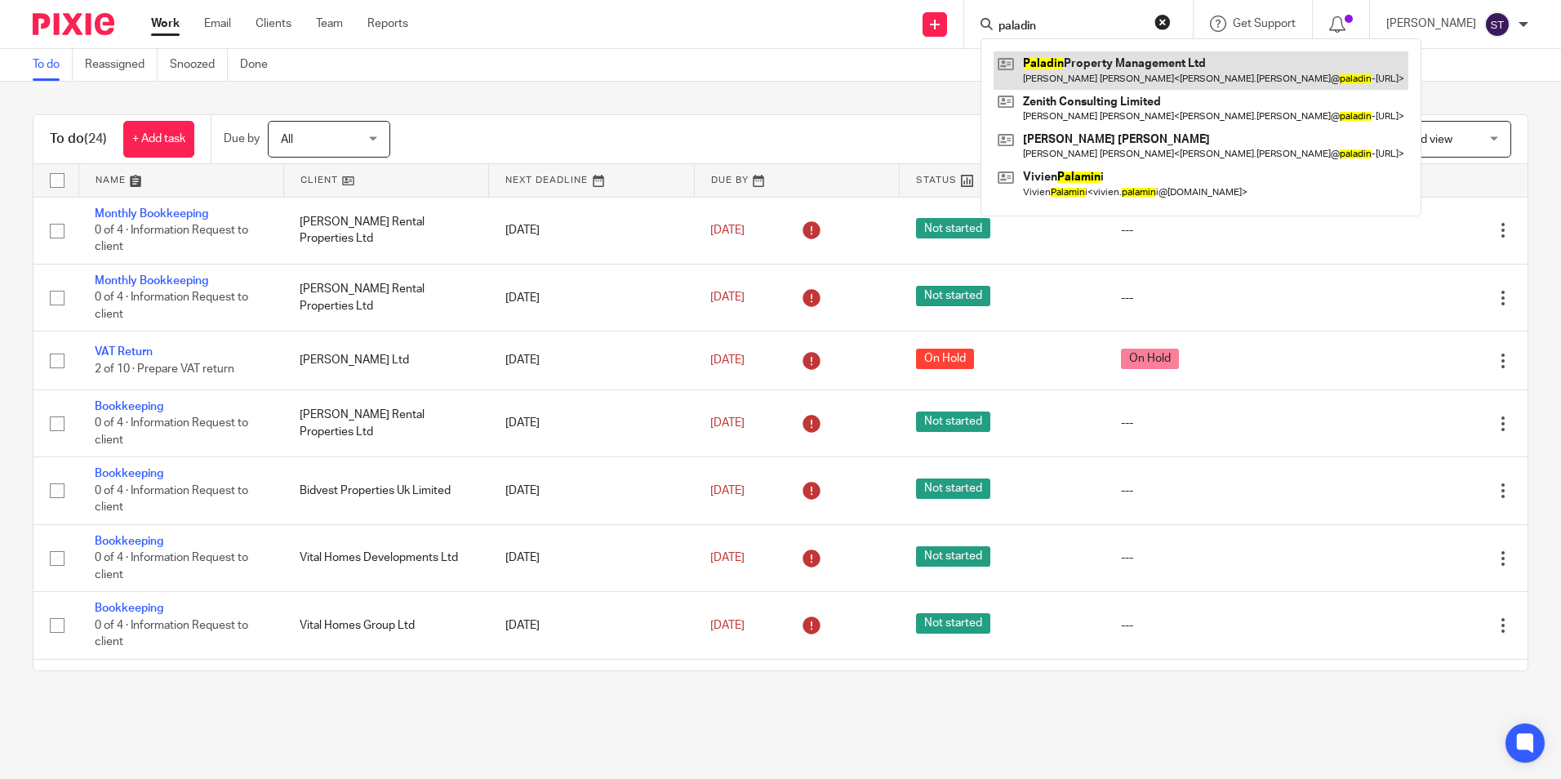
type input "paladin"
click at [1072, 61] on link at bounding box center [1201, 70] width 415 height 38
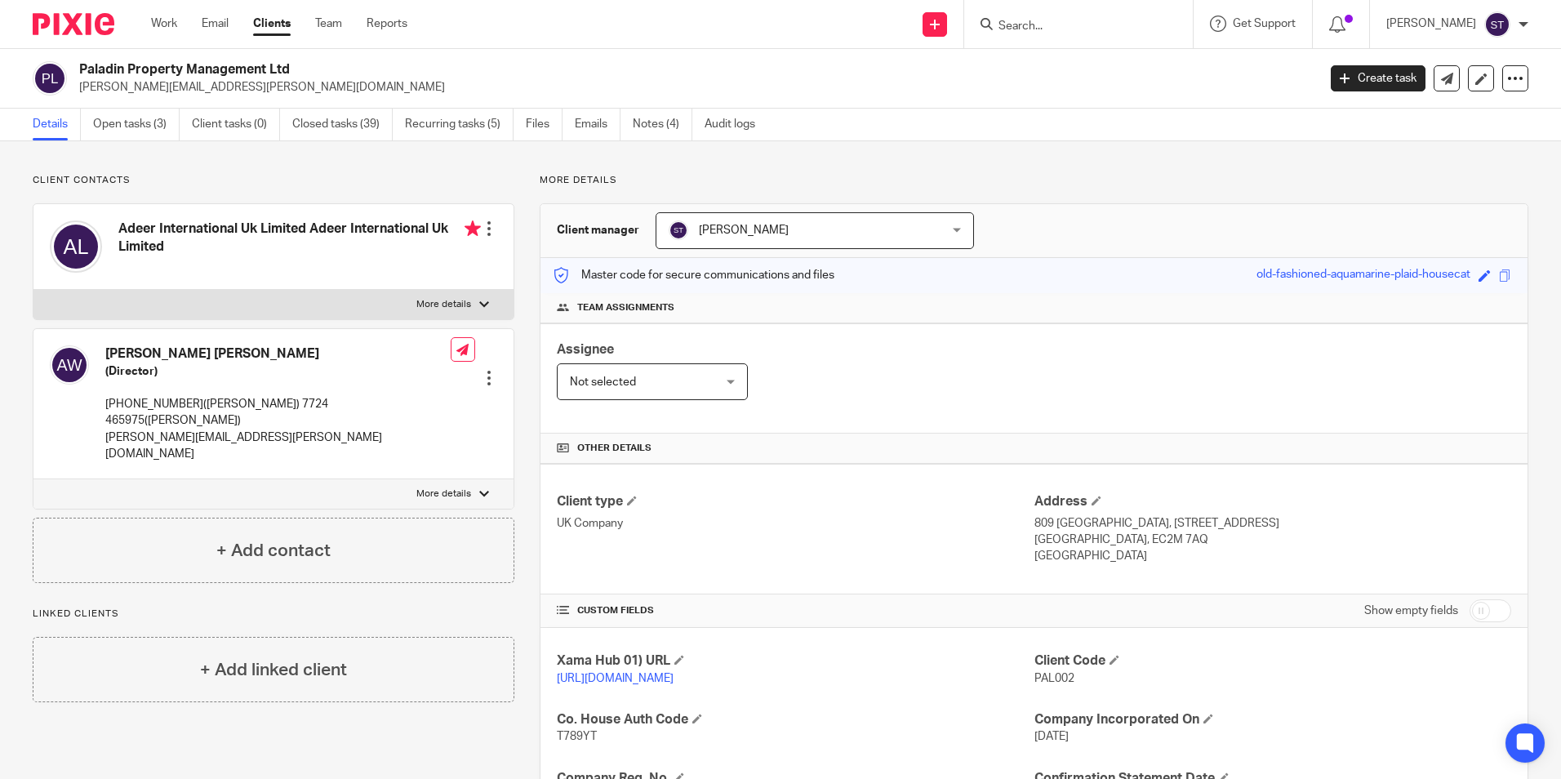
click at [351, 69] on h2 "Paladin Property Management Ltd" at bounding box center [570, 69] width 982 height 17
click at [382, 162] on div "Client contacts Adeer International Uk Limited Adeer International Uk Limited E…" at bounding box center [780, 619] width 1561 height 956
drag, startPoint x: 289, startPoint y: 87, endPoint x: 81, endPoint y: 91, distance: 208.3
click at [79, 91] on p "[PERSON_NAME][EMAIL_ADDRESS][PERSON_NAME][DOMAIN_NAME]" at bounding box center [692, 87] width 1227 height 16
copy p "[PERSON_NAME][EMAIL_ADDRESS][PERSON_NAME][DOMAIN_NAME]"
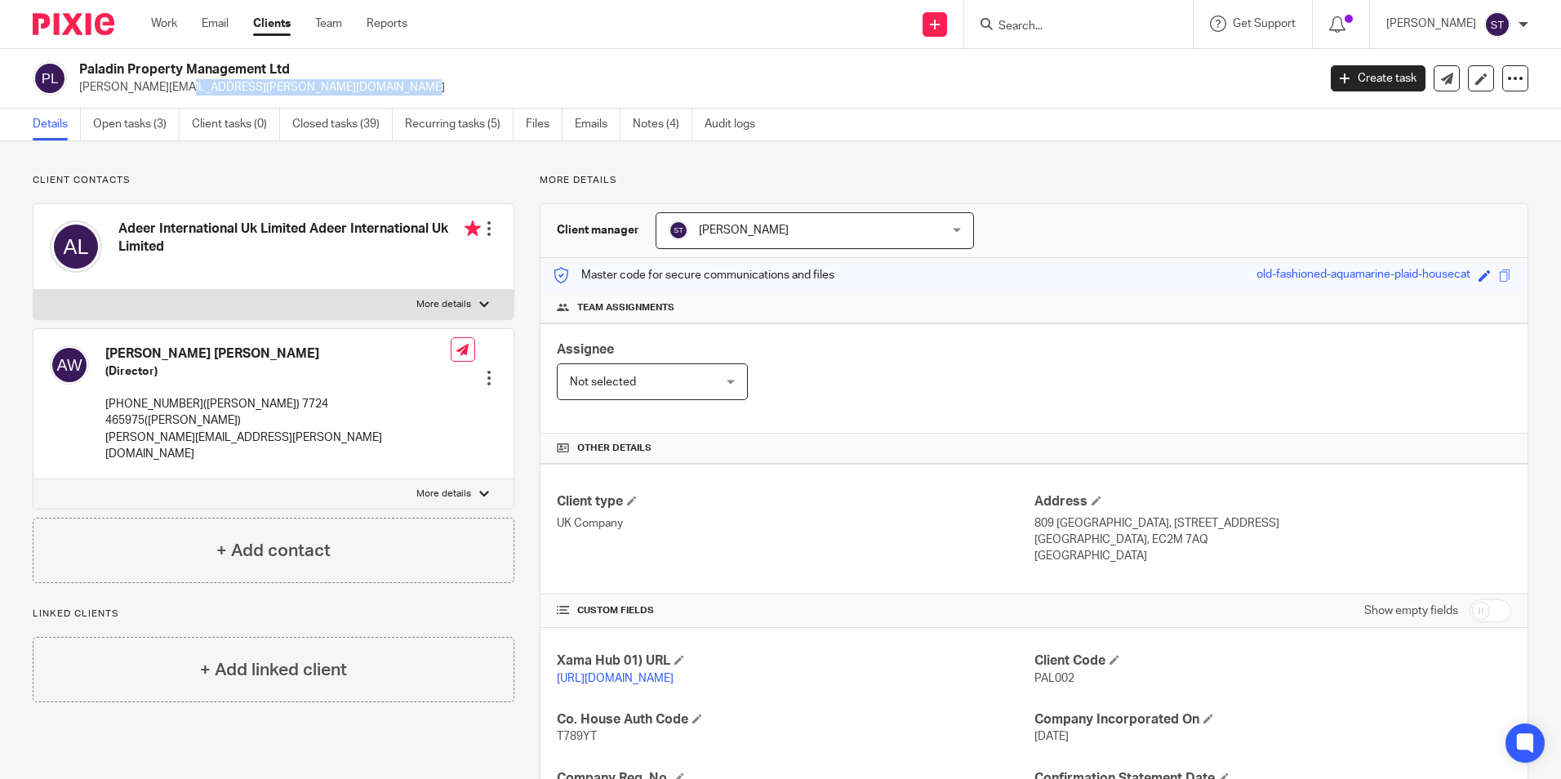
click at [303, 79] on p "[PERSON_NAME][EMAIL_ADDRESS][PERSON_NAME][DOMAIN_NAME]" at bounding box center [692, 87] width 1227 height 16
drag, startPoint x: 300, startPoint y: 68, endPoint x: 71, endPoint y: 75, distance: 228.8
click at [71, 75] on div "Paladin Property Management Ltd andrew.wright@paladin-property.co.uk" at bounding box center [670, 78] width 1274 height 34
drag, startPoint x: 71, startPoint y: 75, endPoint x: 372, endPoint y: 60, distance: 300.9
click at [372, 60] on div "Paladin Property Management Ltd andrew.wright@paladin-property.co.uk Create tas…" at bounding box center [780, 79] width 1561 height 60
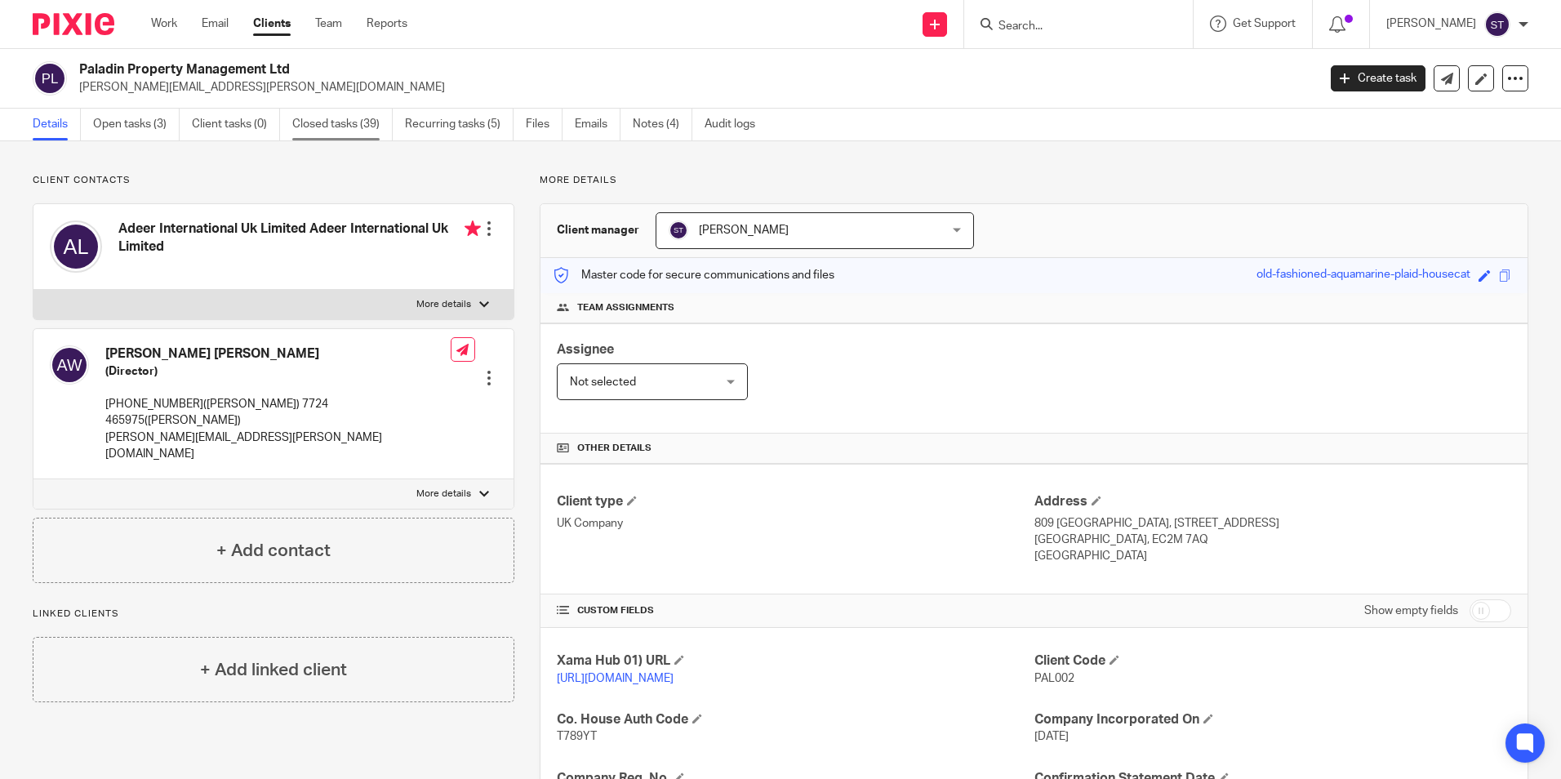
click at [319, 123] on link "Closed tasks (39)" at bounding box center [342, 125] width 100 height 32
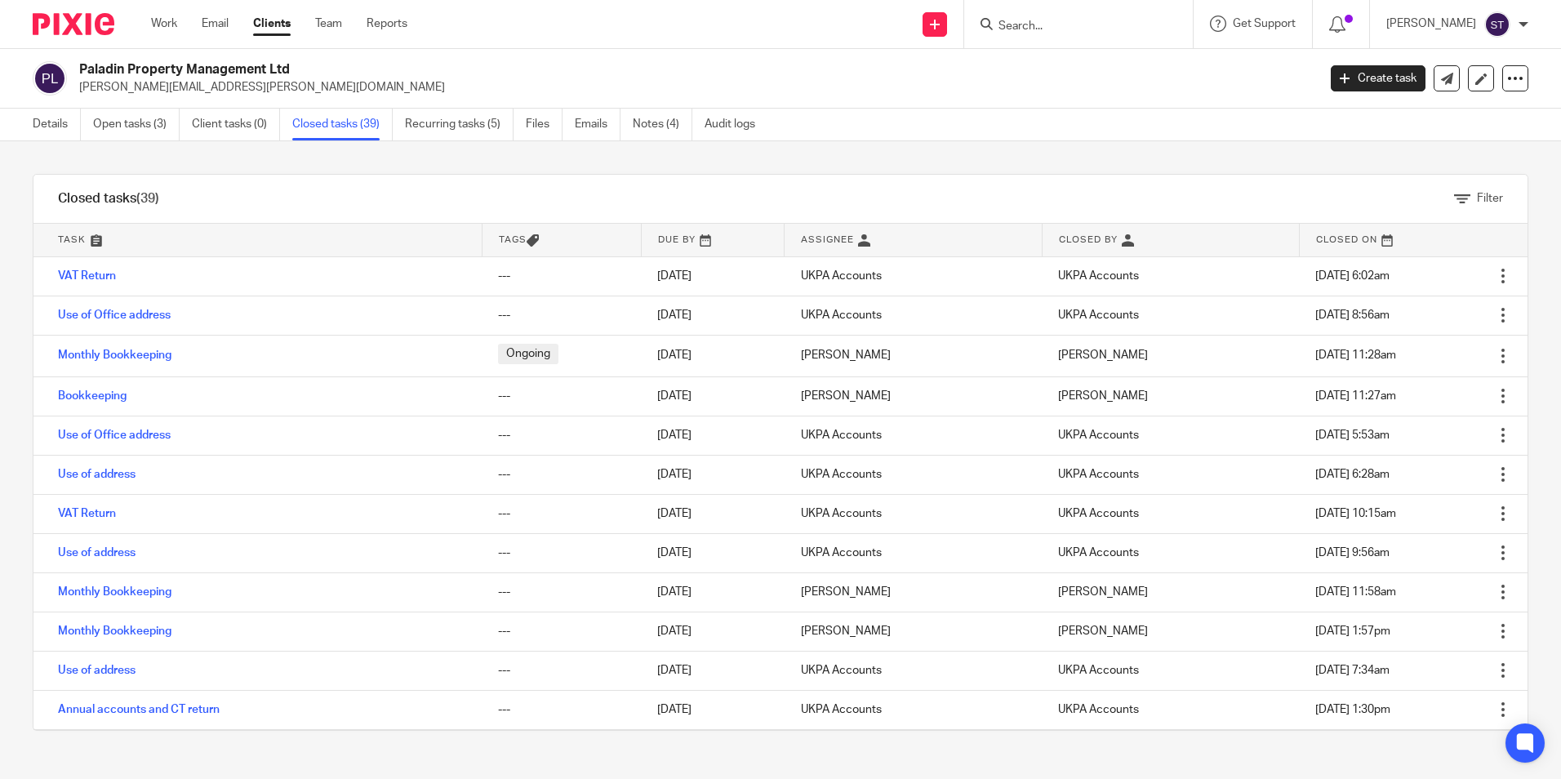
click at [1017, 24] on input "Search" at bounding box center [1070, 27] width 147 height 15
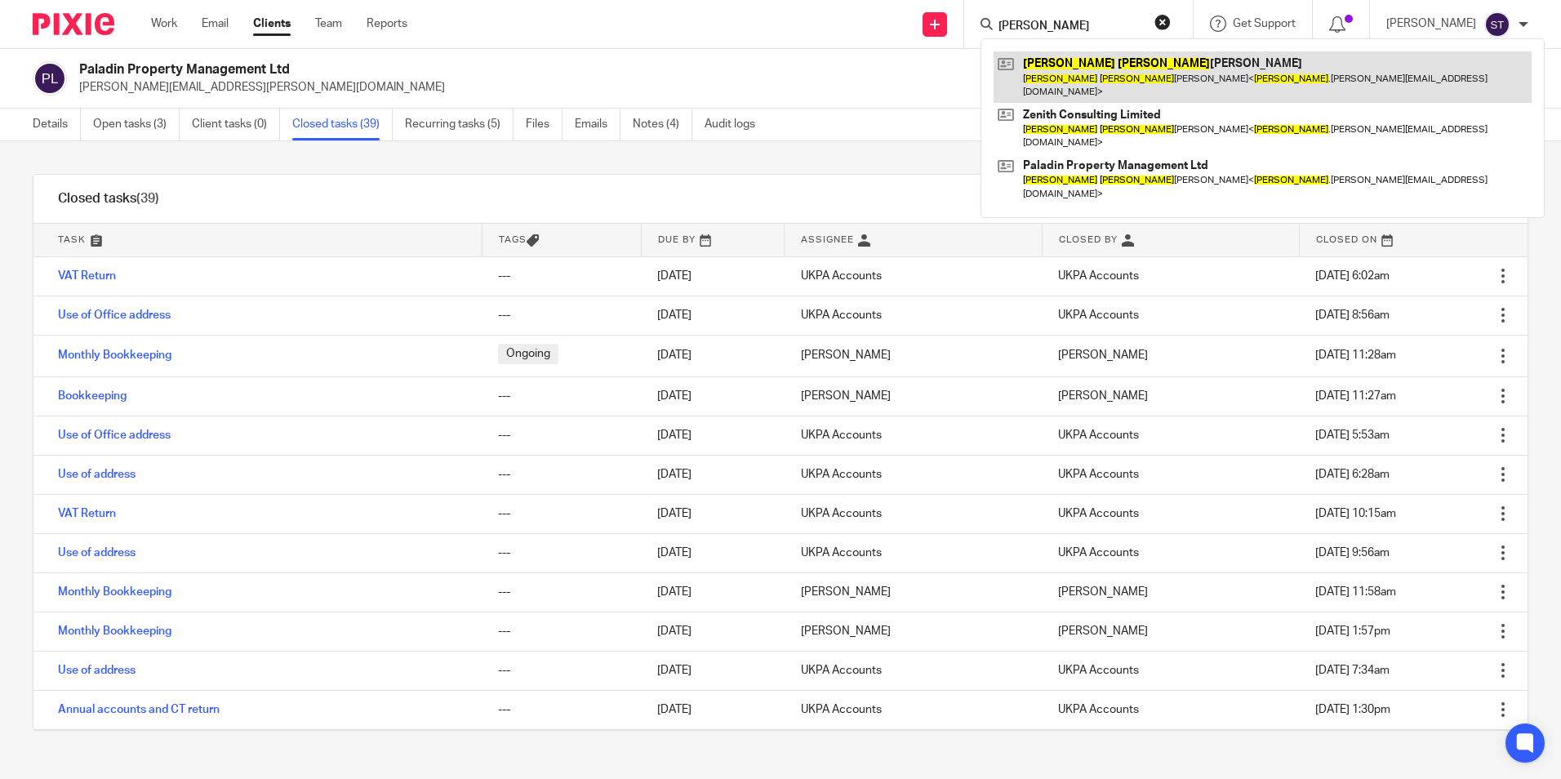
type input "[PERSON_NAME]"
click at [1086, 75] on link at bounding box center [1263, 76] width 538 height 51
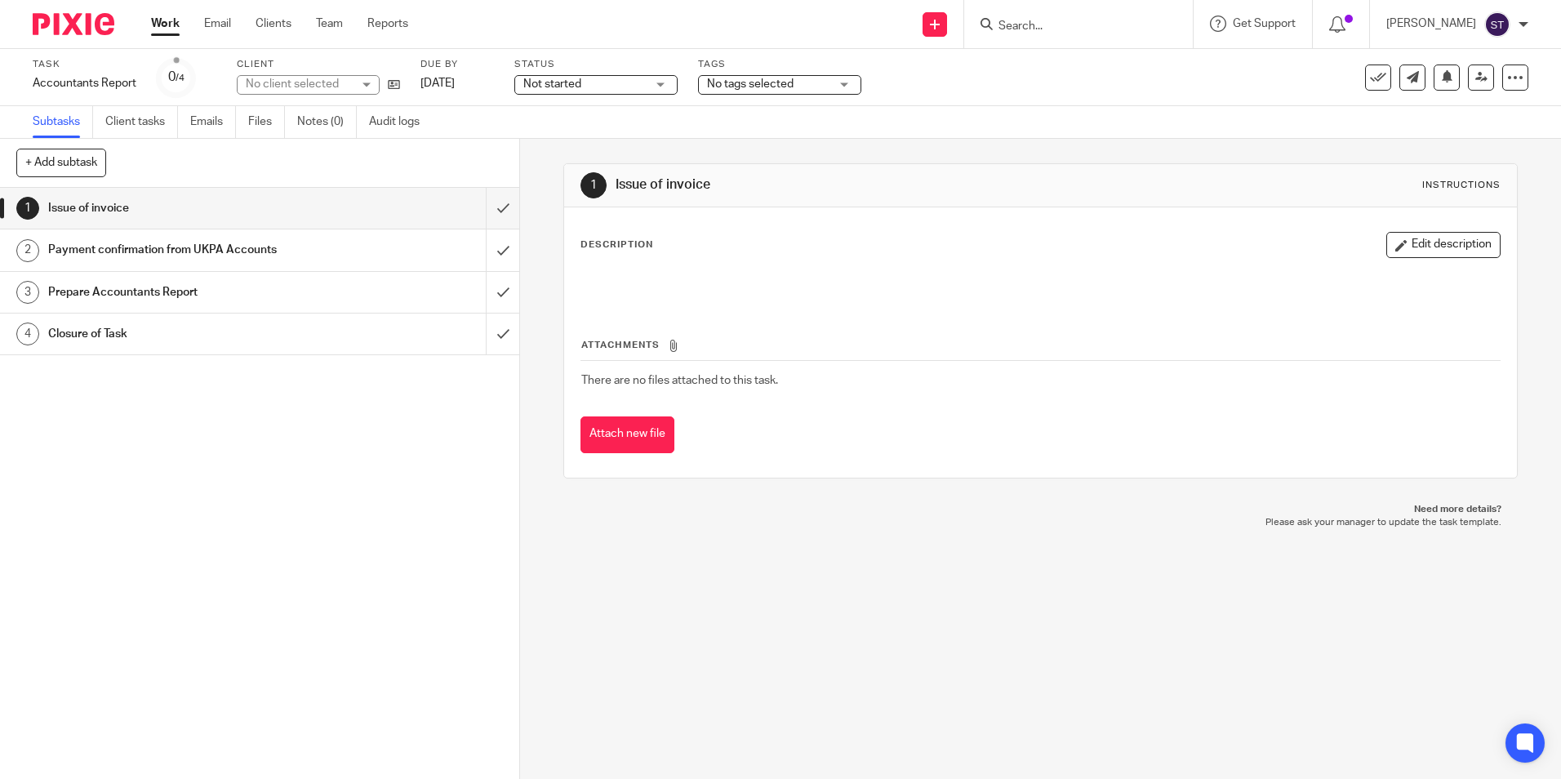
click at [100, 241] on h1 "Payment confirmation from UKPA Accounts" at bounding box center [188, 250] width 281 height 25
click at [86, 305] on link "3 Prepare Accountants Report" at bounding box center [243, 292] width 486 height 41
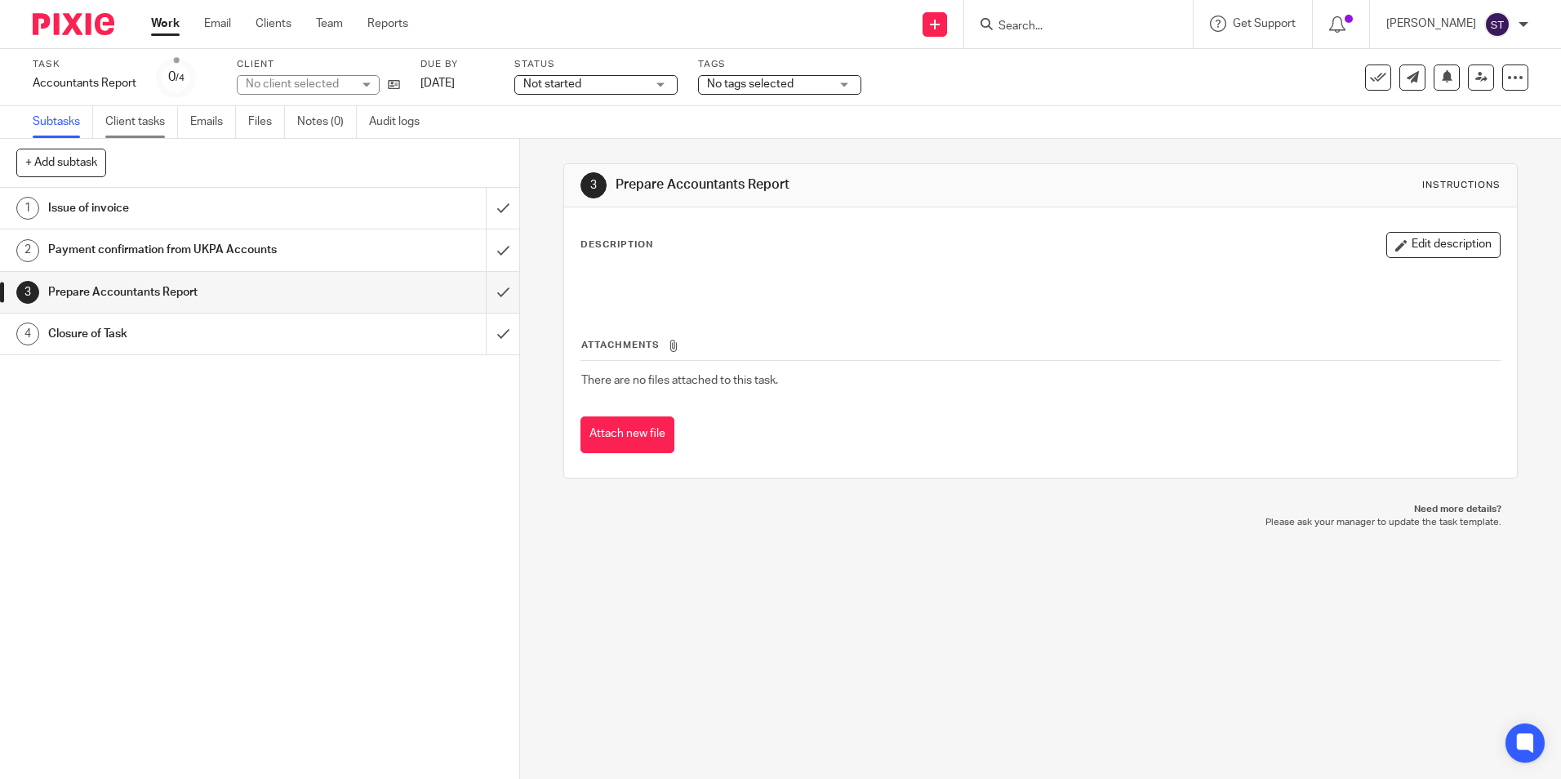
click at [136, 118] on link "Client tasks" at bounding box center [141, 122] width 73 height 32
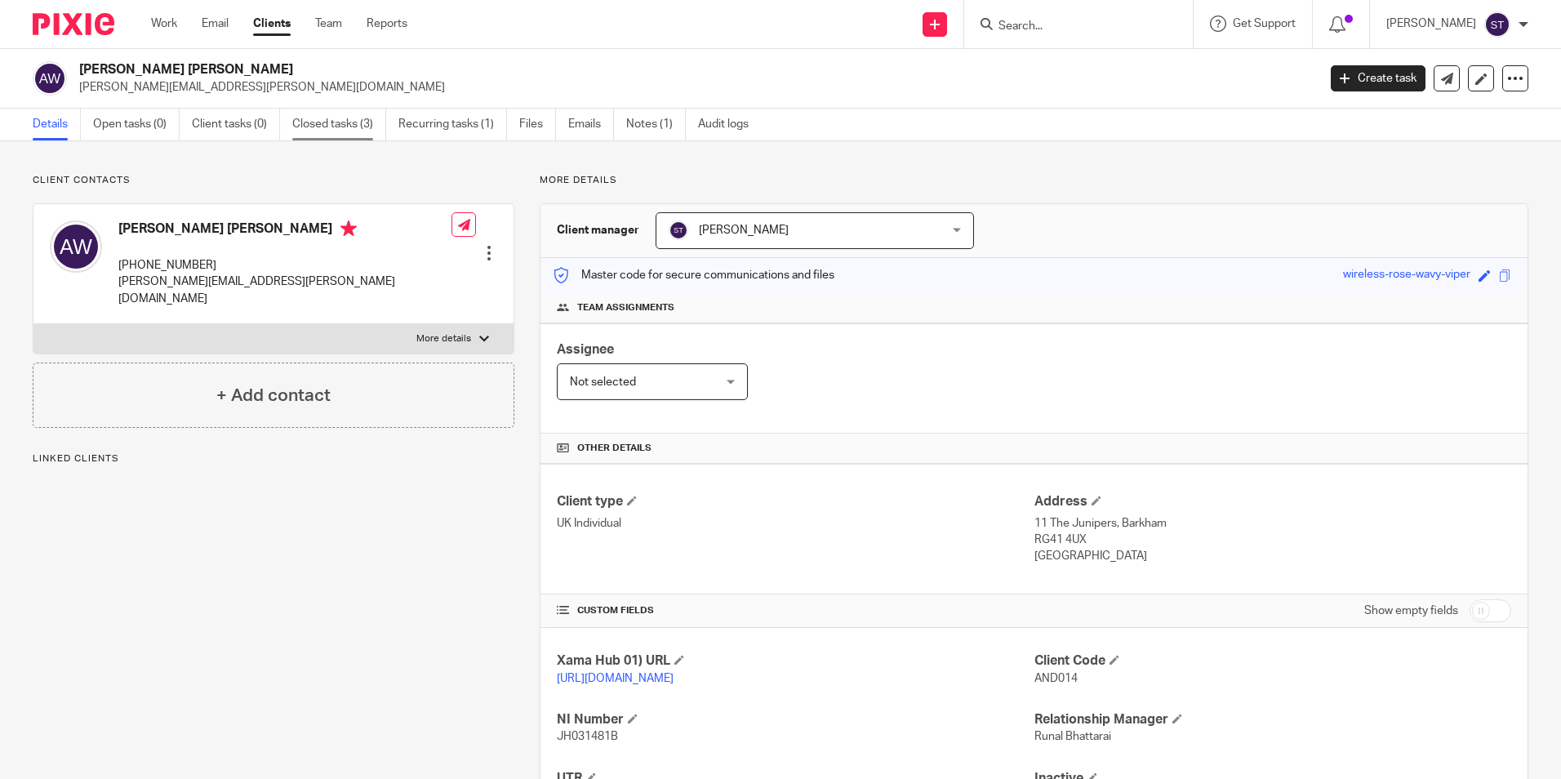
click at [336, 131] on link "Closed tasks (3)" at bounding box center [339, 125] width 94 height 32
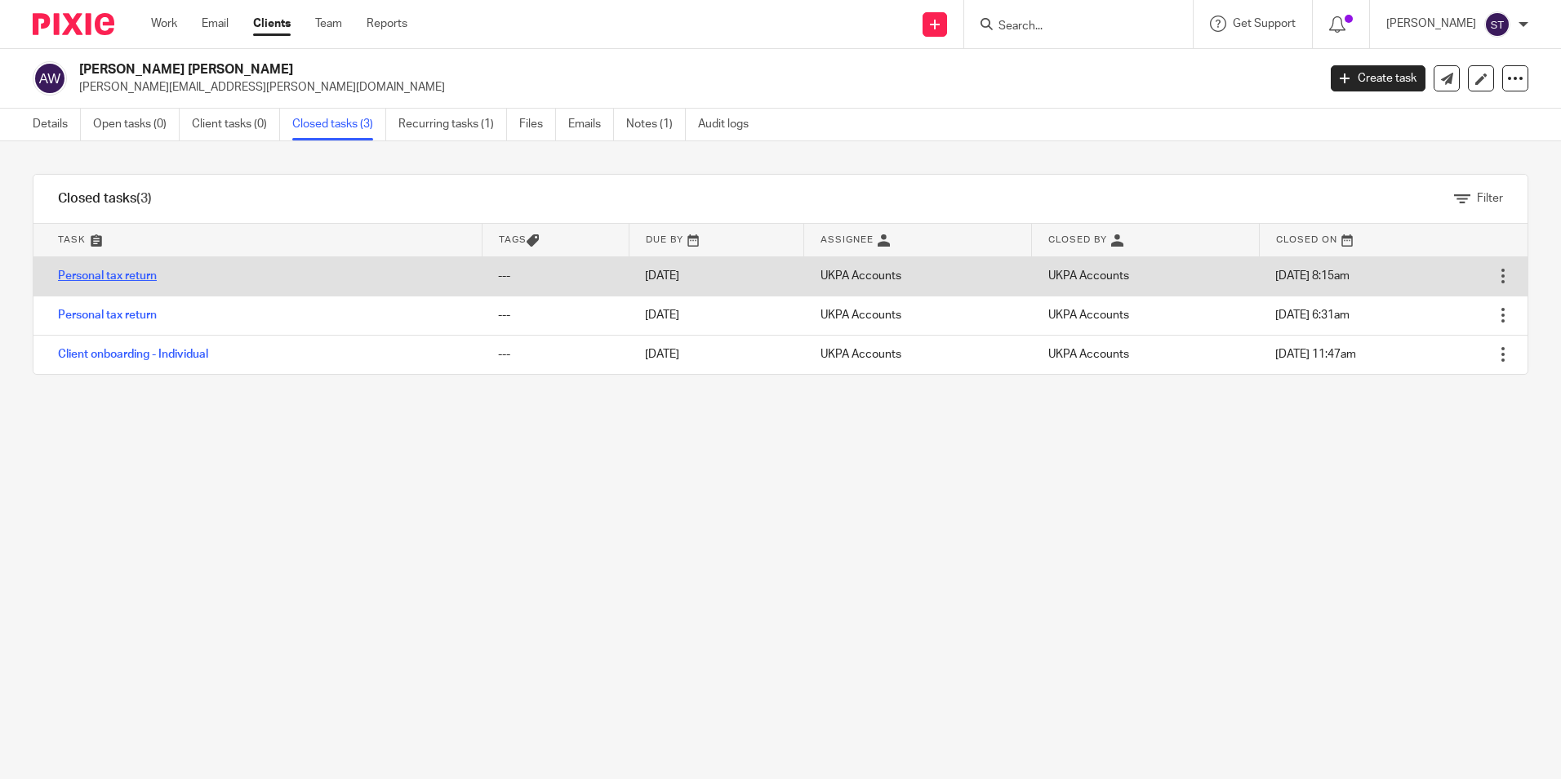
drag, startPoint x: 0, startPoint y: 0, endPoint x: 138, endPoint y: 274, distance: 307.2
click at [138, 274] on link "Personal tax return" at bounding box center [107, 275] width 99 height 11
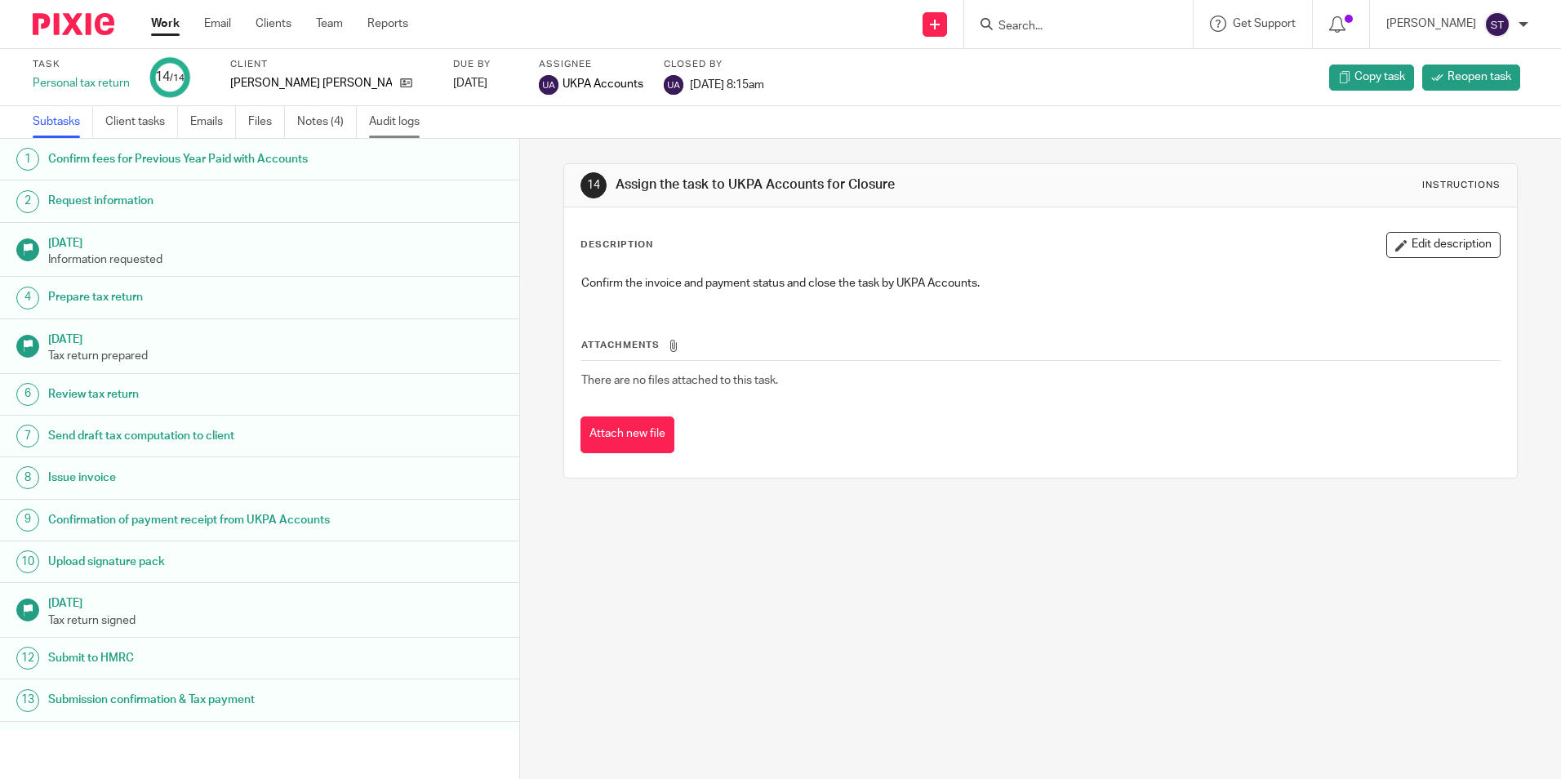
click at [380, 114] on link "Audit logs" at bounding box center [400, 122] width 63 height 32
